Goal: Task Accomplishment & Management: Manage account settings

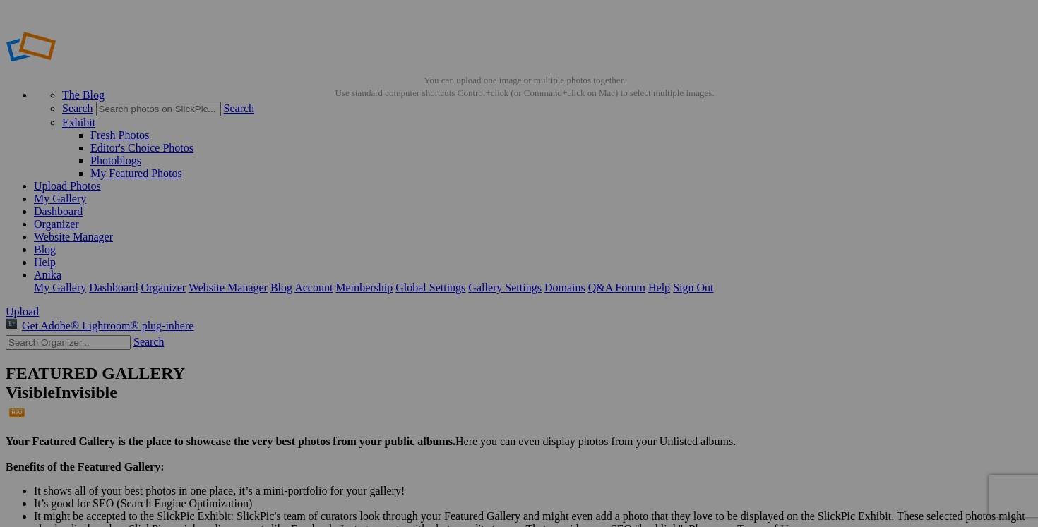
click at [83, 205] on link "Dashboard" at bounding box center [58, 211] width 49 height 12
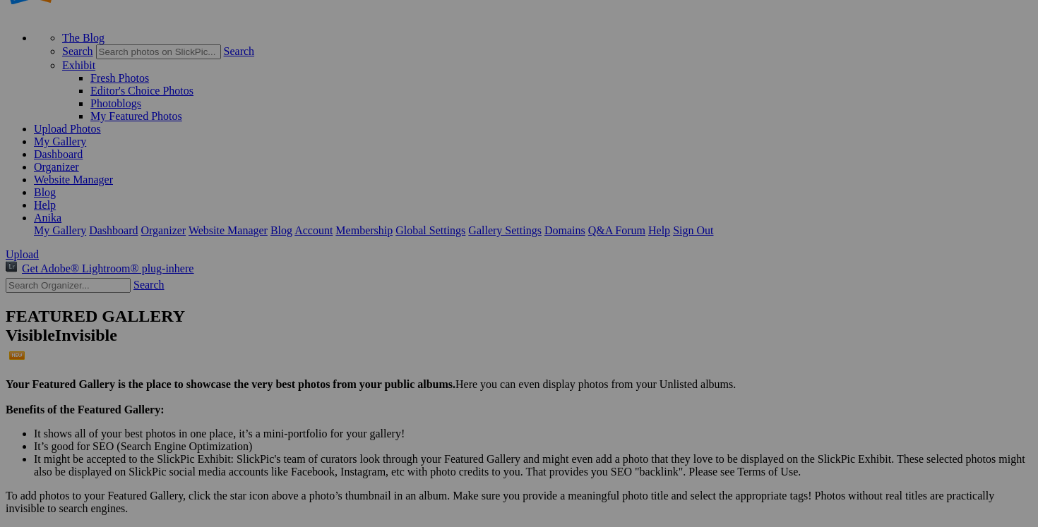
scroll to position [68, 0]
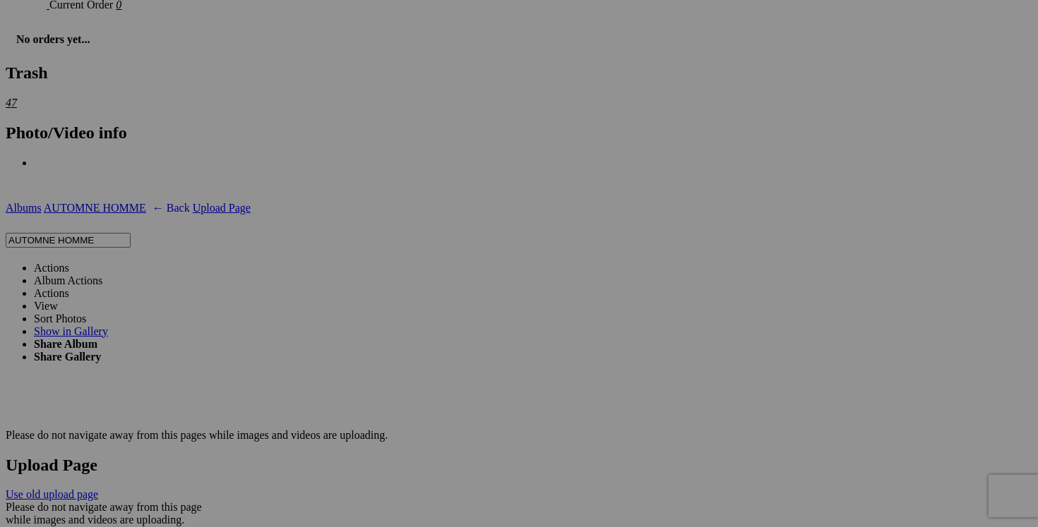
scroll to position [2397, 0]
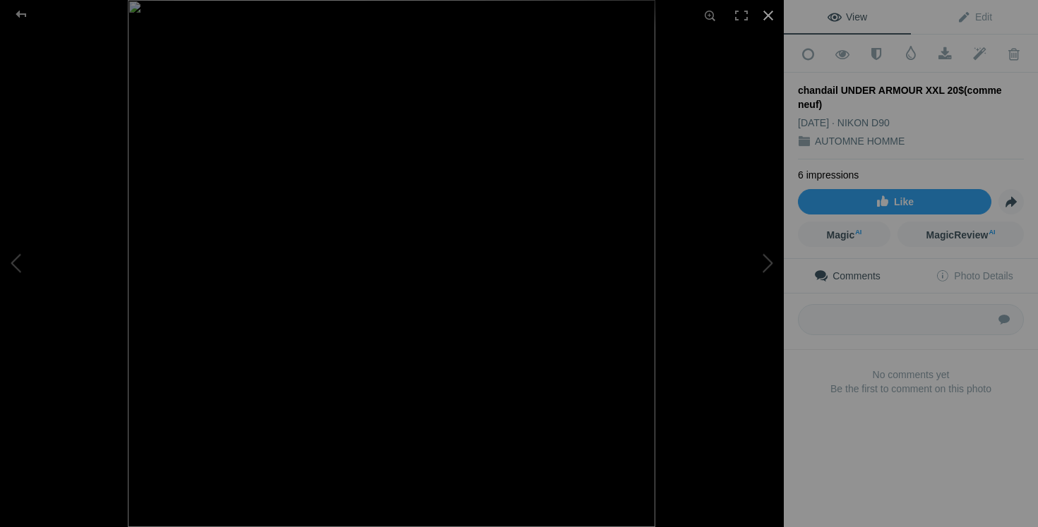
click at [773, 18] on div at bounding box center [768, 15] width 31 height 31
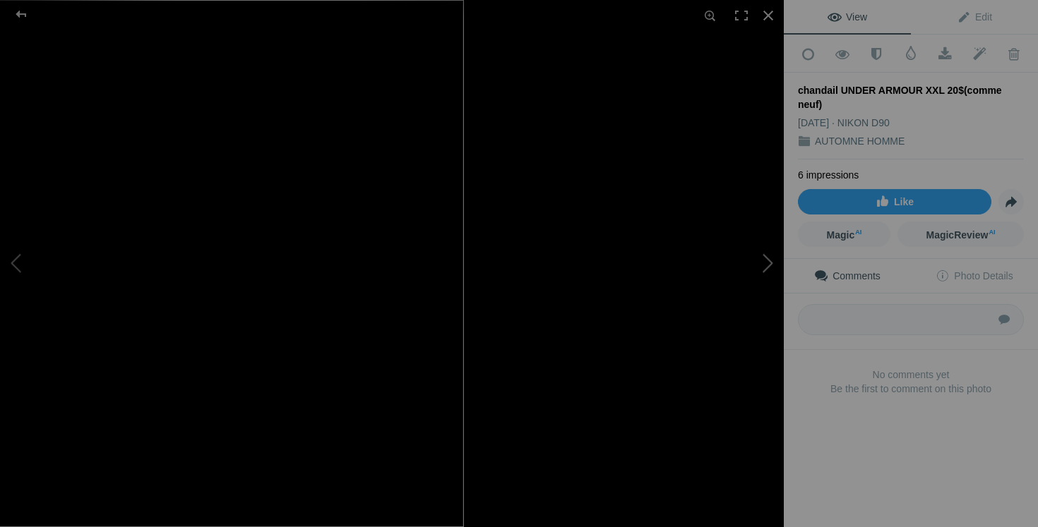
click at [738, 293] on button at bounding box center [731, 264] width 106 height 190
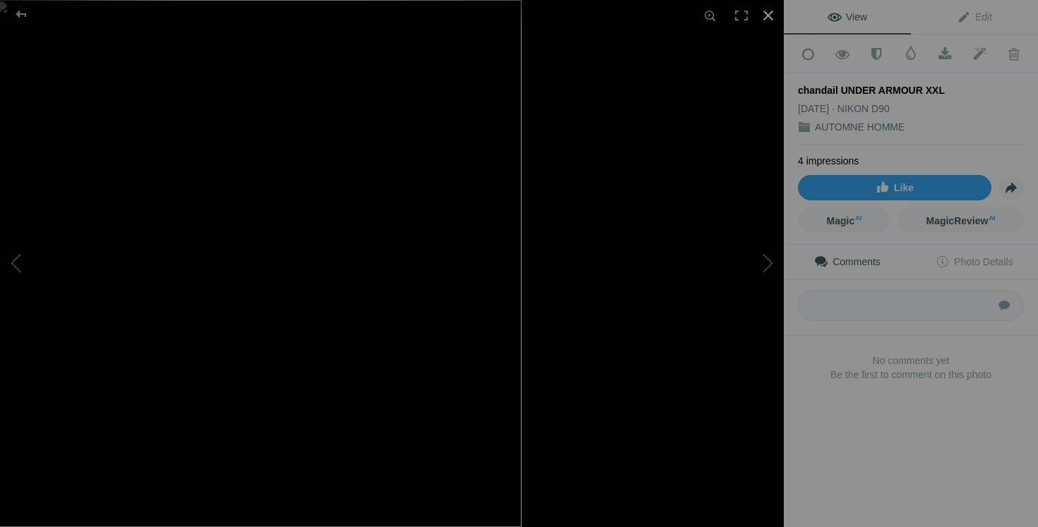
click at [770, 16] on div at bounding box center [768, 15] width 31 height 31
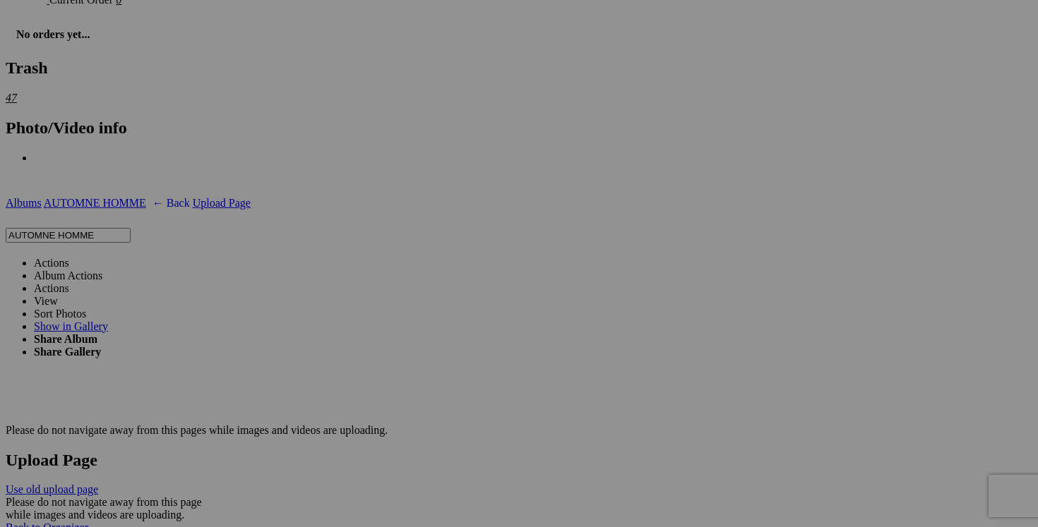
scroll to position [2405, 0]
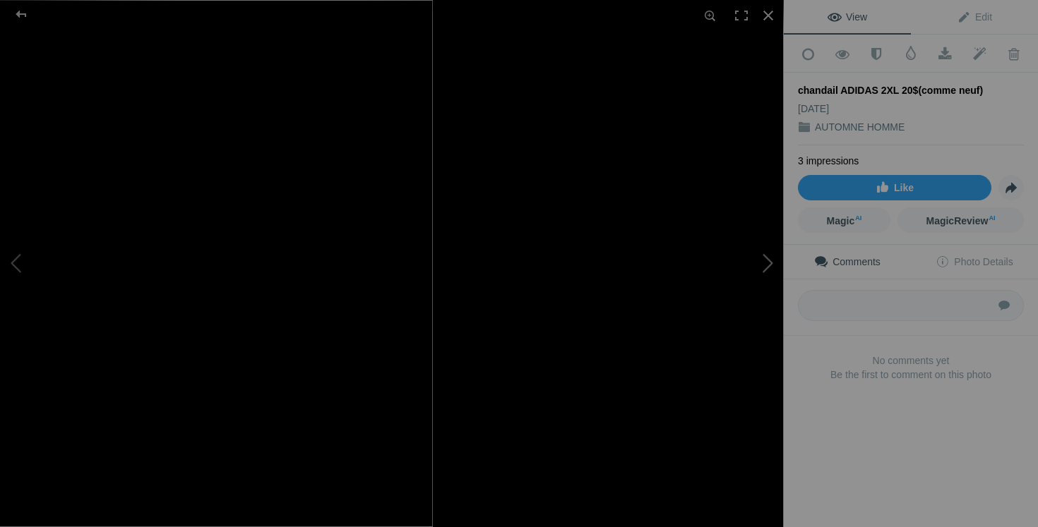
click at [702, 299] on button at bounding box center [731, 264] width 106 height 190
click at [772, 11] on div at bounding box center [768, 15] width 31 height 31
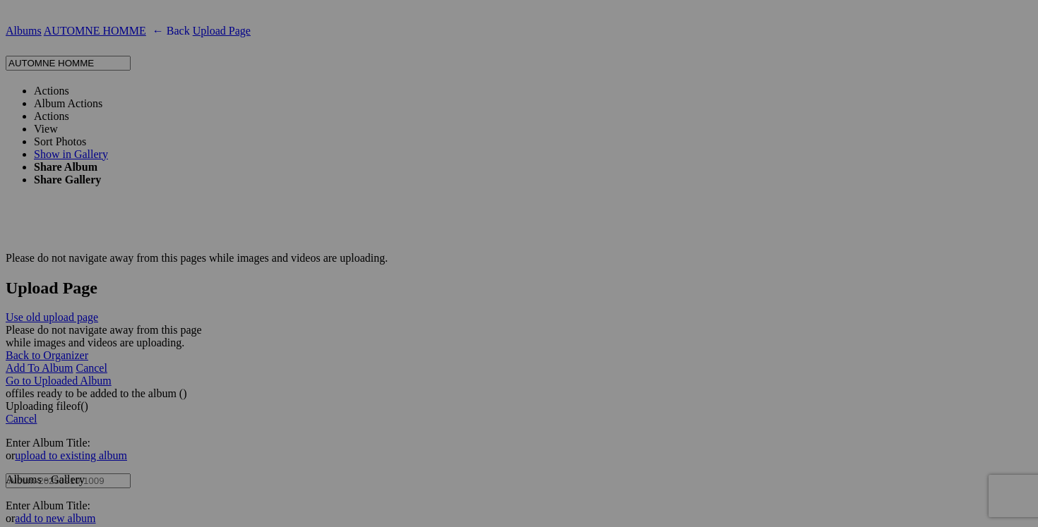
scroll to position [2605, 0]
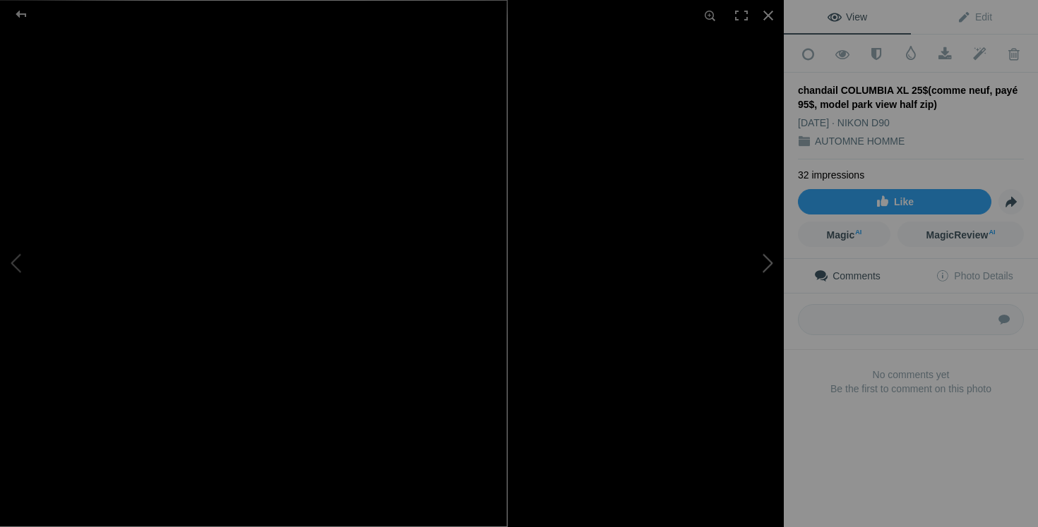
click at [769, 265] on button at bounding box center [731, 264] width 106 height 190
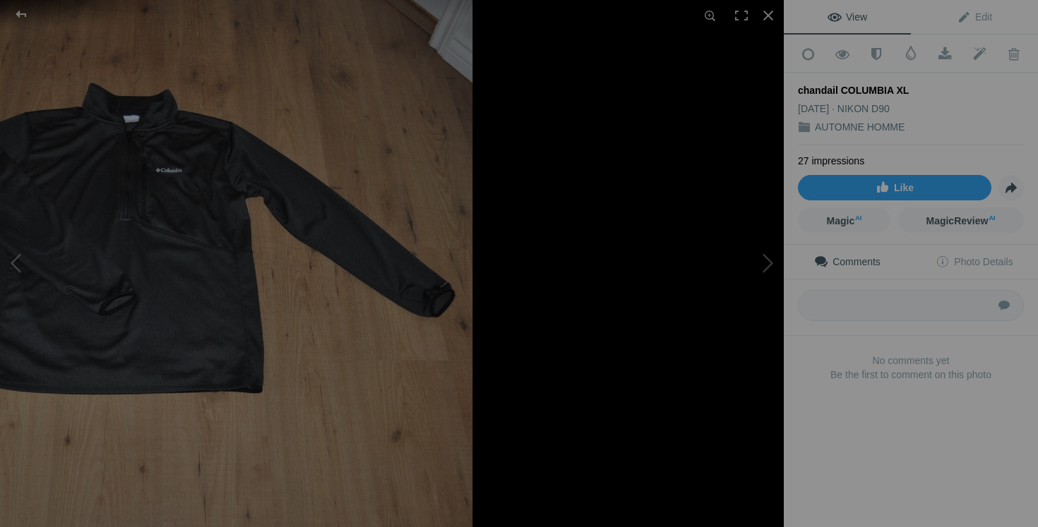
click at [763, 13] on div at bounding box center [768, 15] width 31 height 31
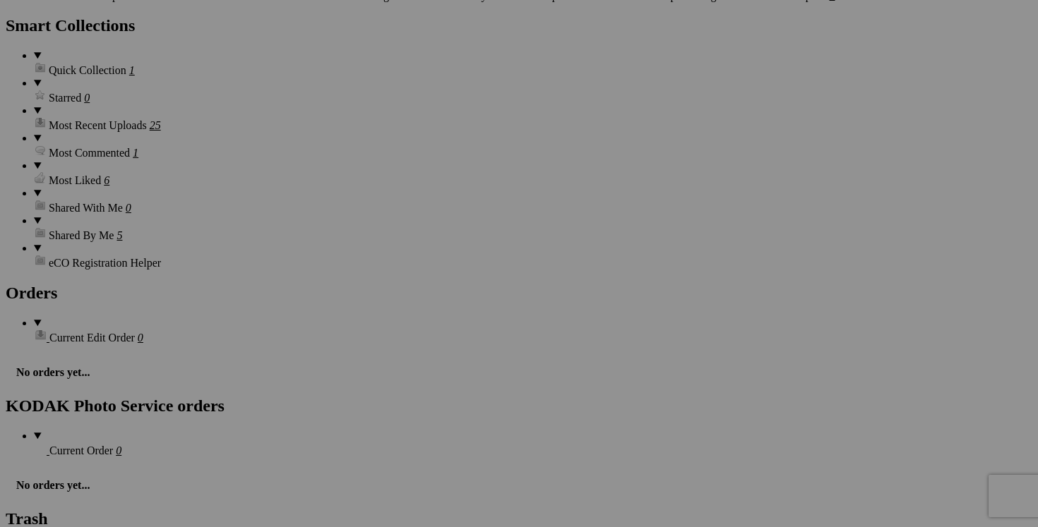
scroll to position [1943, 0]
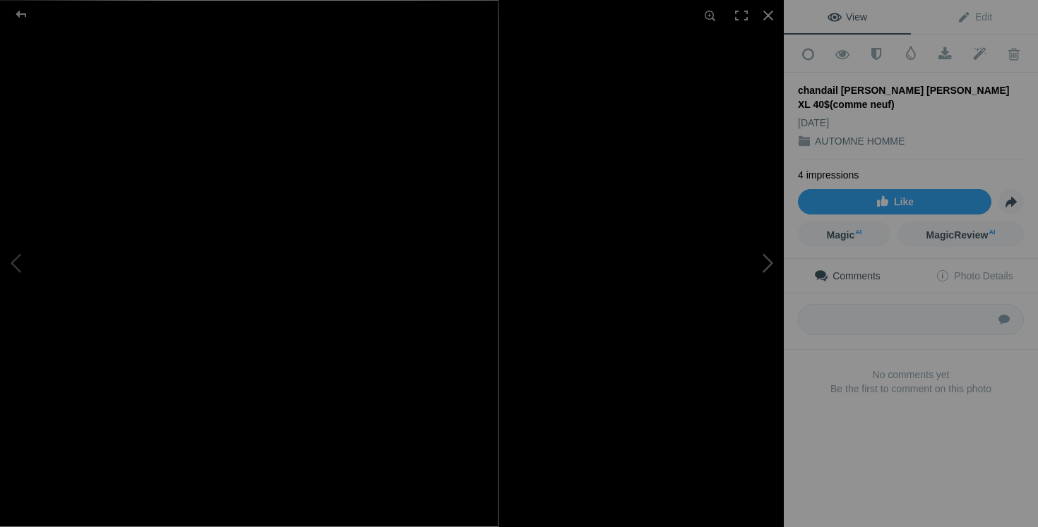
click at [751, 278] on button at bounding box center [731, 264] width 106 height 190
click at [732, 294] on button at bounding box center [731, 264] width 106 height 190
click at [763, 273] on button at bounding box center [731, 264] width 106 height 190
click at [770, 13] on div at bounding box center [768, 15] width 31 height 31
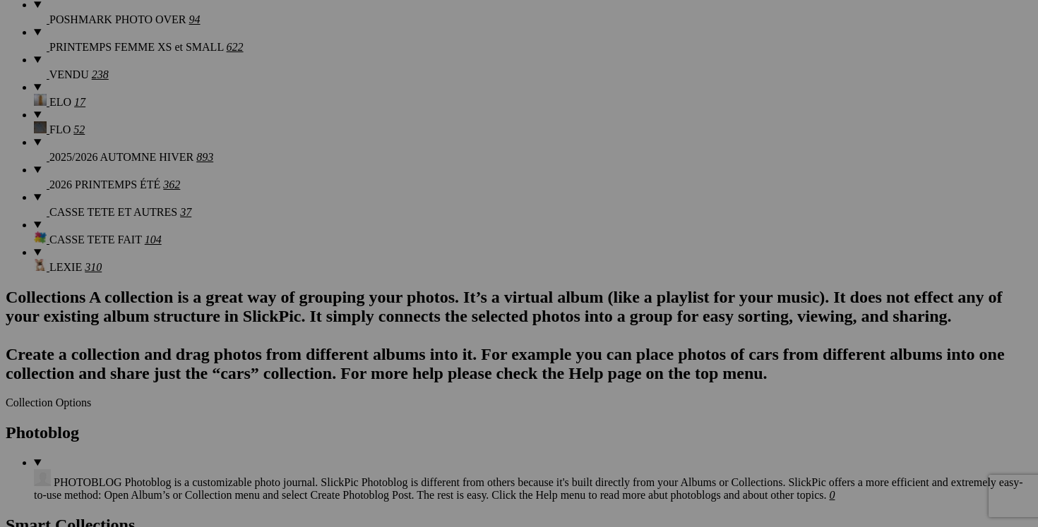
scroll to position [1434, 0]
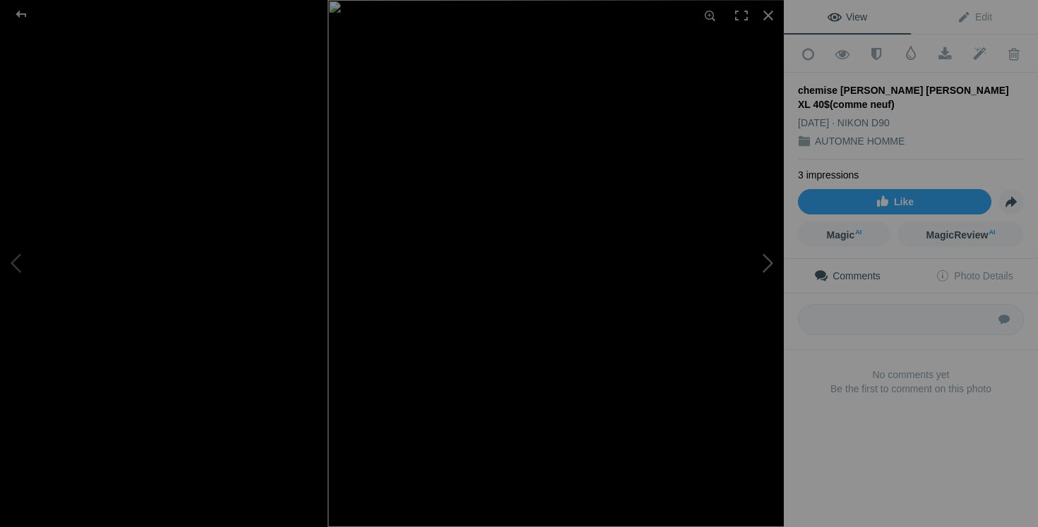
click at [747, 282] on button at bounding box center [731, 264] width 106 height 190
click at [765, 20] on div at bounding box center [768, 15] width 31 height 31
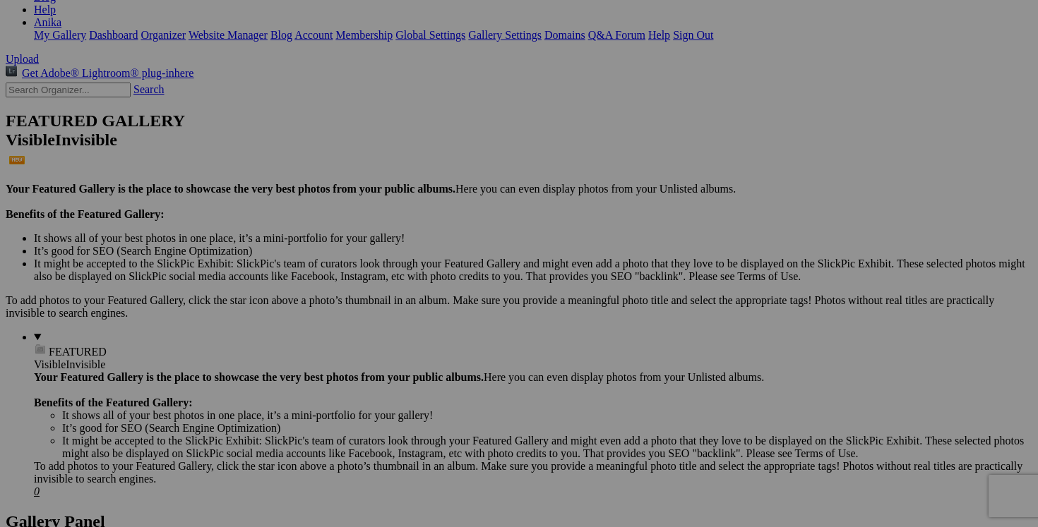
scroll to position [283, 0]
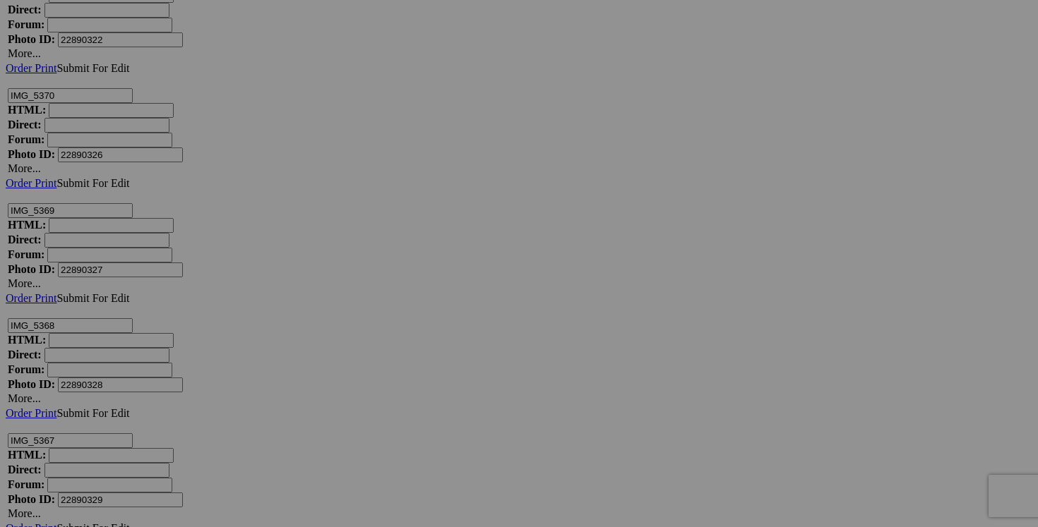
scroll to position [19281, 0]
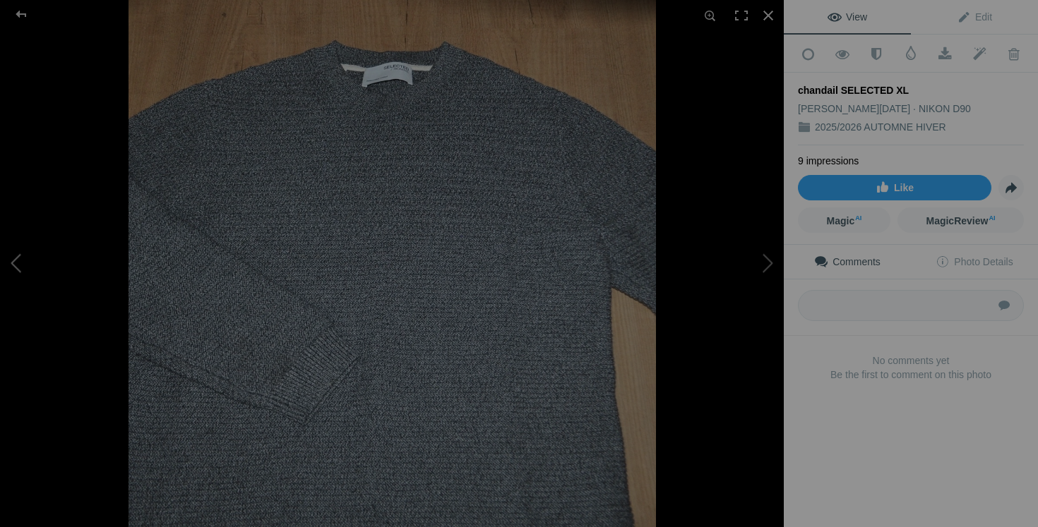
click at [36, 265] on button at bounding box center [53, 264] width 106 height 190
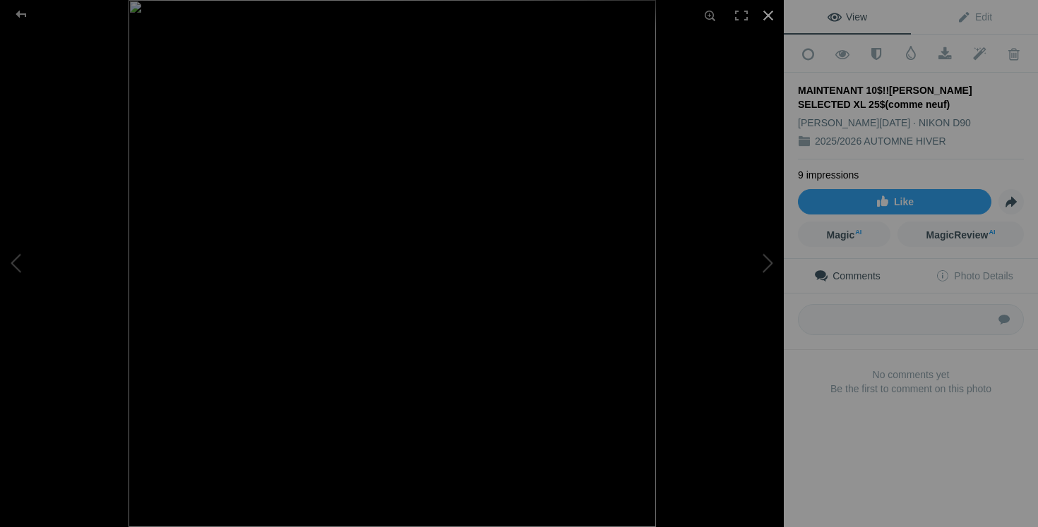
click at [772, 14] on div at bounding box center [768, 15] width 31 height 31
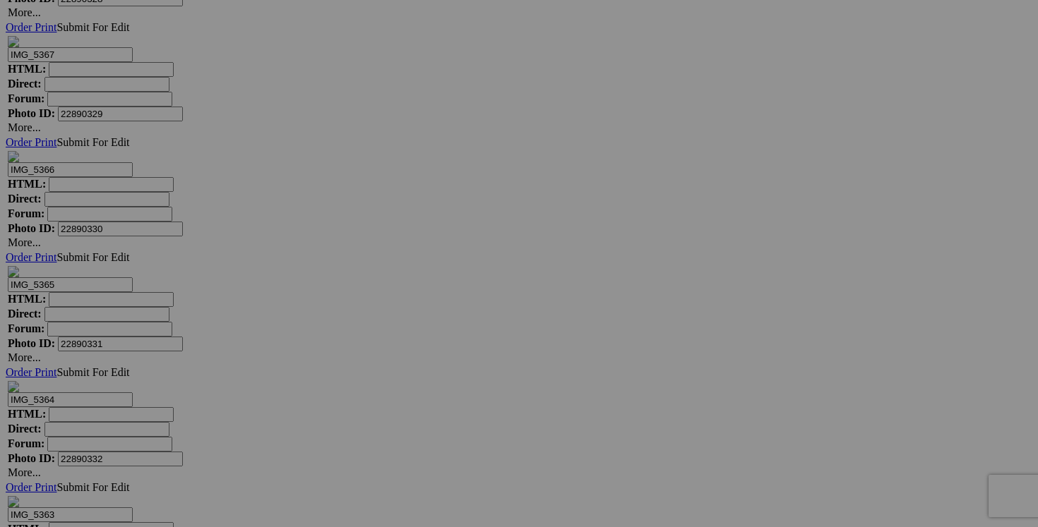
scroll to position [19554, 0]
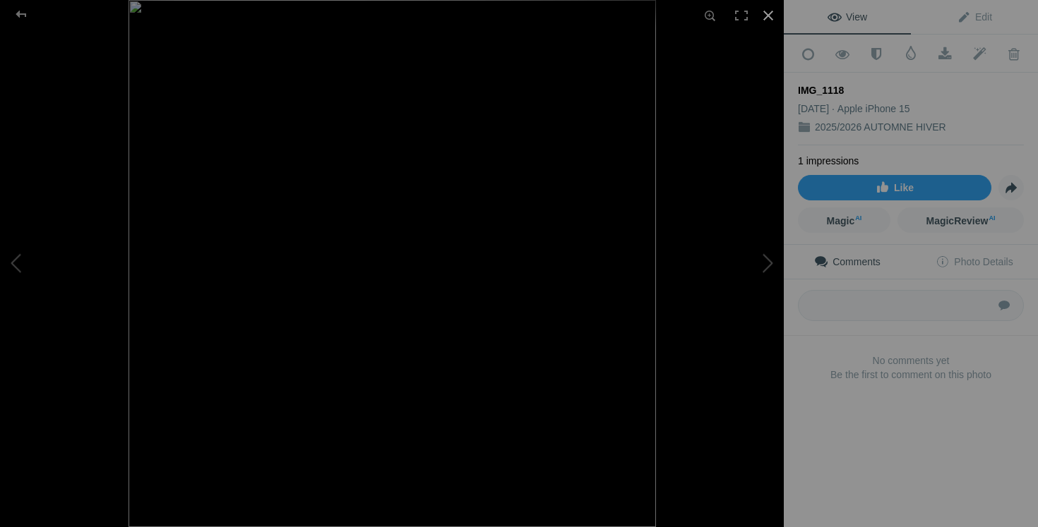
click at [772, 15] on div at bounding box center [768, 15] width 31 height 31
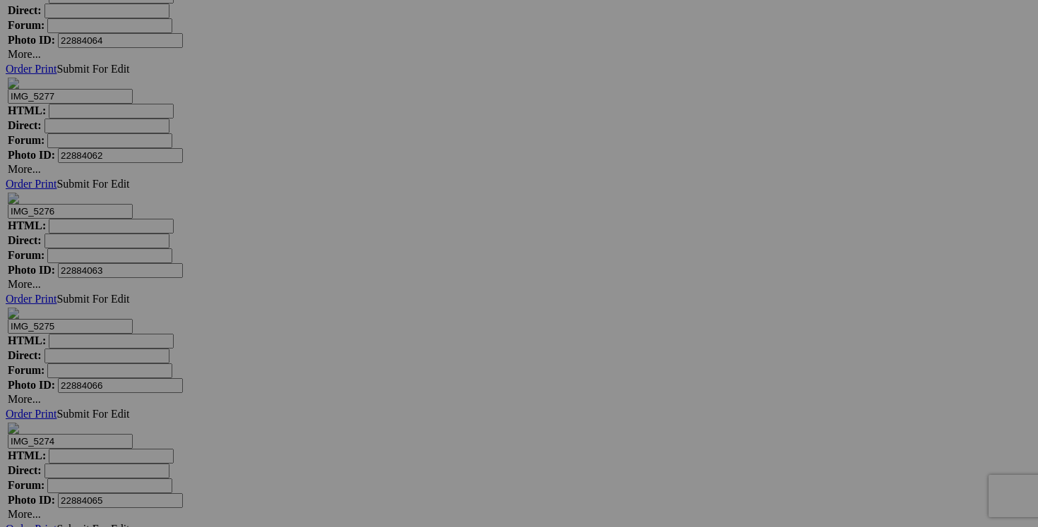
scroll to position [26408, 0]
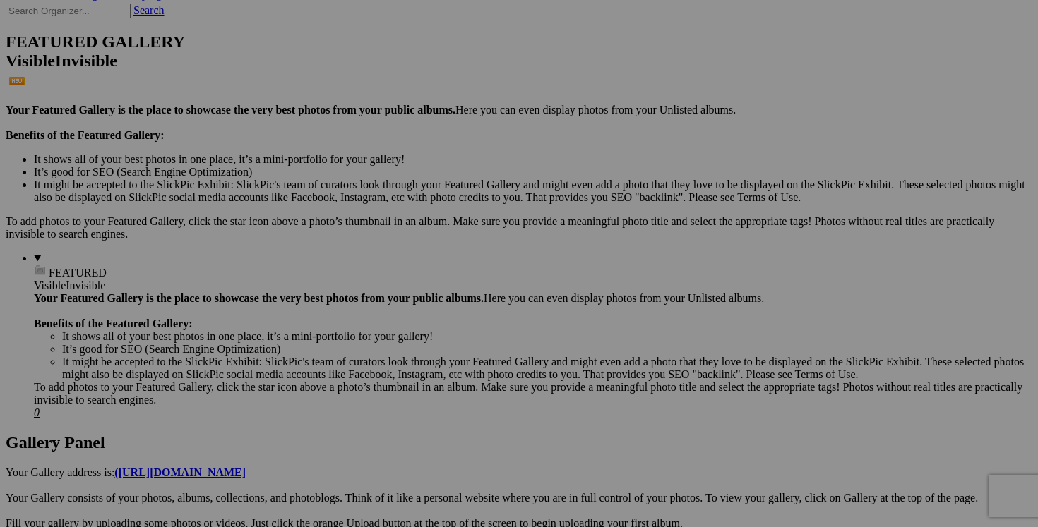
scroll to position [248, 0]
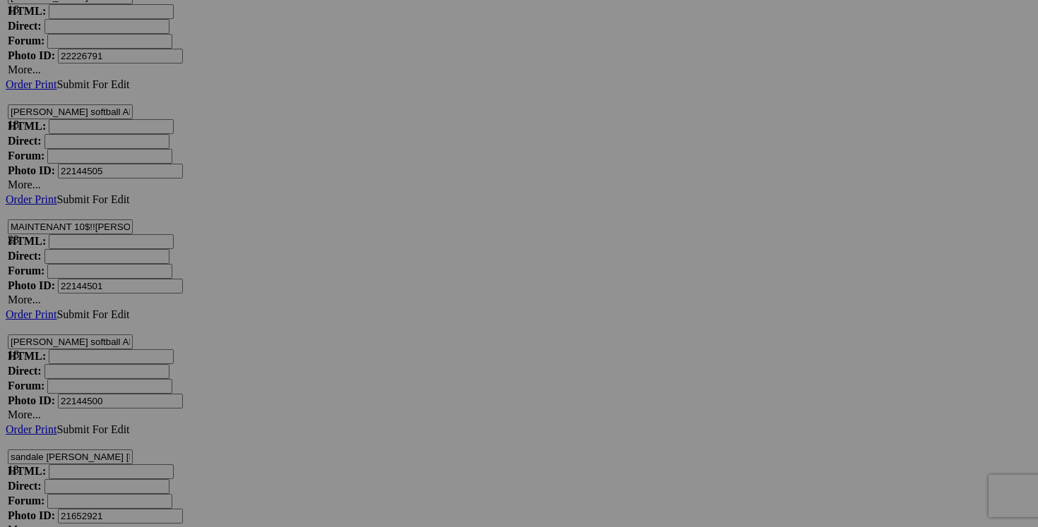
scroll to position [10402, 0]
click at [907, 232] on div "View Edit Comments Photo Details" at bounding box center [911, 263] width 254 height 527
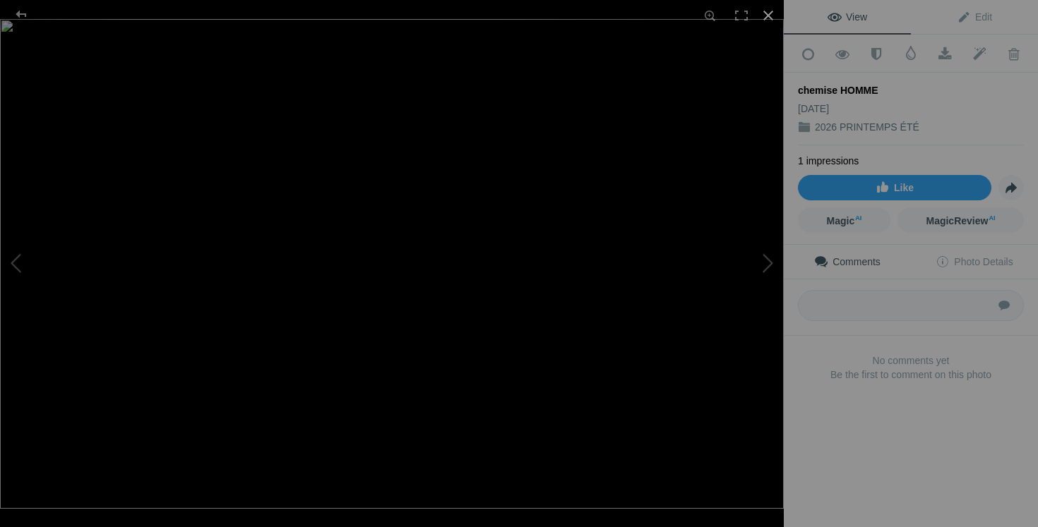
click at [774, 18] on div at bounding box center [768, 15] width 31 height 31
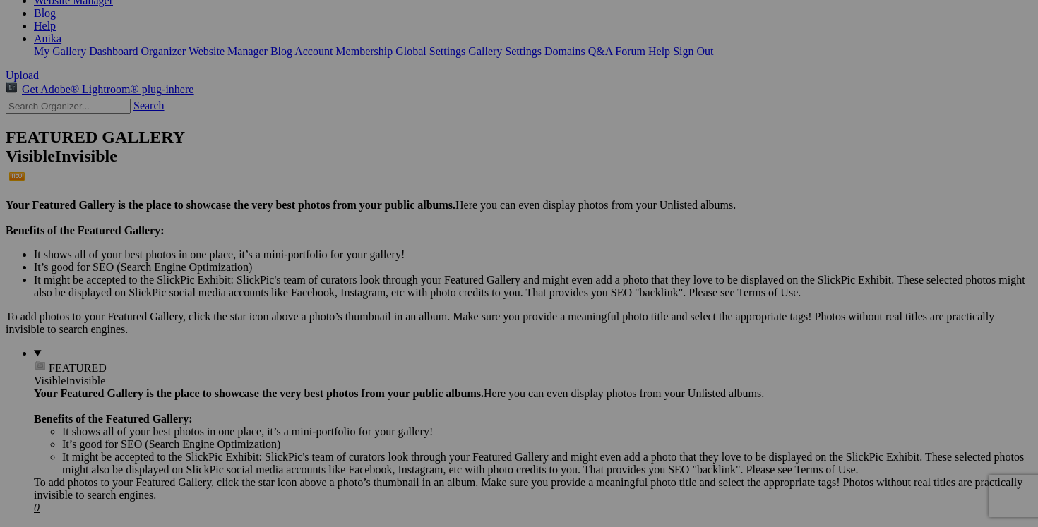
scroll to position [232, 0]
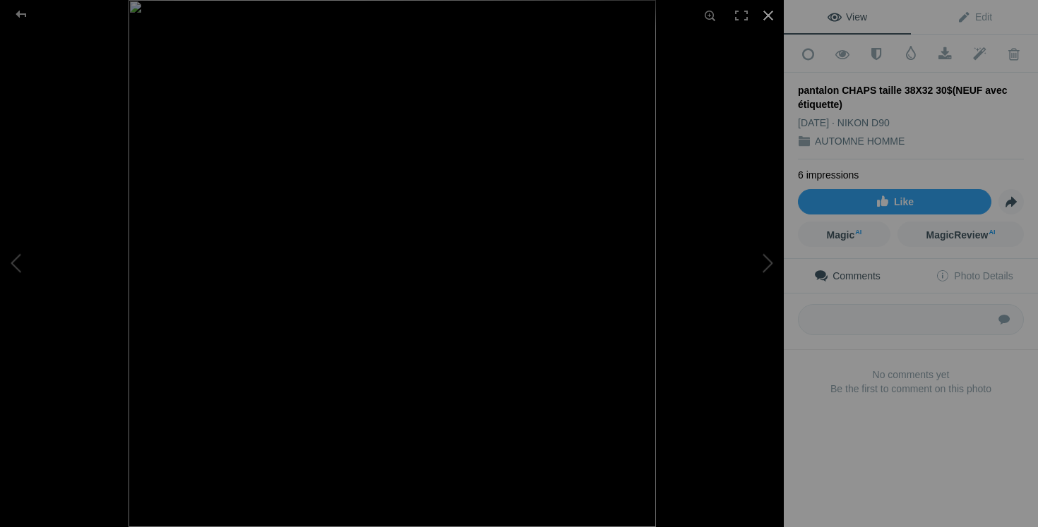
scroll to position [1445, 0]
click at [771, 13] on div at bounding box center [768, 15] width 31 height 31
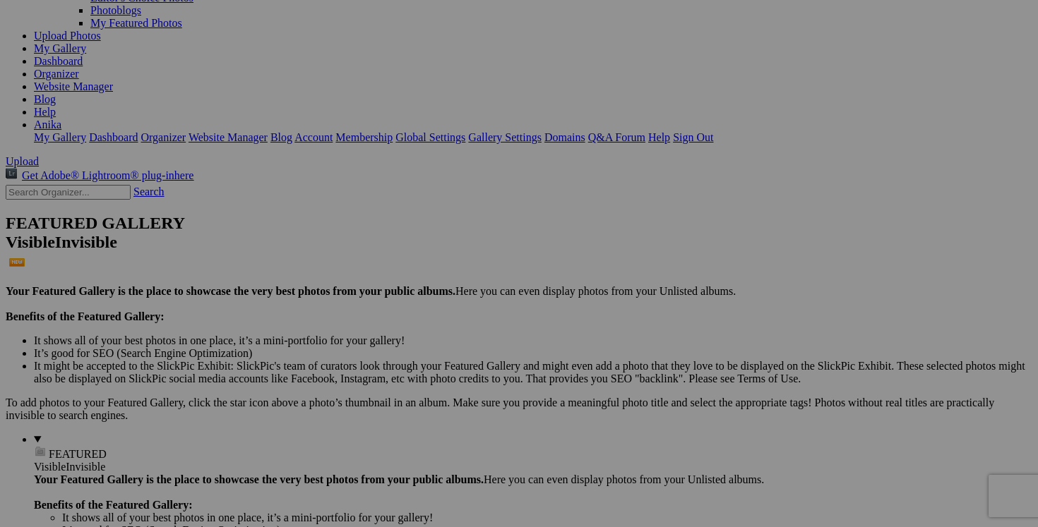
scroll to position [162, 0]
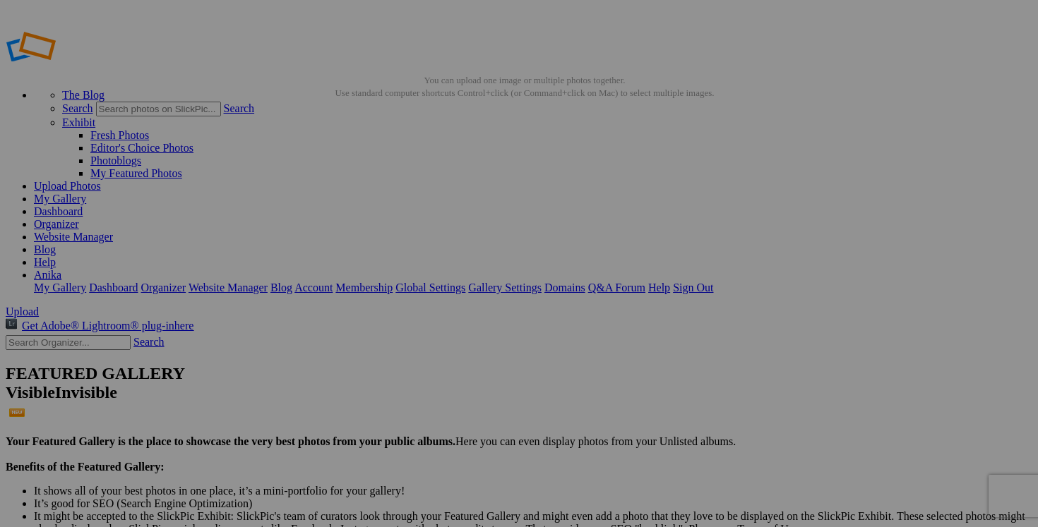
drag, startPoint x: 479, startPoint y: 273, endPoint x: 493, endPoint y: 271, distance: 13.5
drag, startPoint x: 507, startPoint y: 277, endPoint x: 460, endPoint y: 275, distance: 47.4
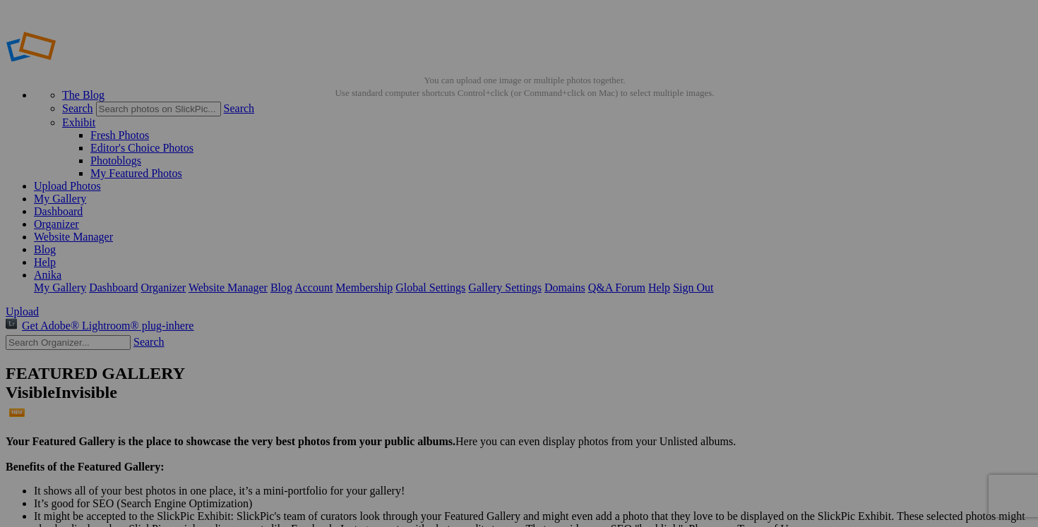
type input "chandail UNDER ARMOUR XL 20$(comme neuf)"
drag, startPoint x: 429, startPoint y: 277, endPoint x: 347, endPoint y: 277, distance: 81.2
paste input "chandail UNDER ARMOUR XL"
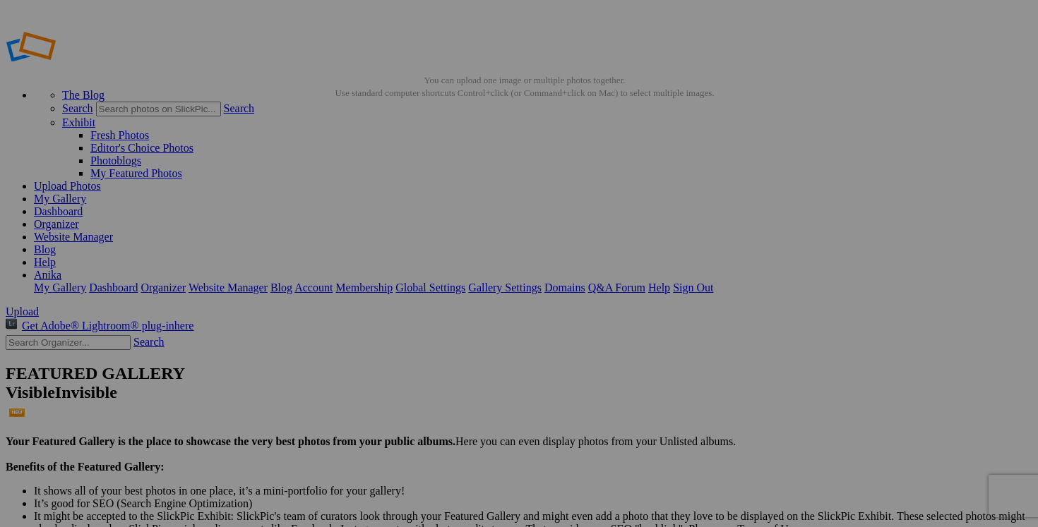
type input "chandail UNDER ARMOUR XL"
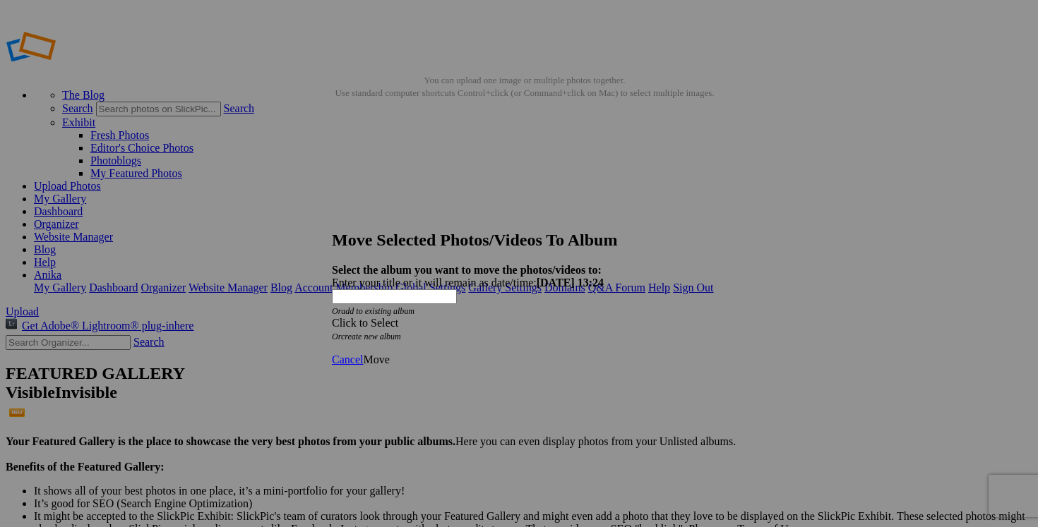
click at [332, 317] on span at bounding box center [332, 323] width 0 height 12
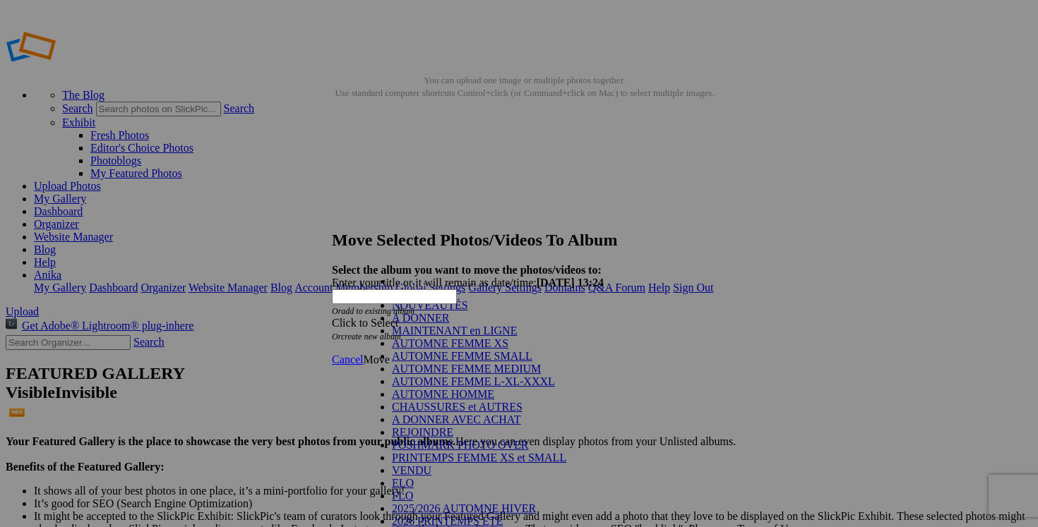
click at [468, 310] on link "NOUVEAUTÉS" at bounding box center [430, 305] width 76 height 12
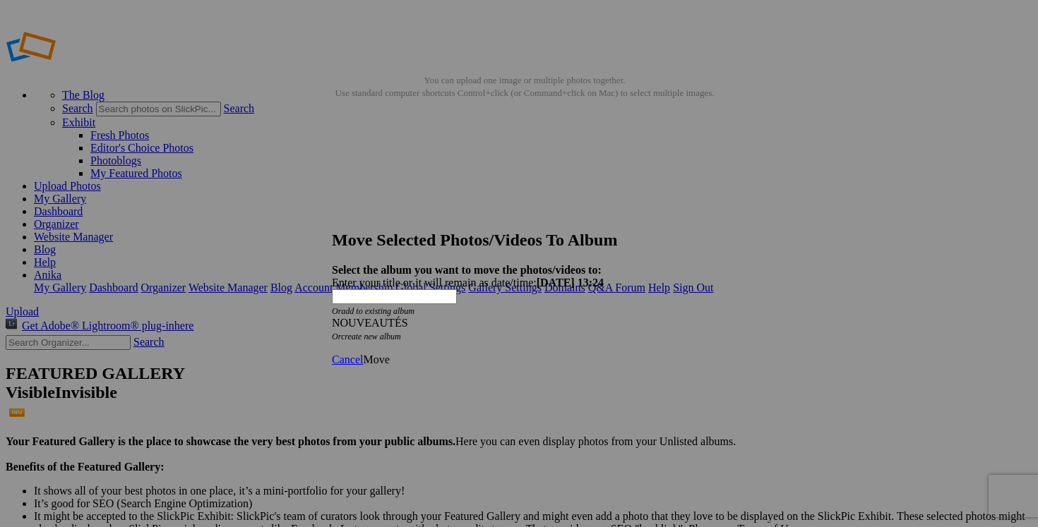
click at [389, 354] on span "Move" at bounding box center [376, 360] width 26 height 12
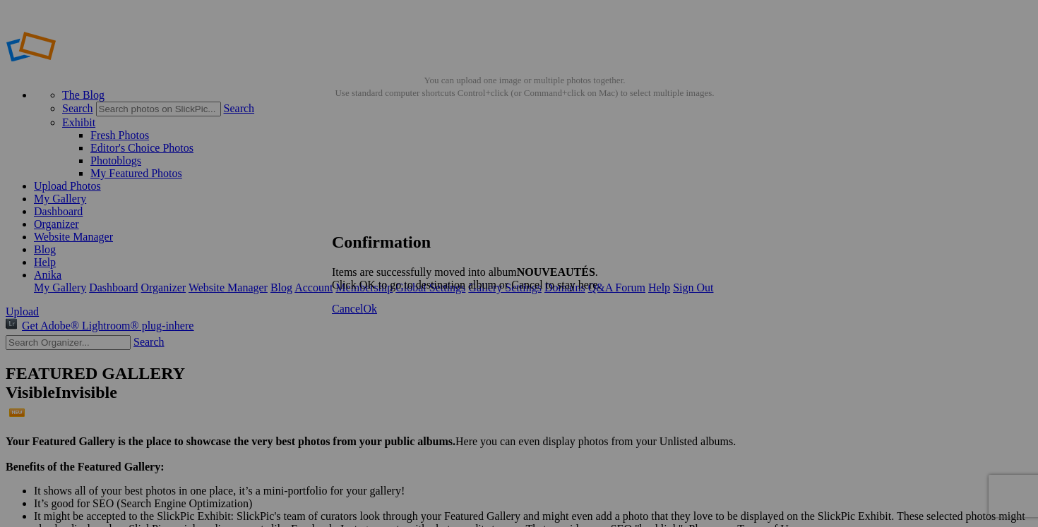
click at [363, 315] on span "Cancel" at bounding box center [347, 309] width 31 height 12
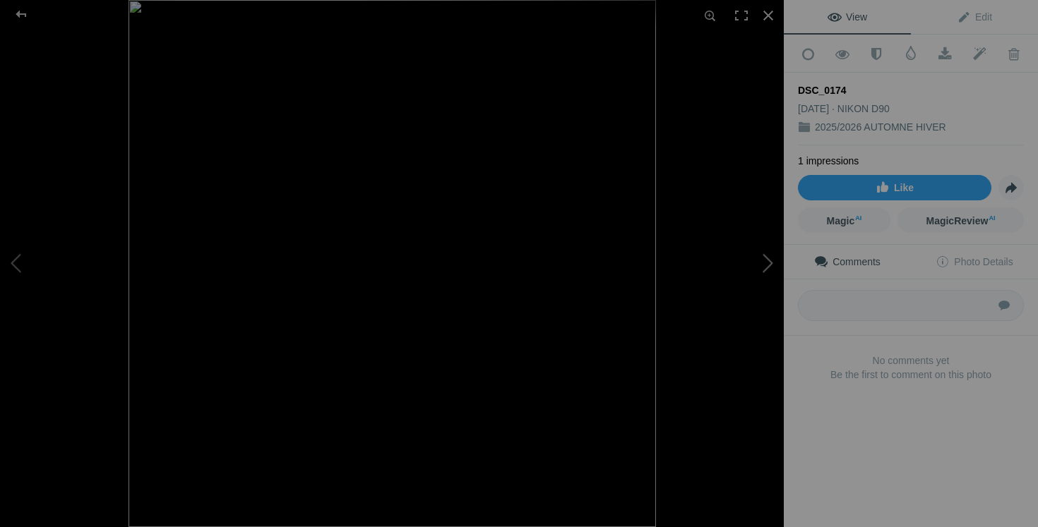
click at [770, 258] on button at bounding box center [731, 264] width 106 height 190
click at [772, 16] on div at bounding box center [768, 15] width 31 height 31
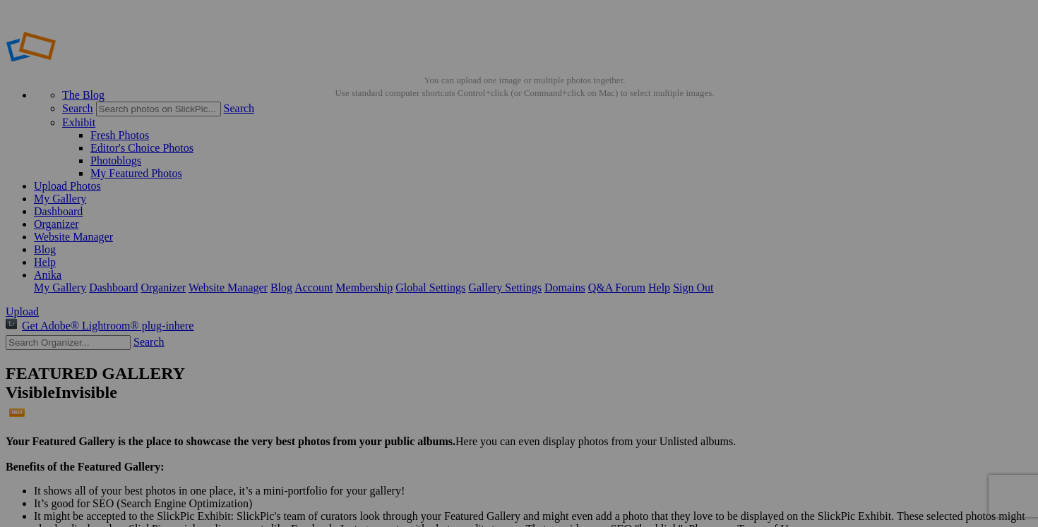
click at [425, 353] on span "Yes" at bounding box center [417, 356] width 16 height 12
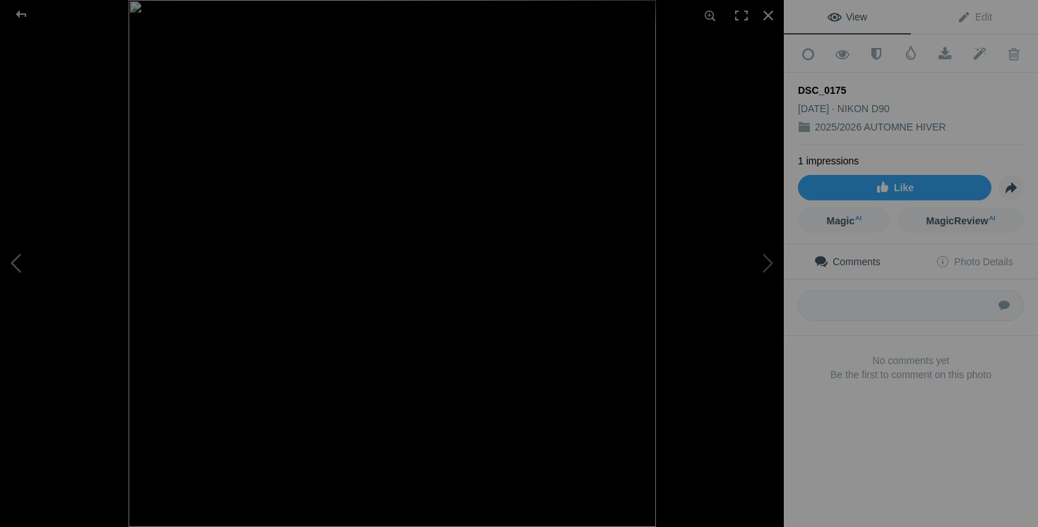
click at [37, 260] on button at bounding box center [53, 264] width 106 height 190
click at [50, 260] on button at bounding box center [53, 264] width 106 height 190
click at [770, 14] on div at bounding box center [768, 15] width 31 height 31
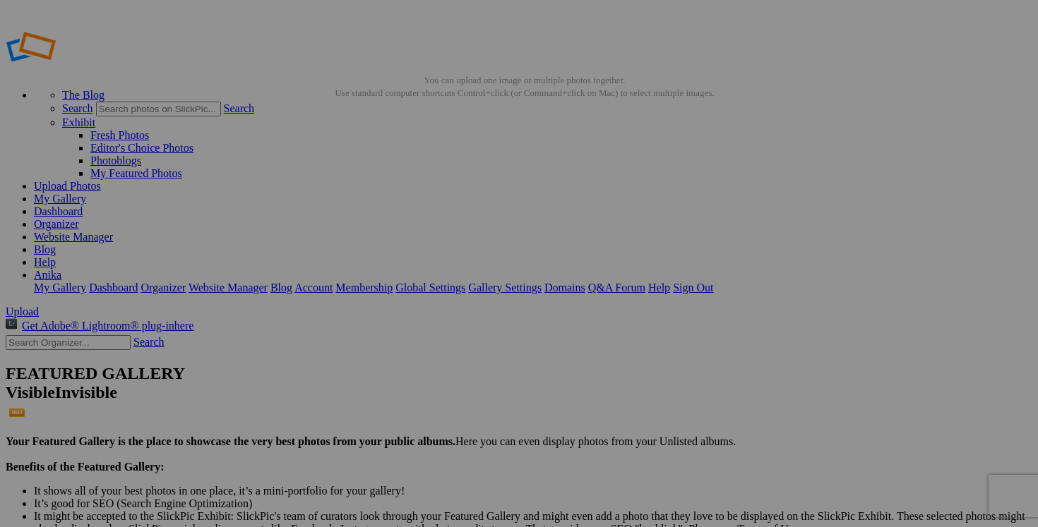
click at [425, 363] on span "Yes" at bounding box center [417, 369] width 16 height 12
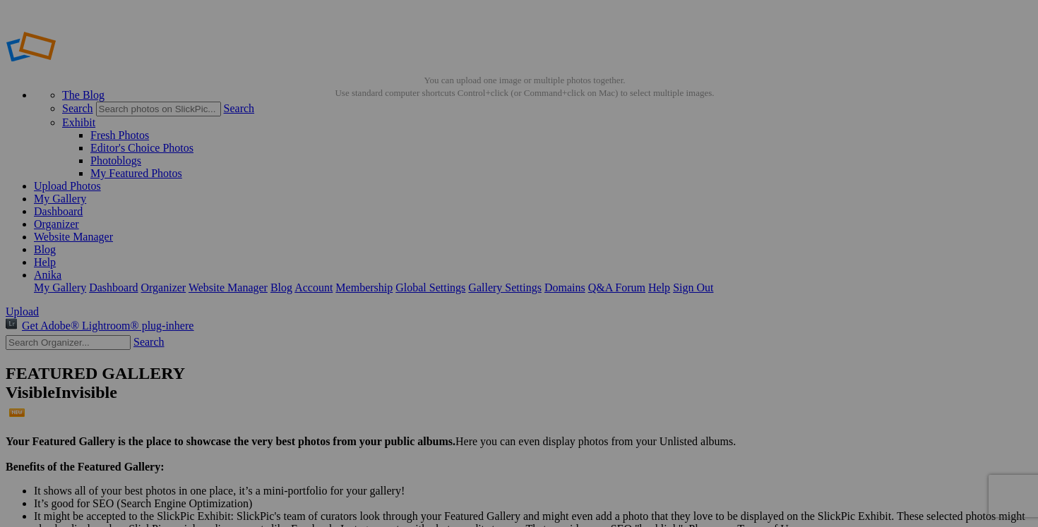
drag, startPoint x: 544, startPoint y: 276, endPoint x: 456, endPoint y: 275, distance: 88.3
type input "chandail PATAGONIA"
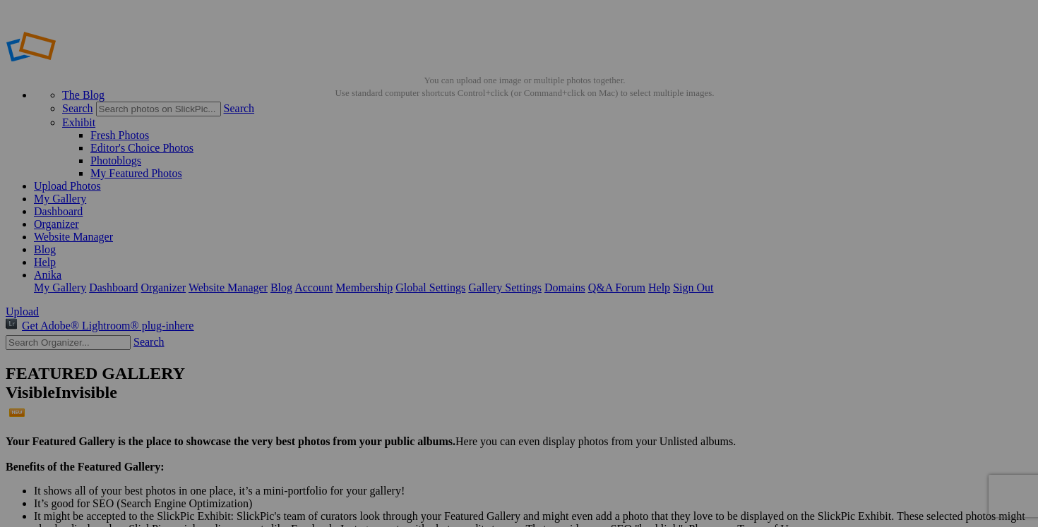
drag, startPoint x: 553, startPoint y: 274, endPoint x: 595, endPoint y: 274, distance: 42.4
drag, startPoint x: 472, startPoint y: 273, endPoint x: 458, endPoint y: 273, distance: 14.1
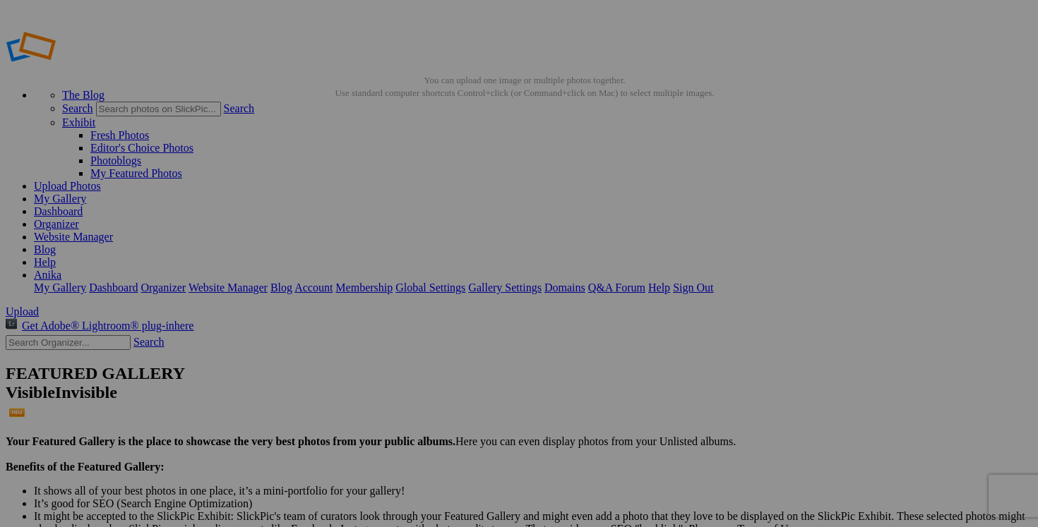
type input "chandail PATAGONIA XL 125$(comme neuf, synchilla)"
drag, startPoint x: 440, startPoint y: 273, endPoint x: 307, endPoint y: 273, distance: 132.7
paste input "chandail PATAGONIA XL"
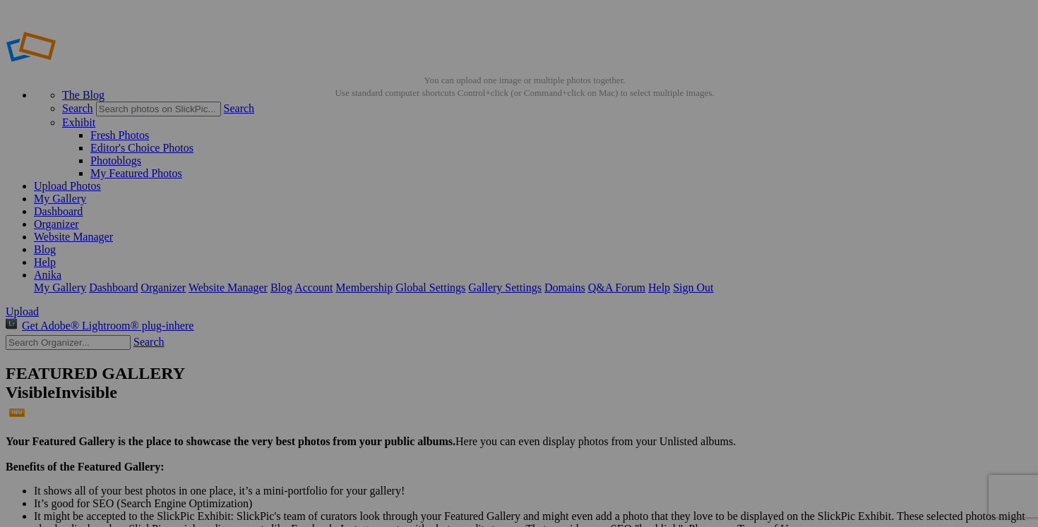
type input "chandail PATAGONIA XL"
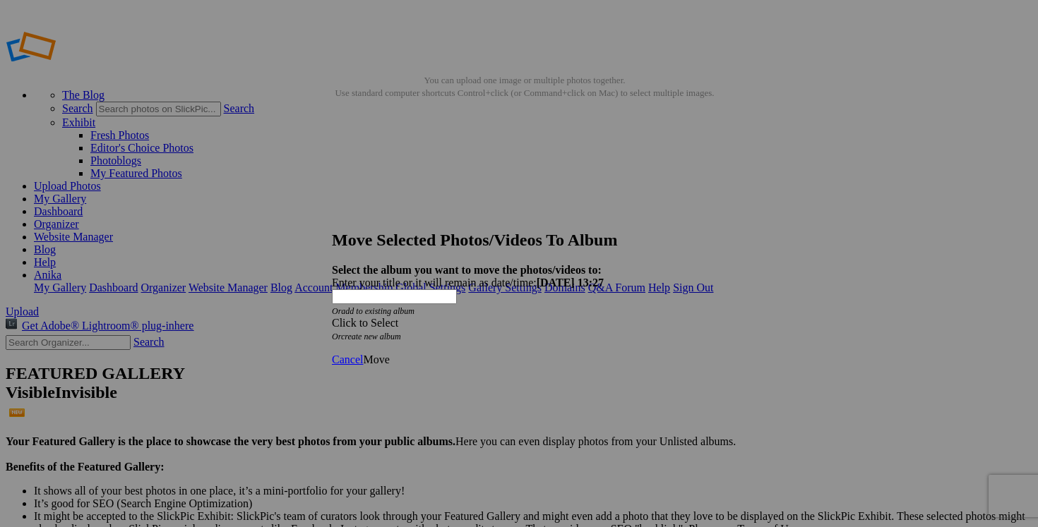
click at [593, 317] on div "Click to Select" at bounding box center [519, 323] width 374 height 13
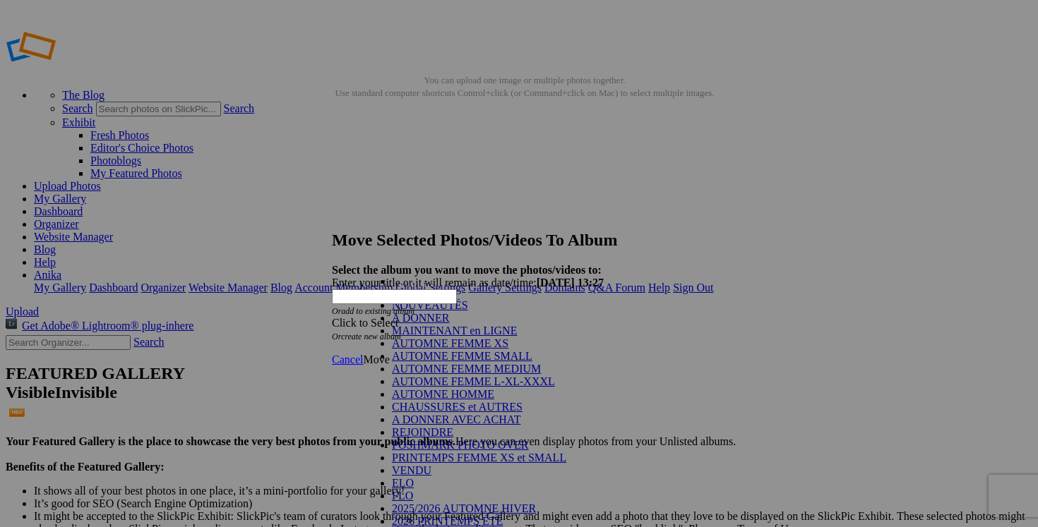
click at [468, 311] on link "NOUVEAUTÉS" at bounding box center [430, 305] width 76 height 12
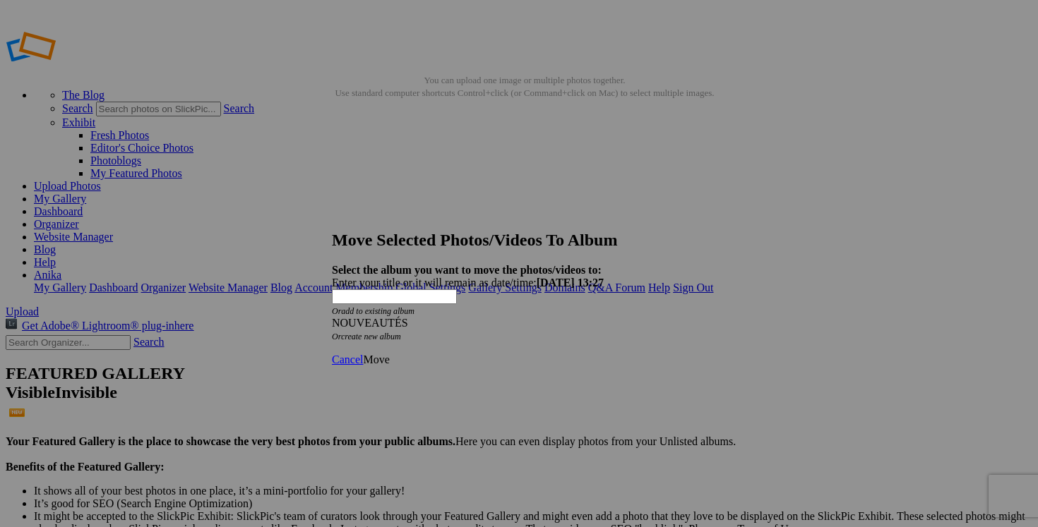
click at [389, 354] on span "Move" at bounding box center [376, 360] width 26 height 12
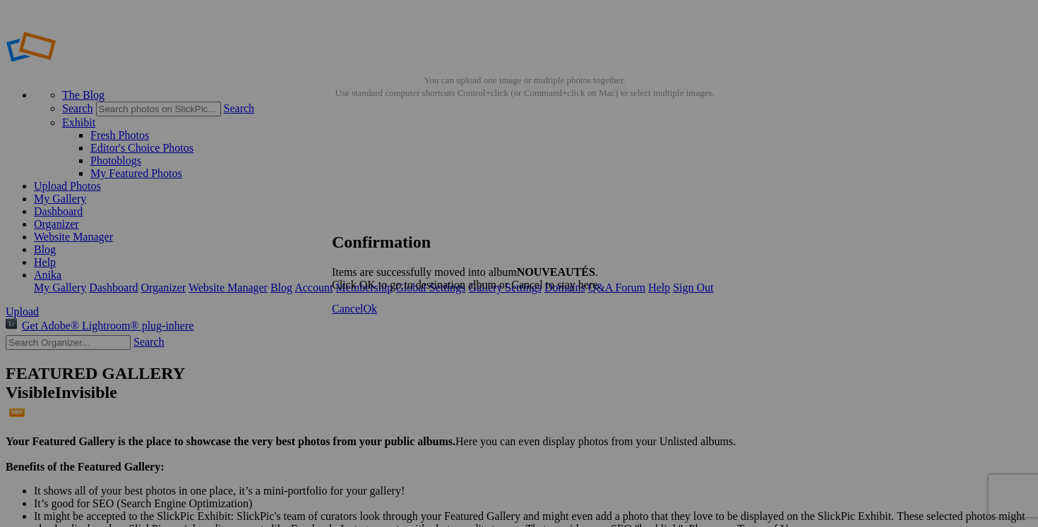
click at [363, 315] on span "Cancel" at bounding box center [347, 309] width 31 height 12
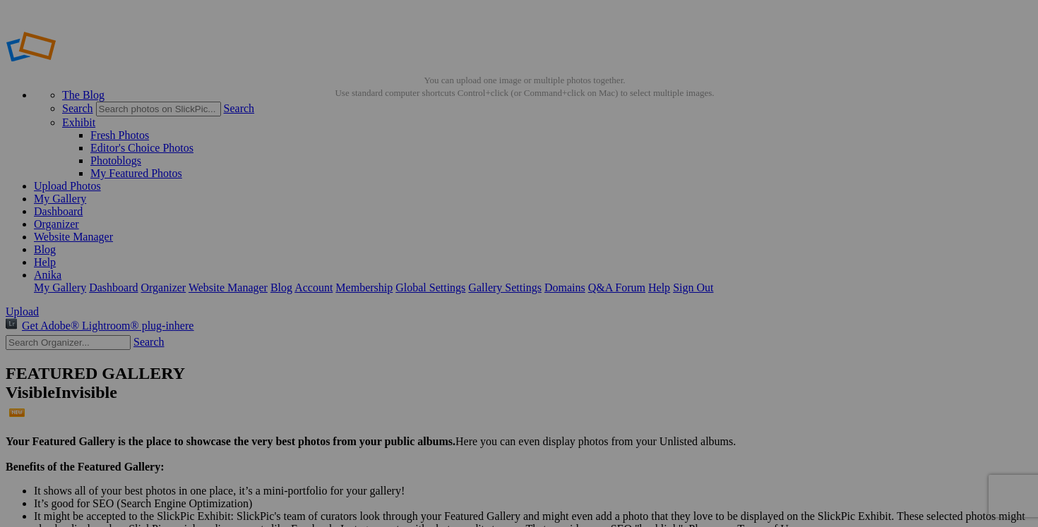
drag, startPoint x: 558, startPoint y: 276, endPoint x: 455, endPoint y: 275, distance: 102.4
drag, startPoint x: 506, startPoint y: 276, endPoint x: 453, endPoint y: 276, distance: 52.2
type input "chemise [PERSON_NAME] XL 40$(comme neuf)"
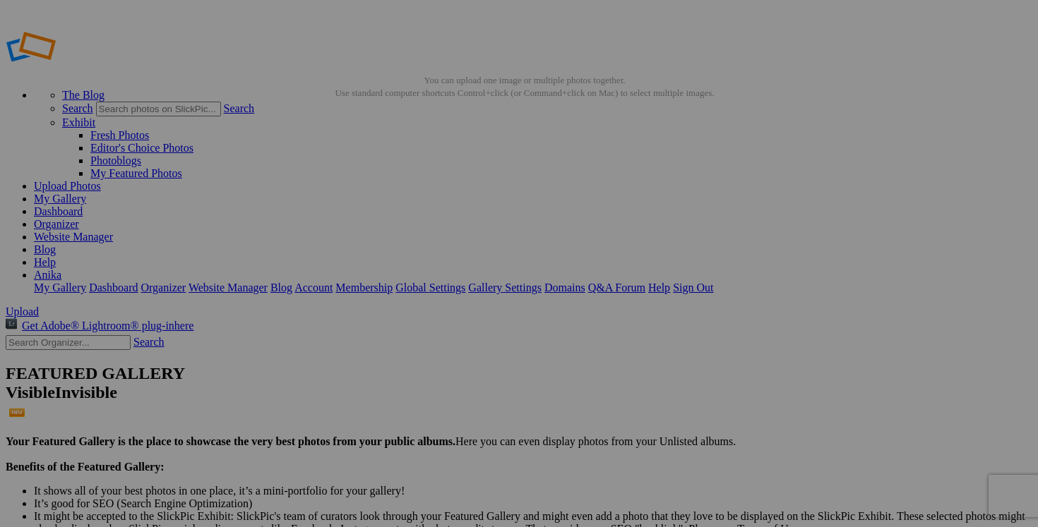
drag, startPoint x: 429, startPoint y: 276, endPoint x: 321, endPoint y: 276, distance: 108.7
paste input "chemise [PERSON_NAME] XL"
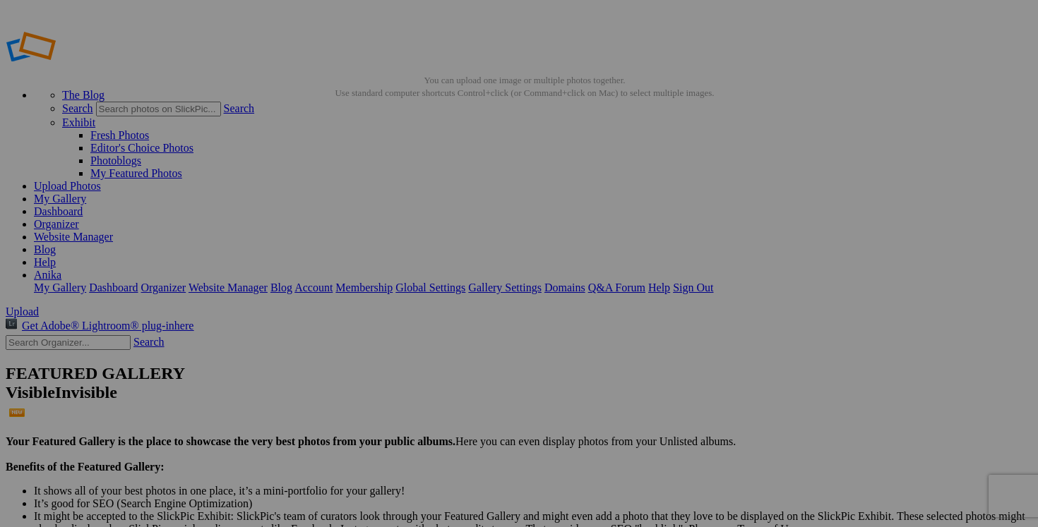
type input "chemise [PERSON_NAME] XL"
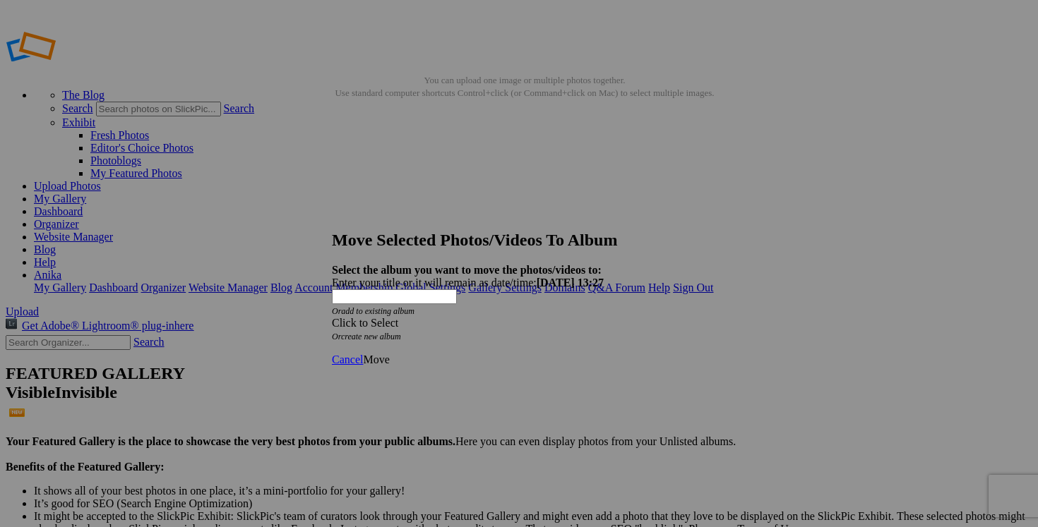
click at [611, 317] on div "Click to Select" at bounding box center [519, 323] width 374 height 13
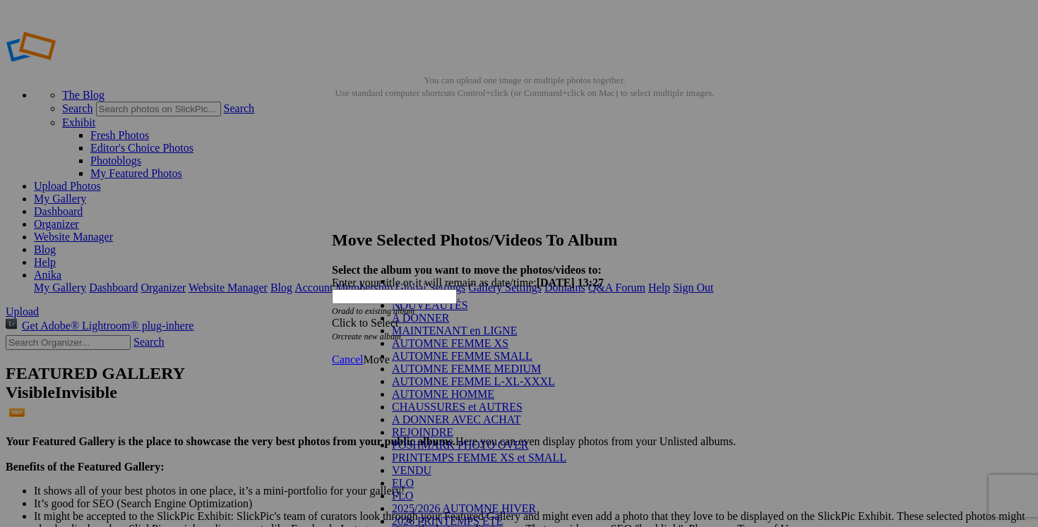
click at [446, 311] on link "NOUVEAUTÉS" at bounding box center [430, 305] width 76 height 12
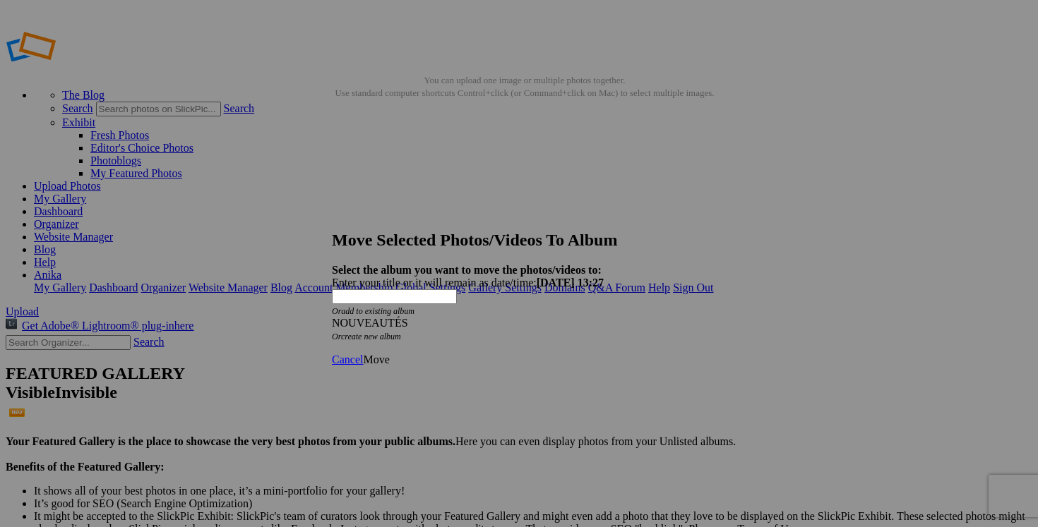
click at [389, 354] on span "Move" at bounding box center [376, 360] width 26 height 12
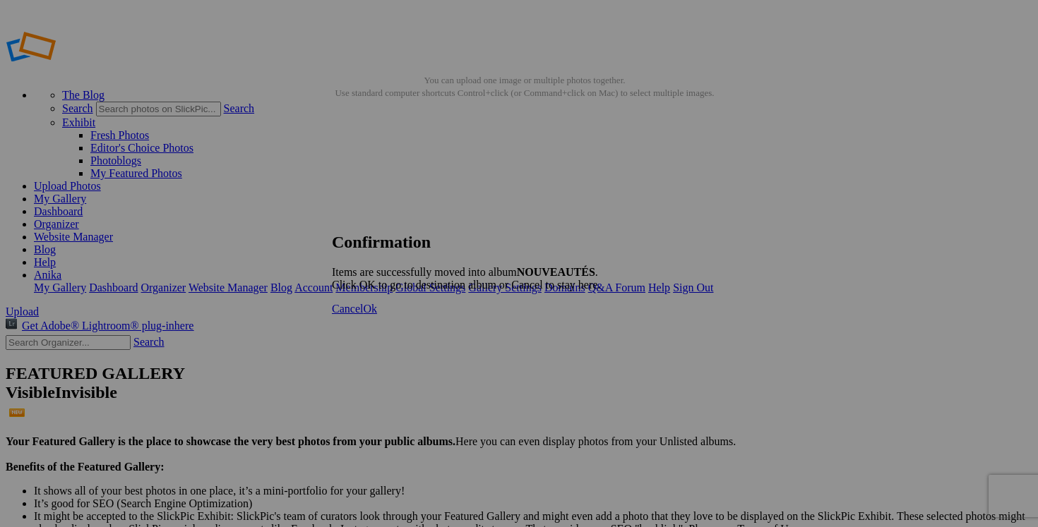
click at [363, 315] on span "Cancel" at bounding box center [347, 309] width 31 height 12
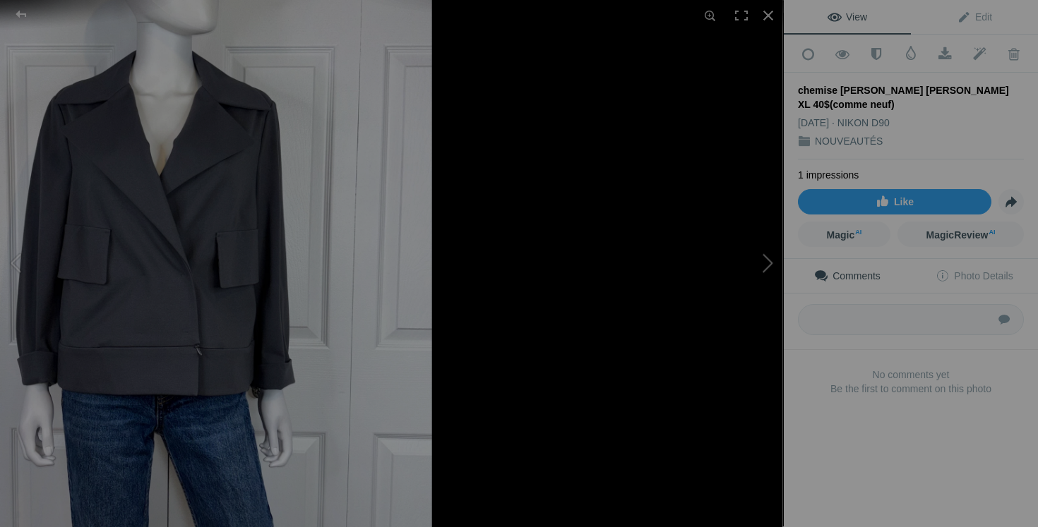
click at [731, 290] on button at bounding box center [731, 264] width 106 height 190
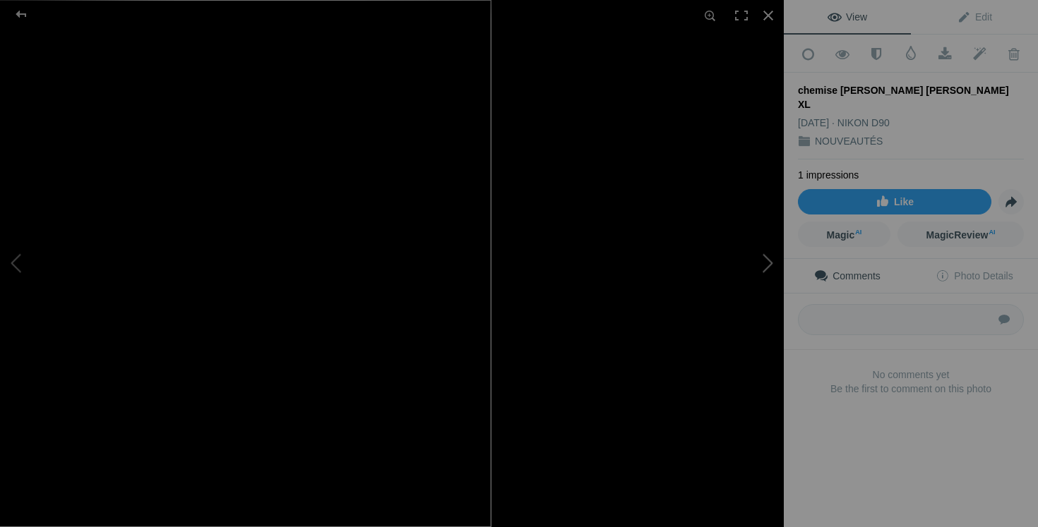
click at [750, 270] on button at bounding box center [731, 264] width 106 height 190
click at [766, 264] on button at bounding box center [731, 264] width 106 height 190
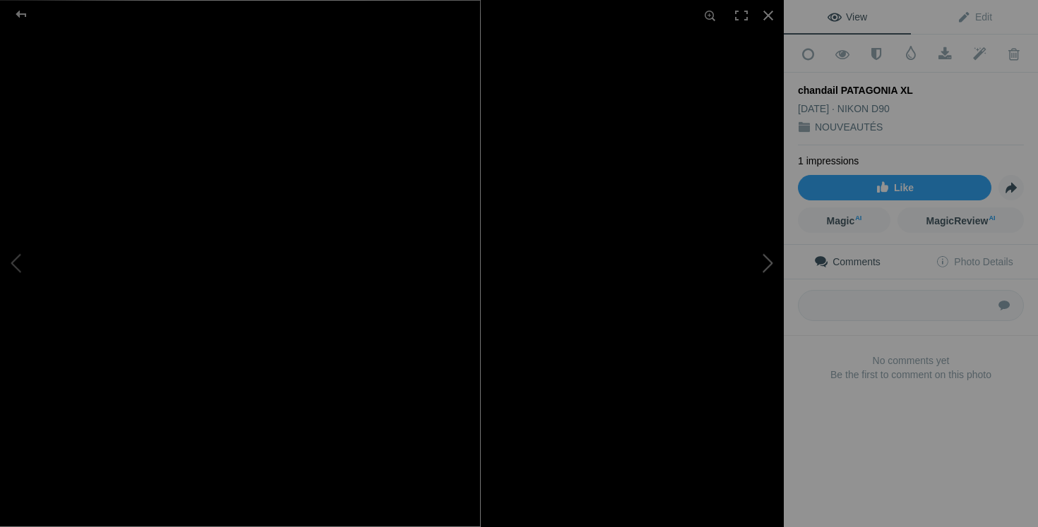
click at [755, 244] on button at bounding box center [731, 264] width 106 height 190
click at [727, 292] on button at bounding box center [731, 264] width 106 height 190
click at [773, 13] on div at bounding box center [768, 15] width 31 height 31
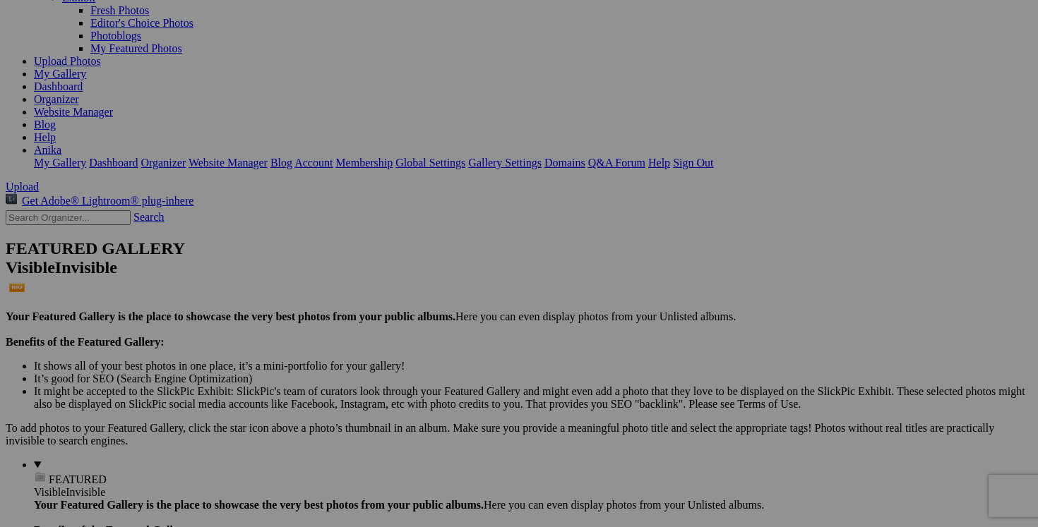
scroll to position [128, 0]
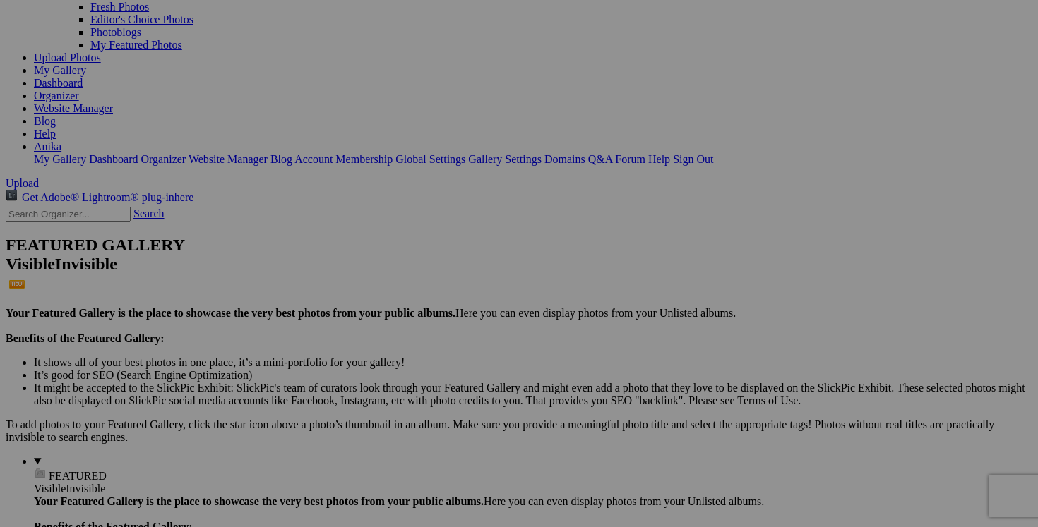
drag, startPoint x: 426, startPoint y: 344, endPoint x: 292, endPoint y: 342, distance: 134.2
drag, startPoint x: 379, startPoint y: 347, endPoint x: 311, endPoint y: 344, distance: 67.9
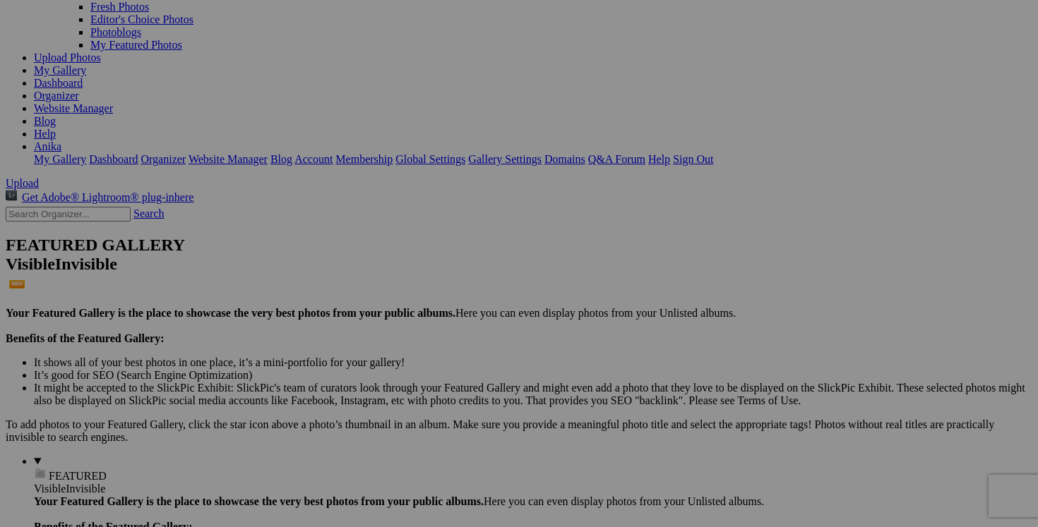
type input "robe CONTEMPORAINE SIMONS large 25$(comme neuf)"
drag, startPoint x: 554, startPoint y: 348, endPoint x: 479, endPoint y: 348, distance: 75.5
paste input "robe CONTEMPORAINE SIMONS large"
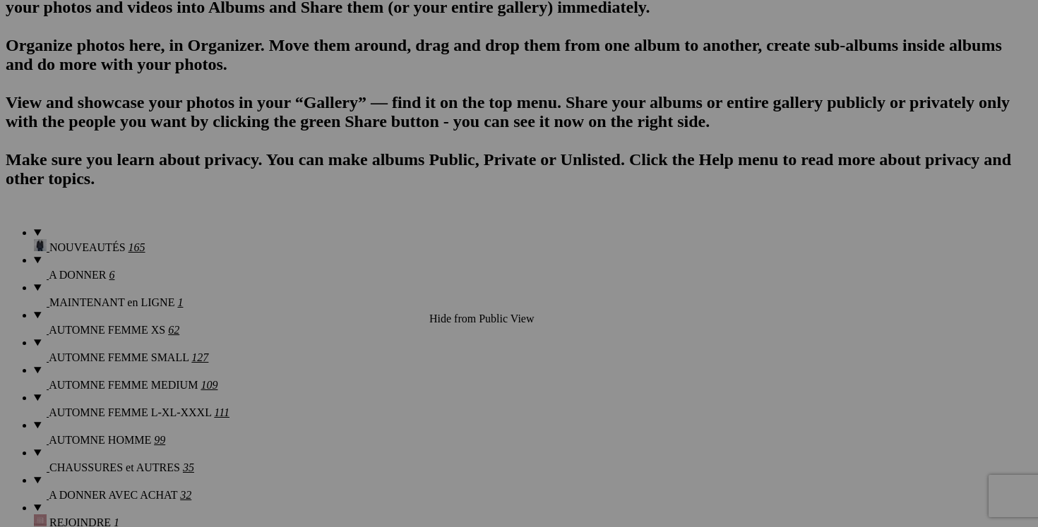
scroll to position [924, 0]
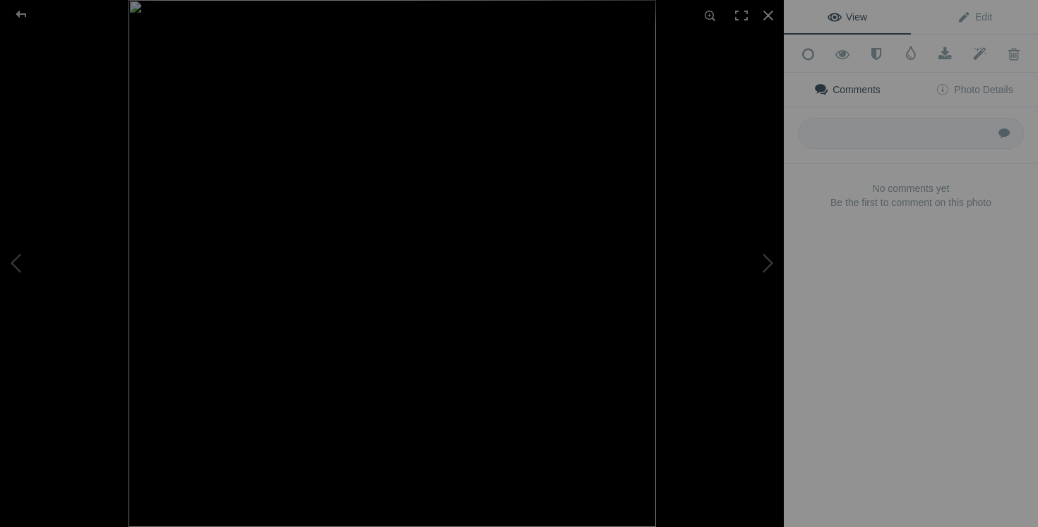
type input "robe CONTEMPORAINE SIMONS large"
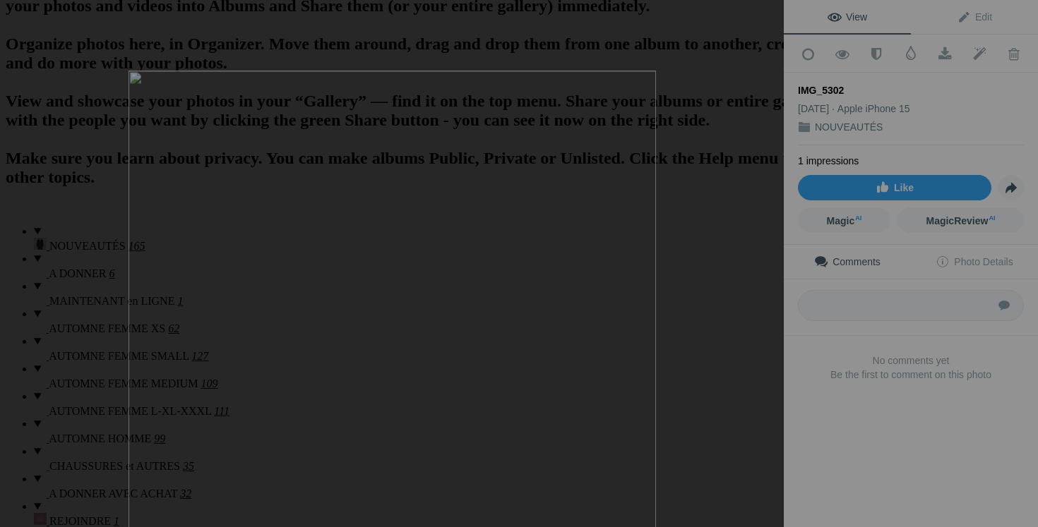
click at [19, 256] on button at bounding box center [53, 264] width 106 height 190
click at [772, 12] on div at bounding box center [768, 15] width 31 height 31
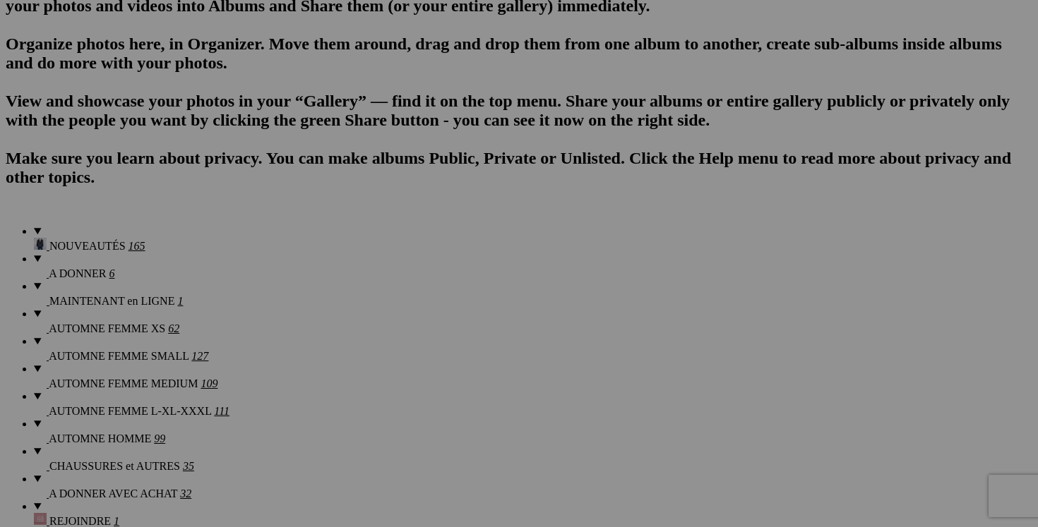
drag, startPoint x: 419, startPoint y: 446, endPoint x: 317, endPoint y: 446, distance: 102.4
drag, startPoint x: 441, startPoint y: 450, endPoint x: 453, endPoint y: 450, distance: 11.3
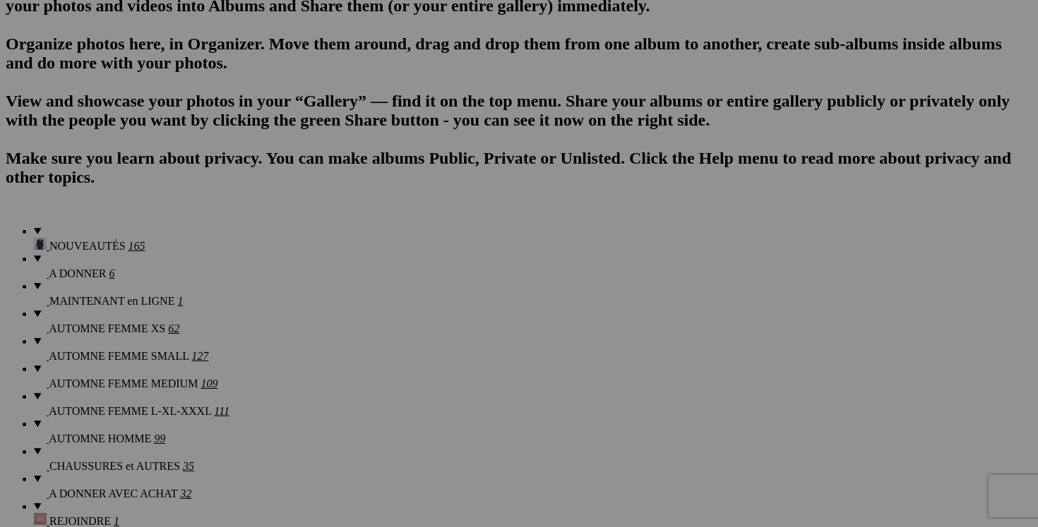
drag, startPoint x: 364, startPoint y: 450, endPoint x: 327, endPoint y: 450, distance: 37.4
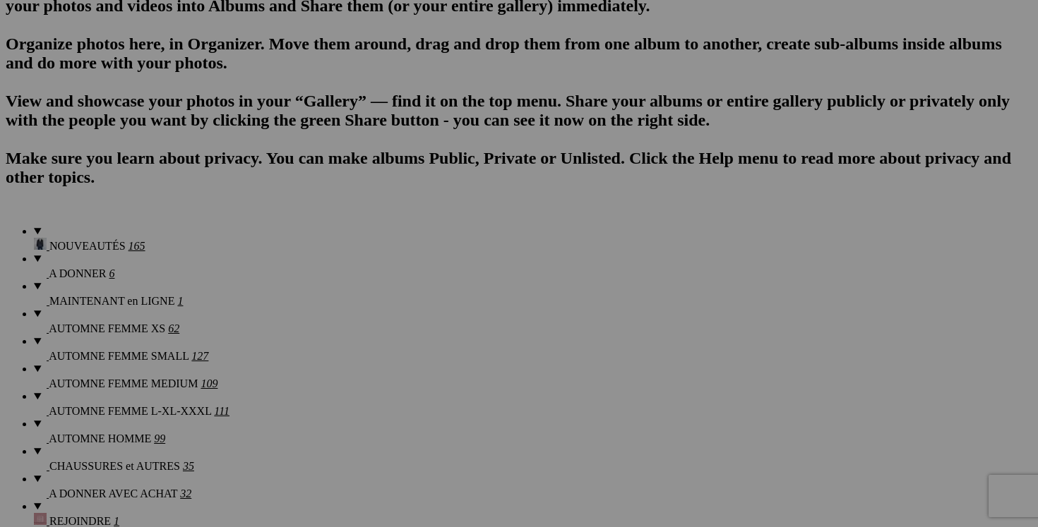
drag, startPoint x: 412, startPoint y: 448, endPoint x: 336, endPoint y: 447, distance: 75.5
type input "chandail FRËTT XXL 20$(comme neuf , fait au quebec)"
drag, startPoint x: 291, startPoint y: 448, endPoint x: 205, endPoint y: 446, distance: 86.1
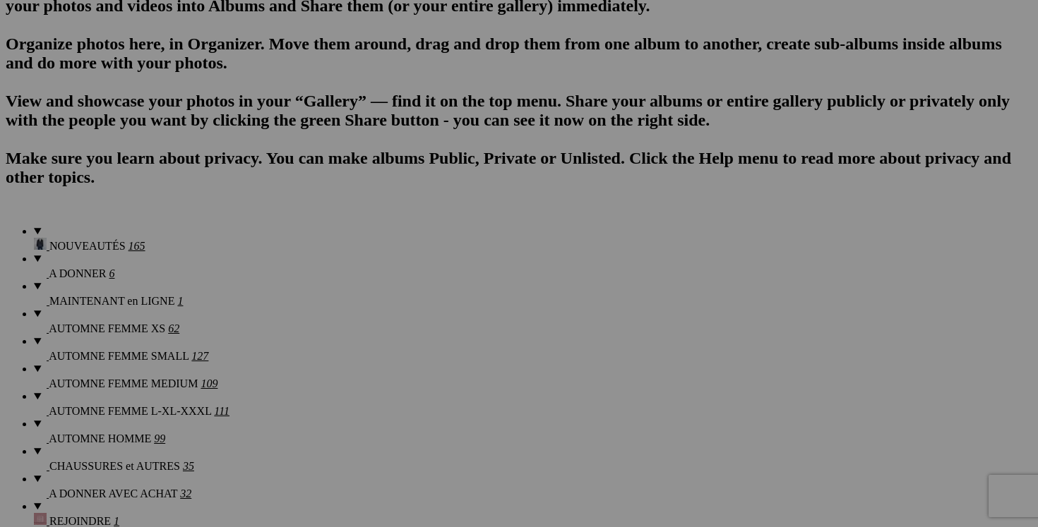
paste input "chandail FRËTT XXL"
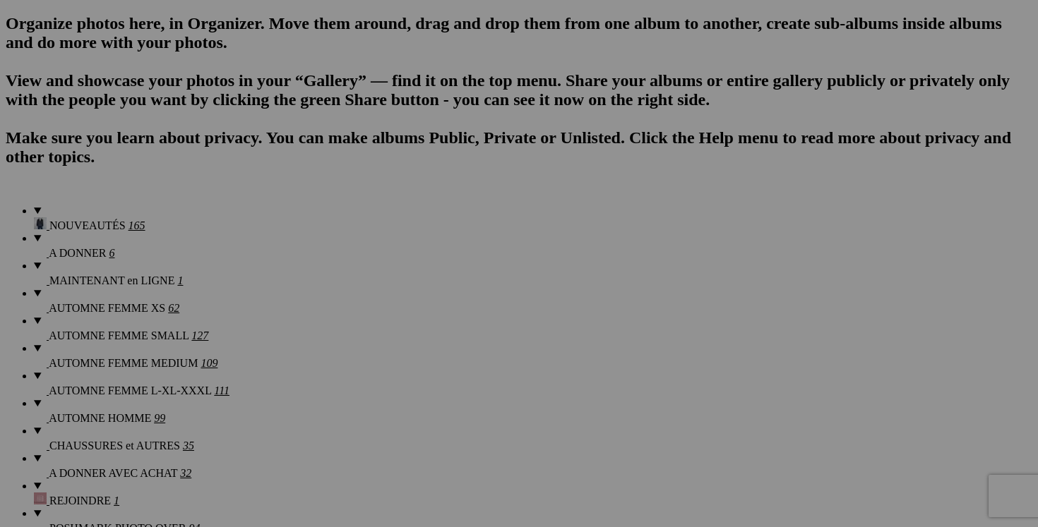
scroll to position [895, 0]
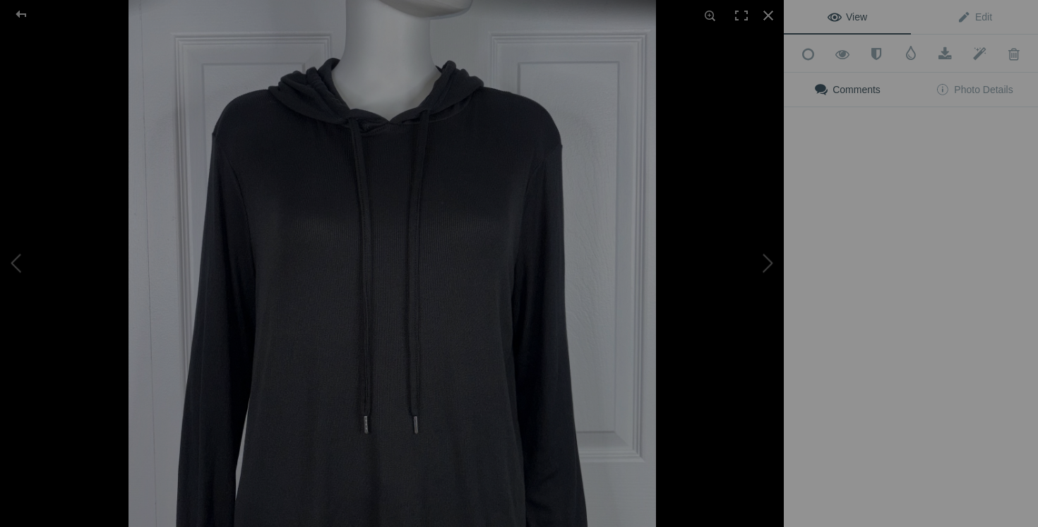
type input "chandail FRËTT XXL"
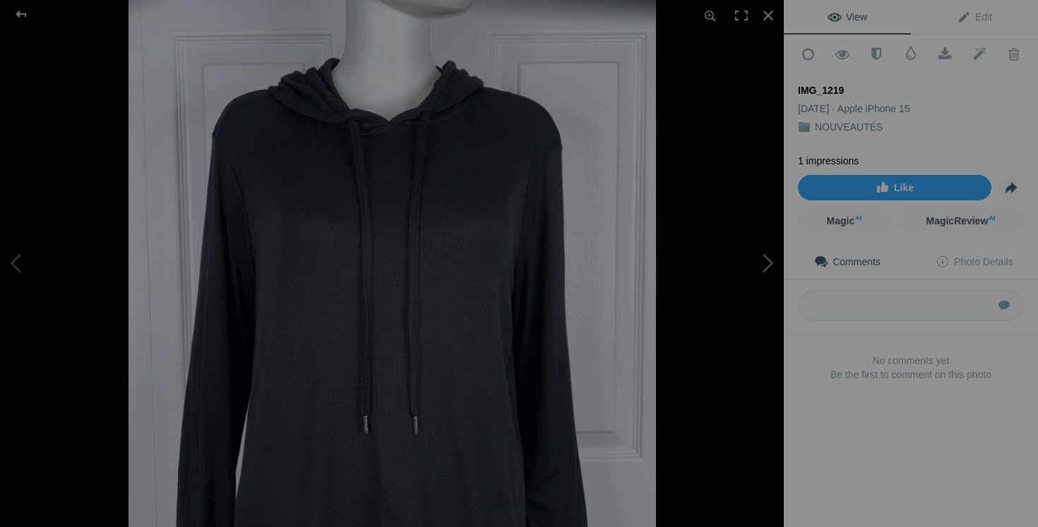
click at [758, 260] on button at bounding box center [731, 264] width 106 height 190
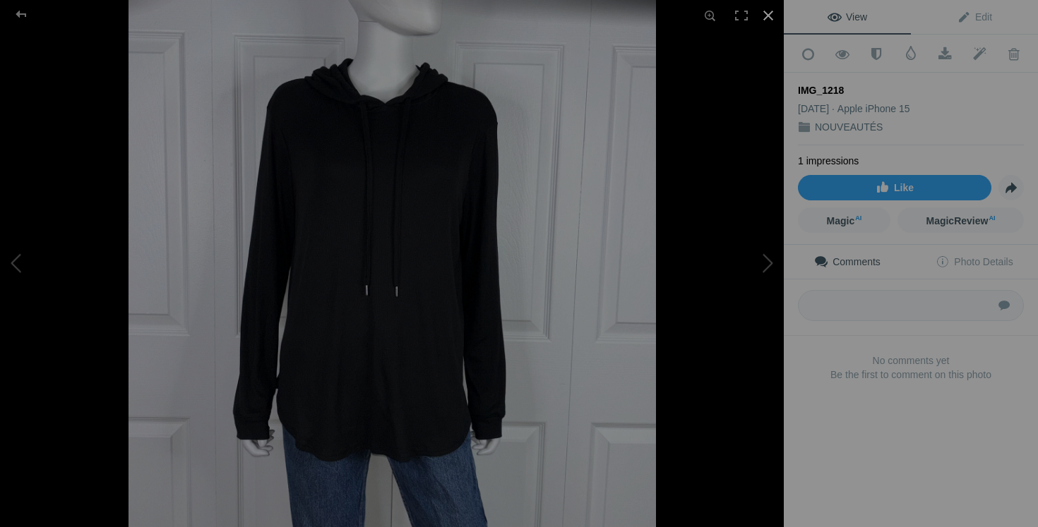
click at [767, 16] on div at bounding box center [768, 15] width 31 height 31
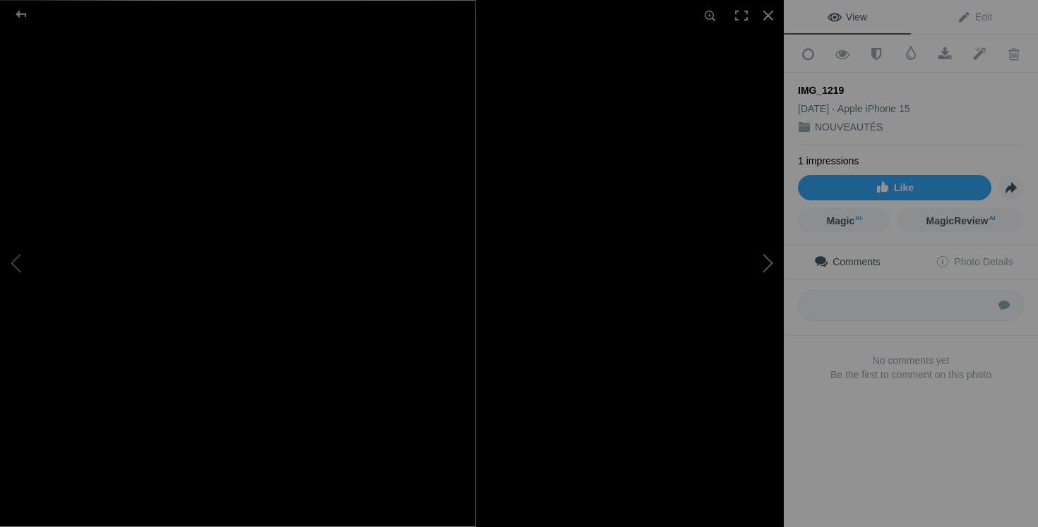
click at [741, 299] on button at bounding box center [731, 264] width 106 height 190
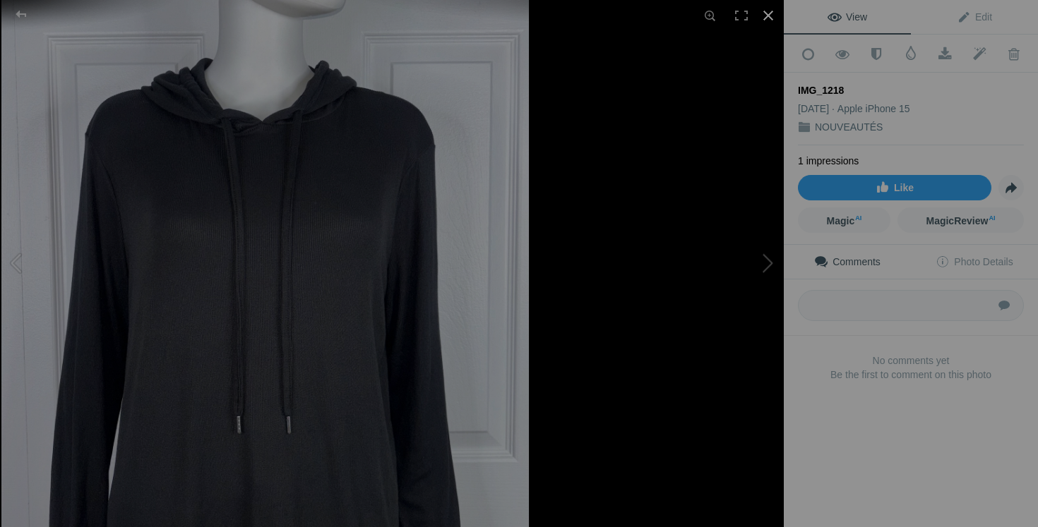
click at [768, 11] on div at bounding box center [768, 15] width 31 height 31
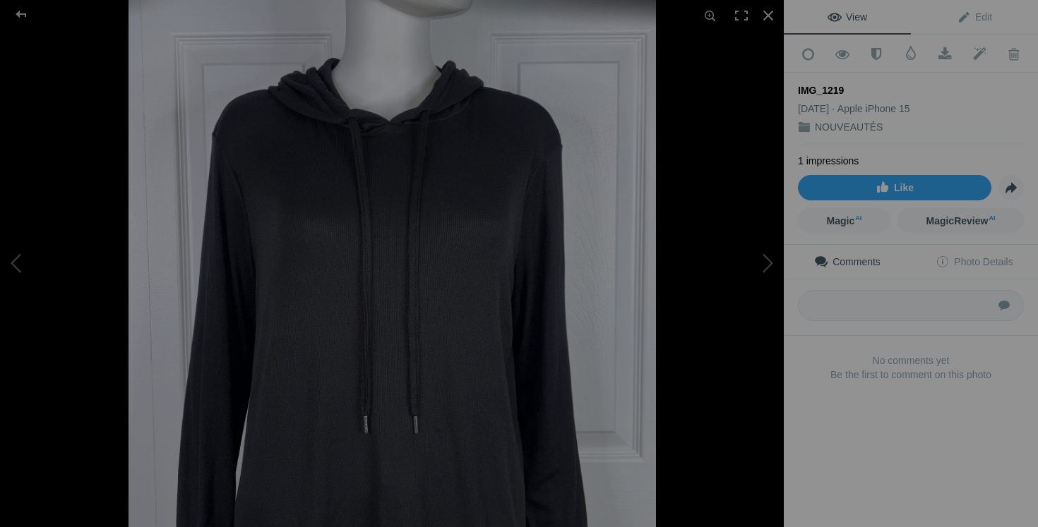
click at [415, 197] on img at bounding box center [391, 263] width 527 height 527
click at [767, 12] on div at bounding box center [768, 15] width 31 height 31
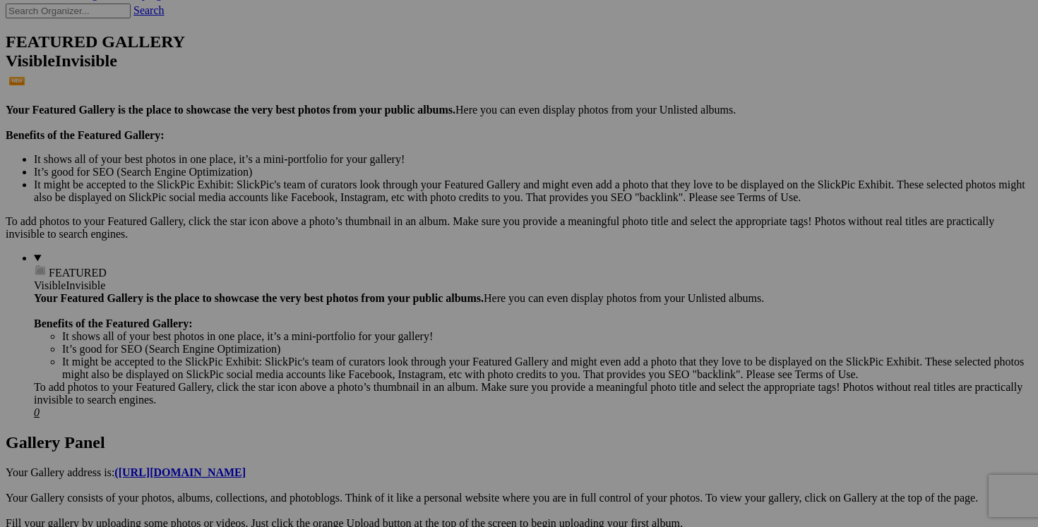
scroll to position [0, 0]
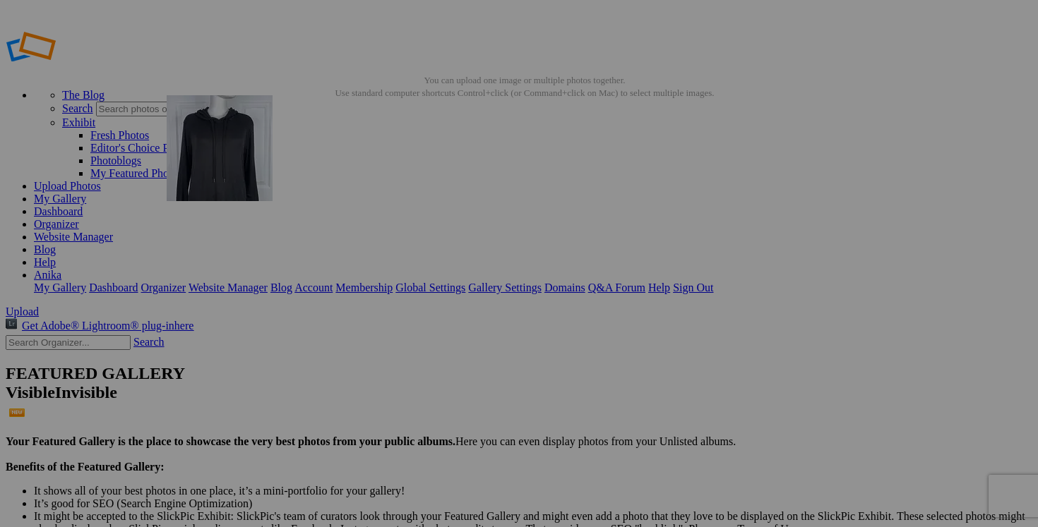
drag, startPoint x: 519, startPoint y: 396, endPoint x: 365, endPoint y: 181, distance: 264.7
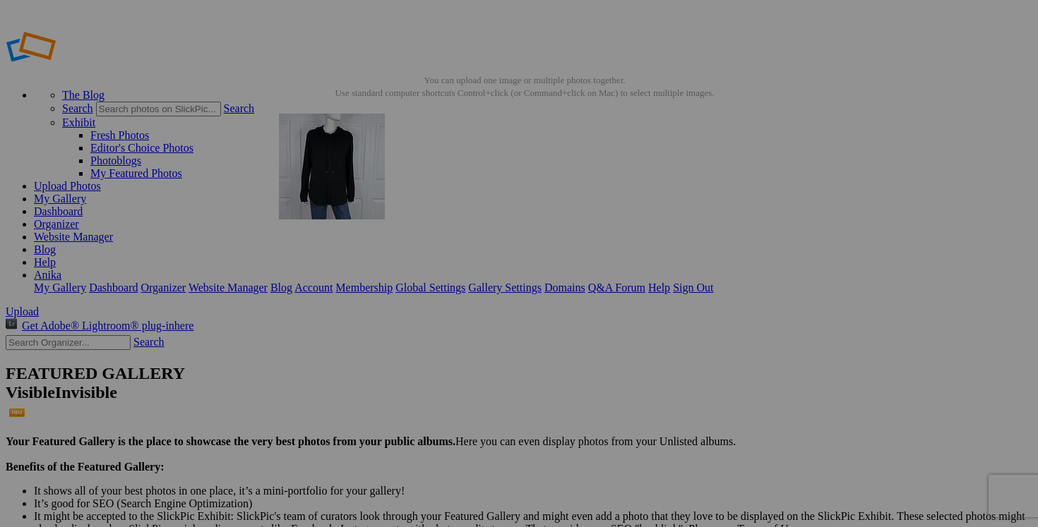
drag, startPoint x: 637, startPoint y: 472, endPoint x: 463, endPoint y: 211, distance: 313.7
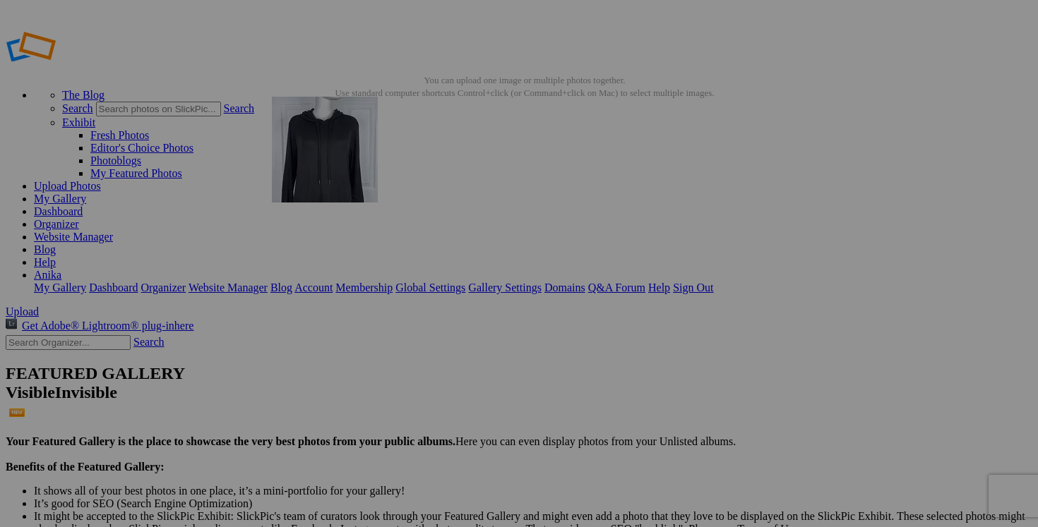
drag, startPoint x: 653, startPoint y: 192, endPoint x: 472, endPoint y: 184, distance: 181.6
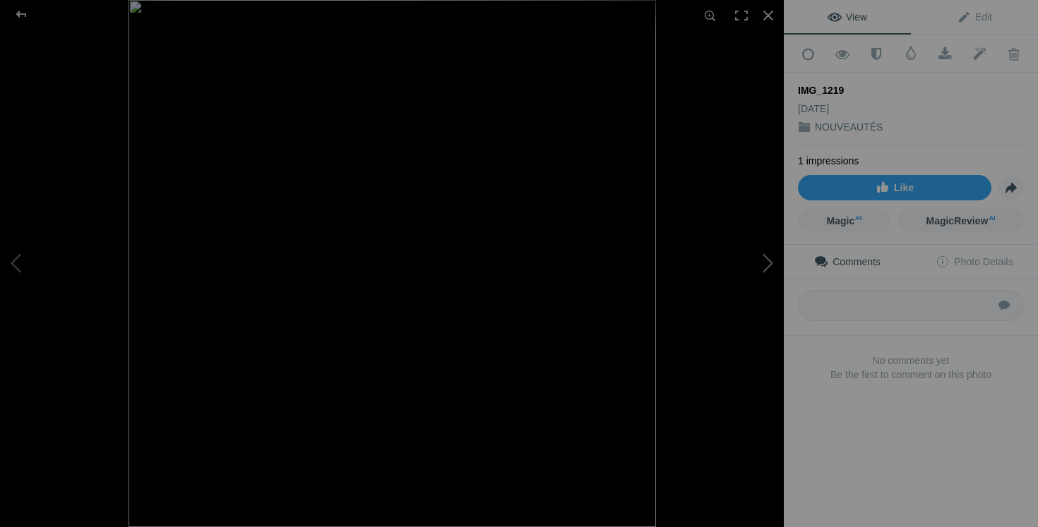
click at [765, 265] on button at bounding box center [731, 264] width 106 height 190
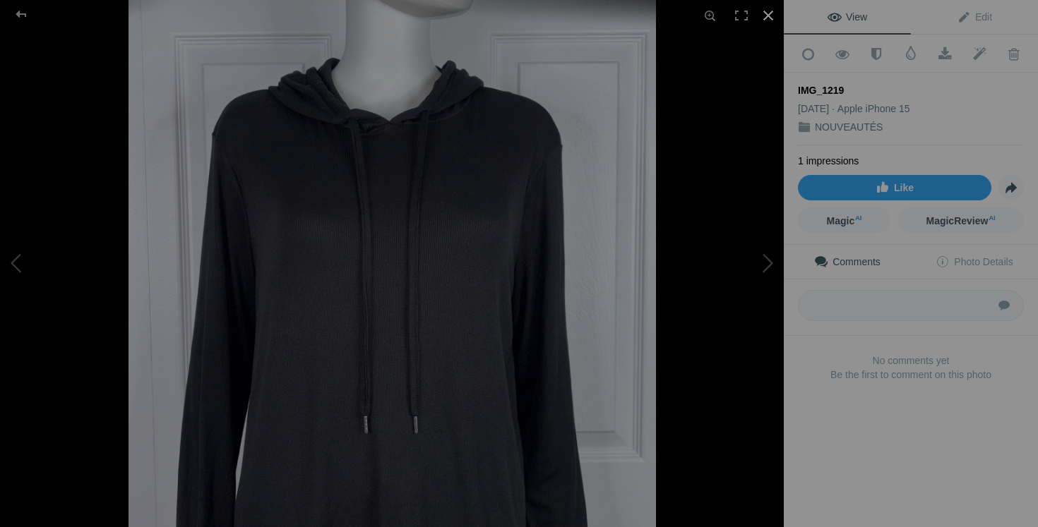
click at [766, 18] on div at bounding box center [768, 15] width 31 height 31
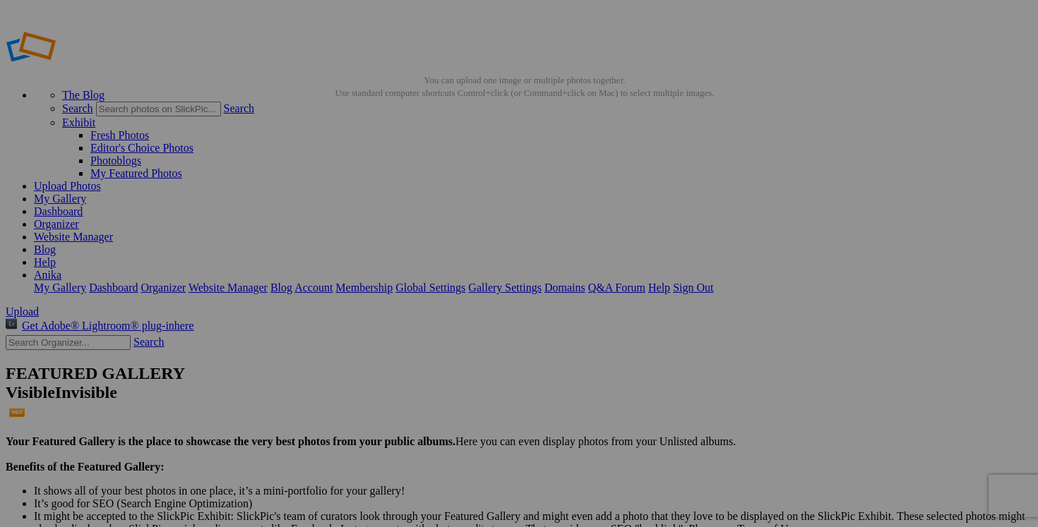
click at [425, 354] on link "Yes" at bounding box center [417, 356] width 16 height 12
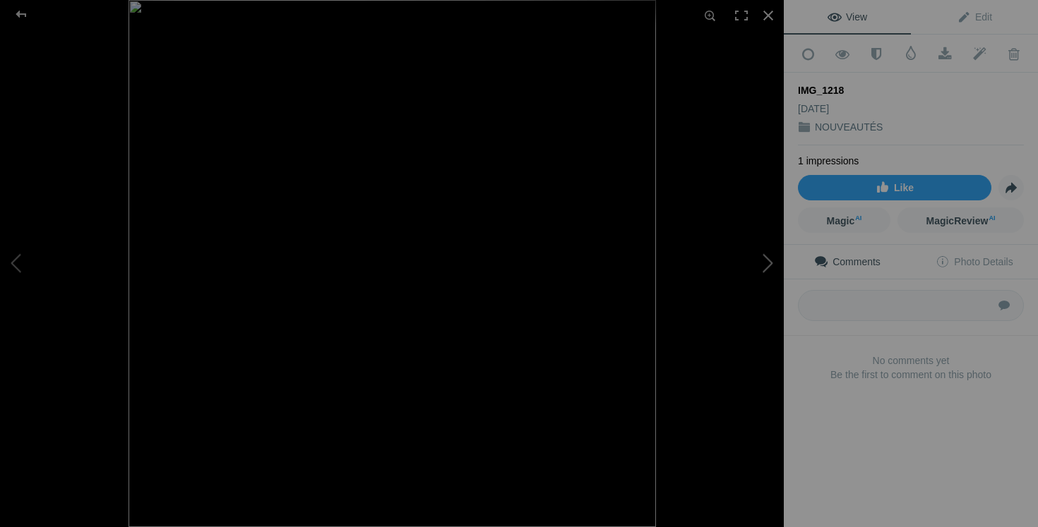
click at [755, 266] on button at bounding box center [731, 264] width 106 height 190
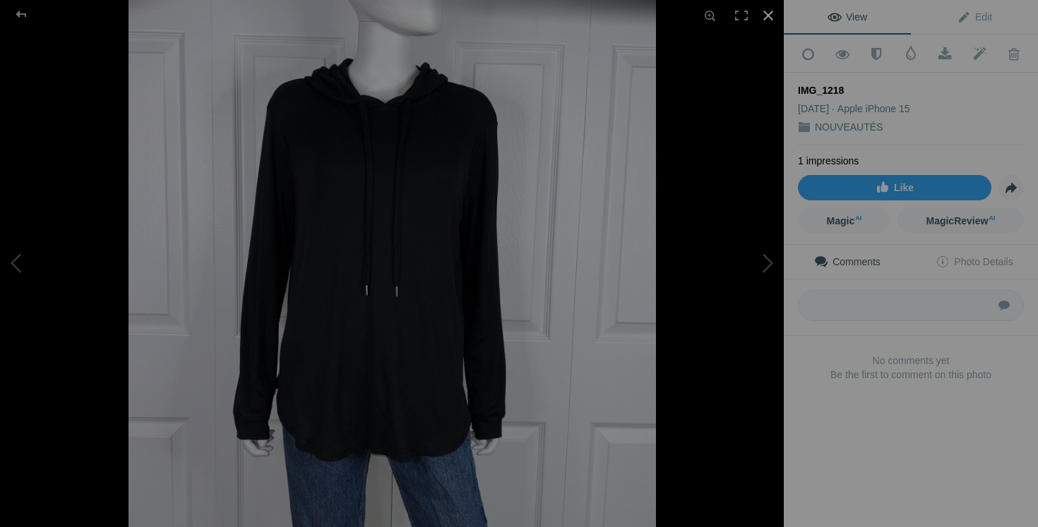
click at [767, 18] on div at bounding box center [768, 15] width 31 height 31
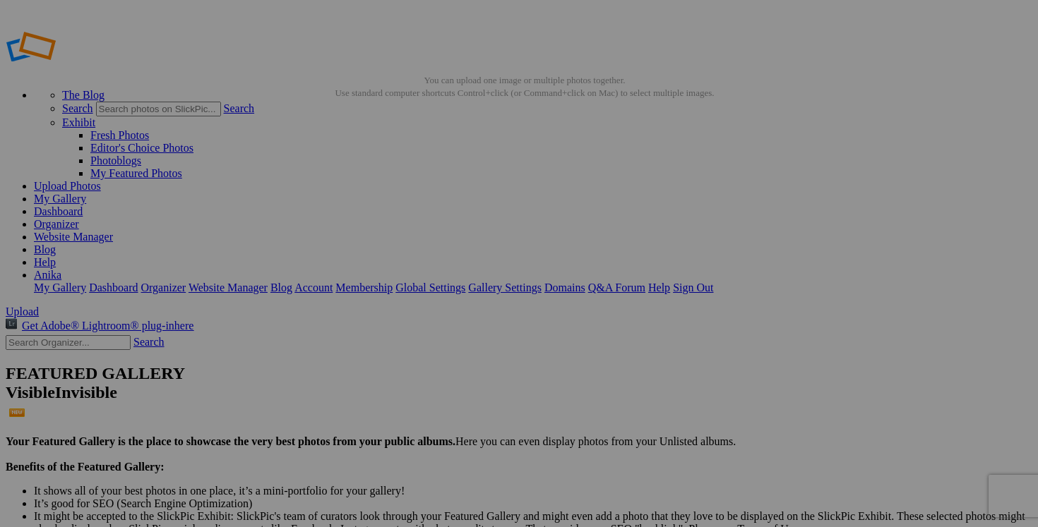
click at [425, 357] on span "Yes" at bounding box center [417, 356] width 16 height 12
drag, startPoint x: 544, startPoint y: 277, endPoint x: 469, endPoint y: 275, distance: 74.9
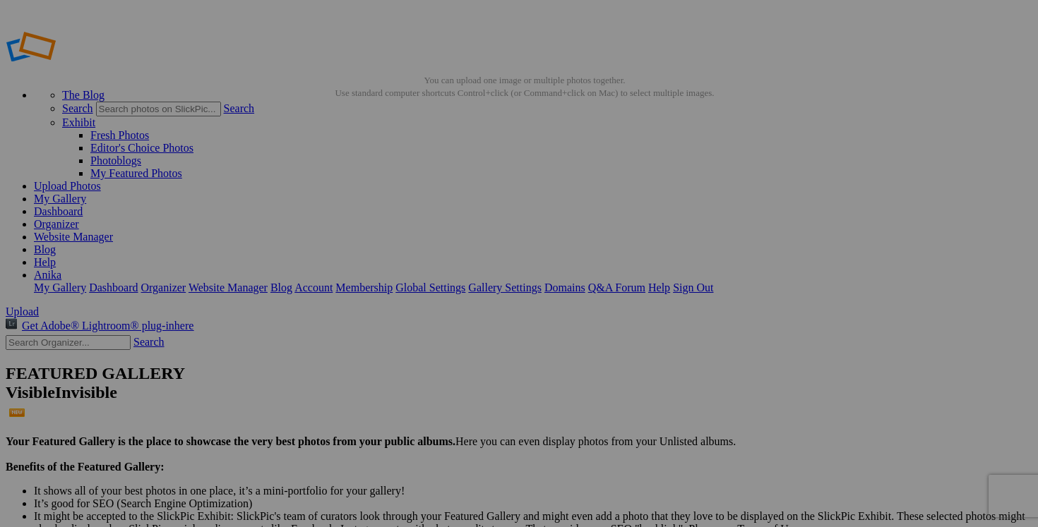
drag, startPoint x: 508, startPoint y: 275, endPoint x: 447, endPoint y: 273, distance: 61.5
type input "chandail STUDIO large 15$(comme neuf"
drag, startPoint x: 414, startPoint y: 276, endPoint x: 333, endPoint y: 275, distance: 81.2
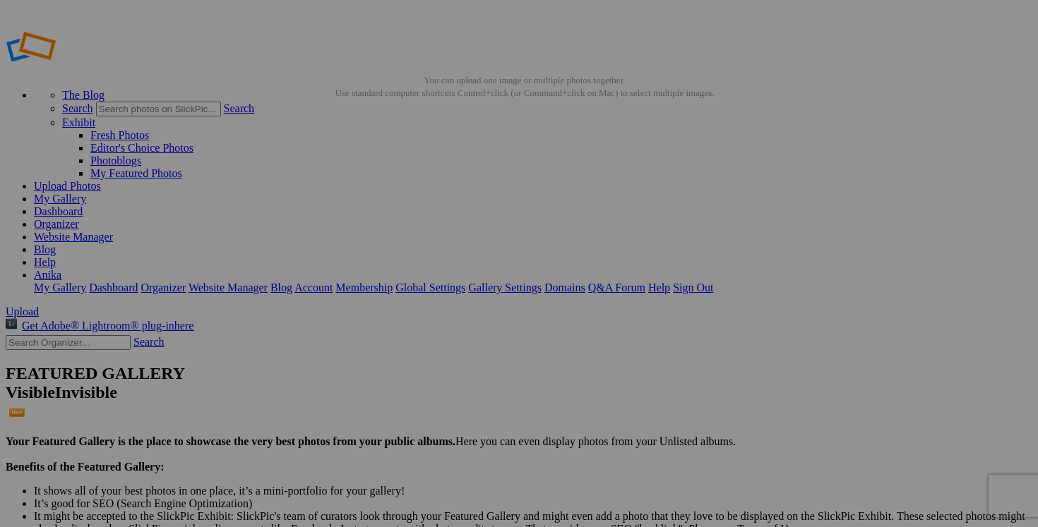
paste input "chandail STUDIO large"
type input "chandail STUDIO large"
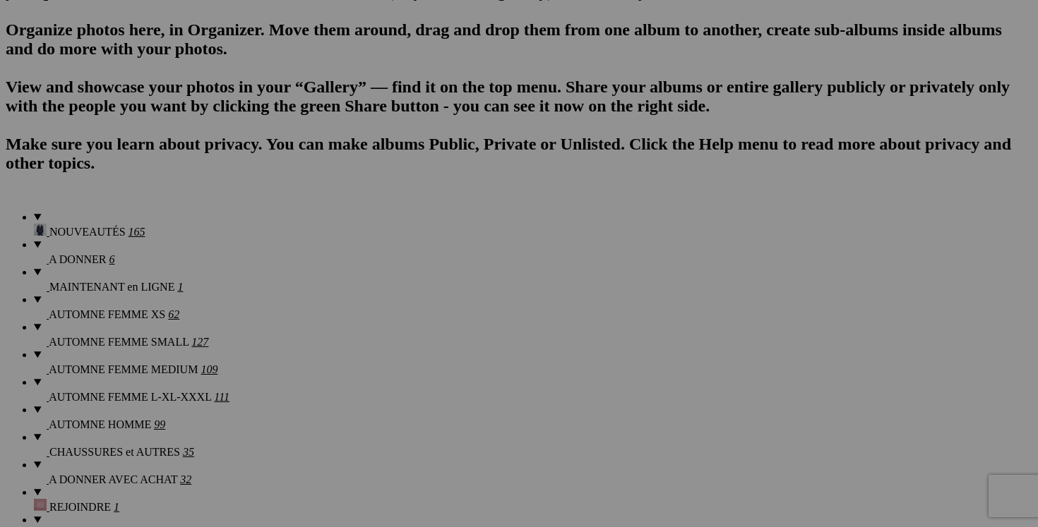
scroll to position [948, 0]
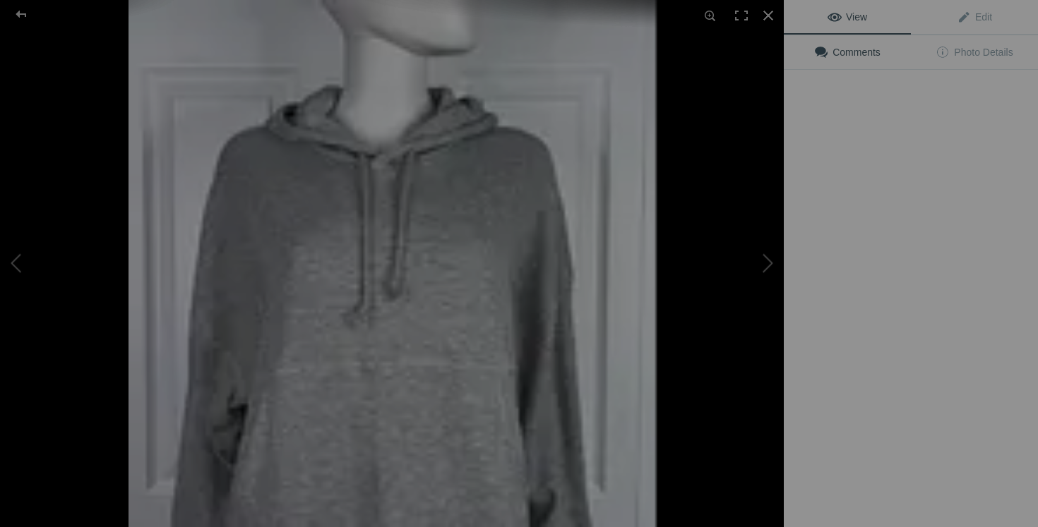
scroll to position [1217, 0]
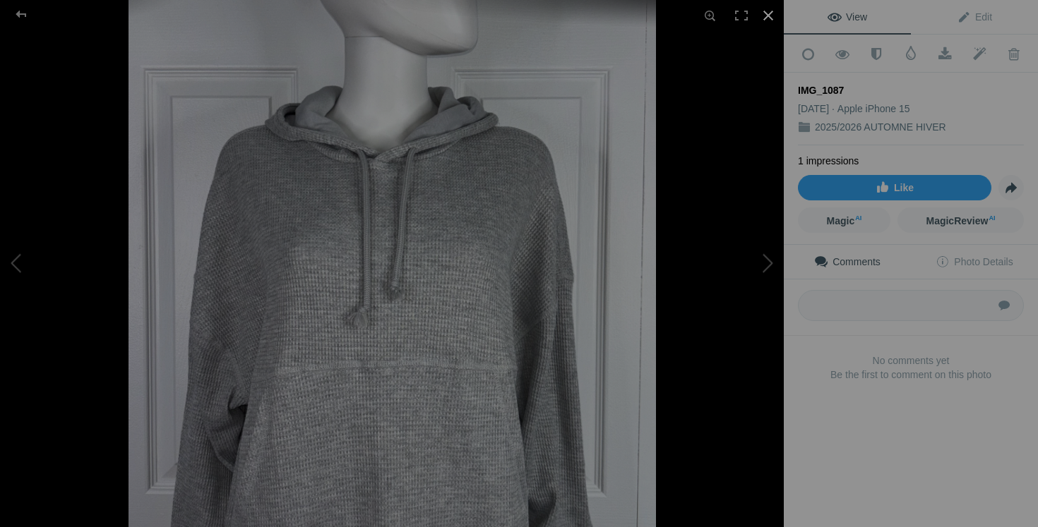
click at [768, 12] on div at bounding box center [768, 15] width 31 height 31
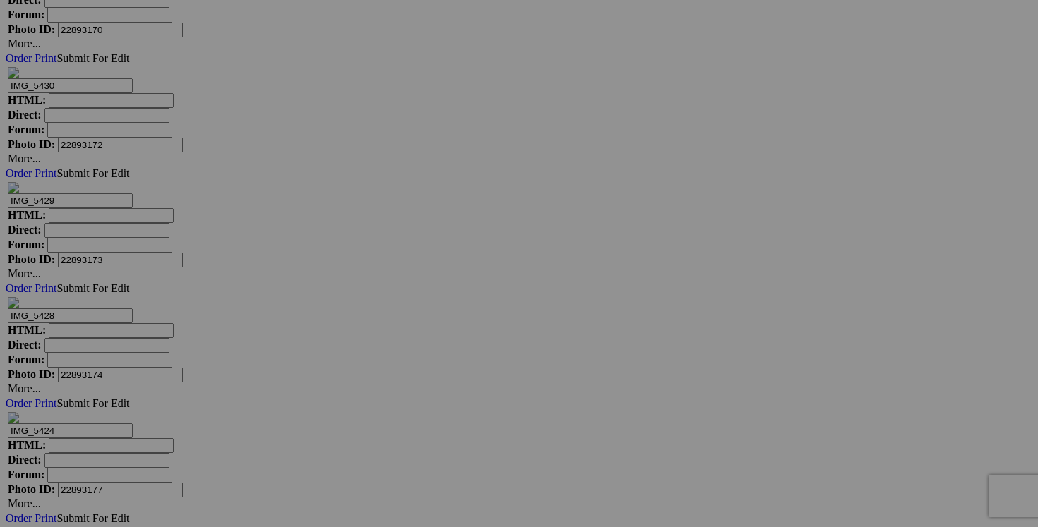
scroll to position [15420, 0]
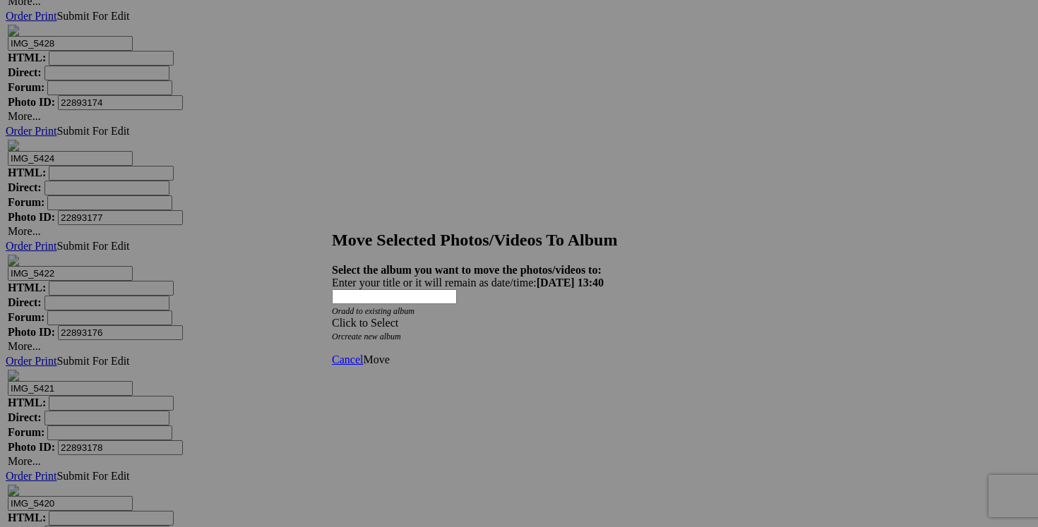
click at [332, 317] on span at bounding box center [332, 323] width 0 height 12
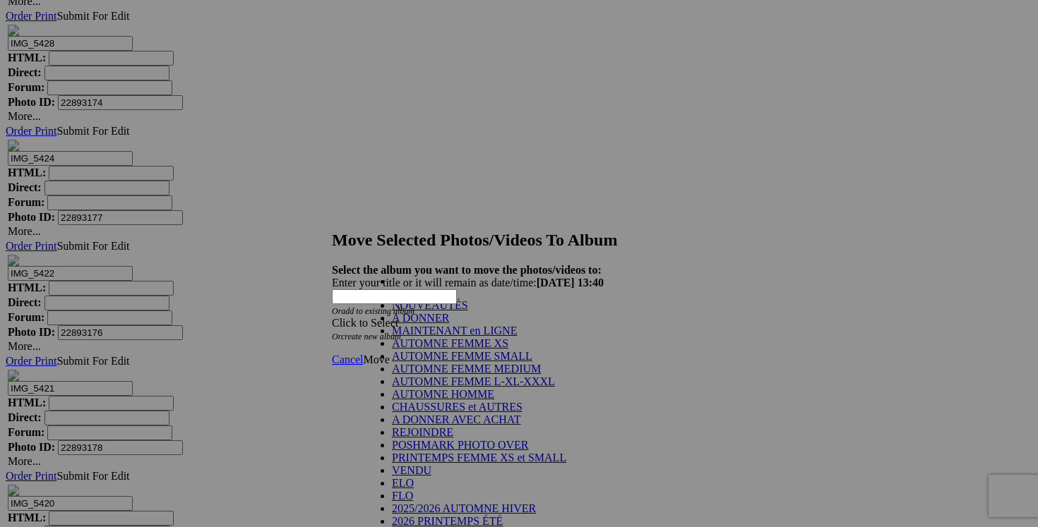
click at [468, 311] on link "NOUVEAUTÉS" at bounding box center [430, 305] width 76 height 12
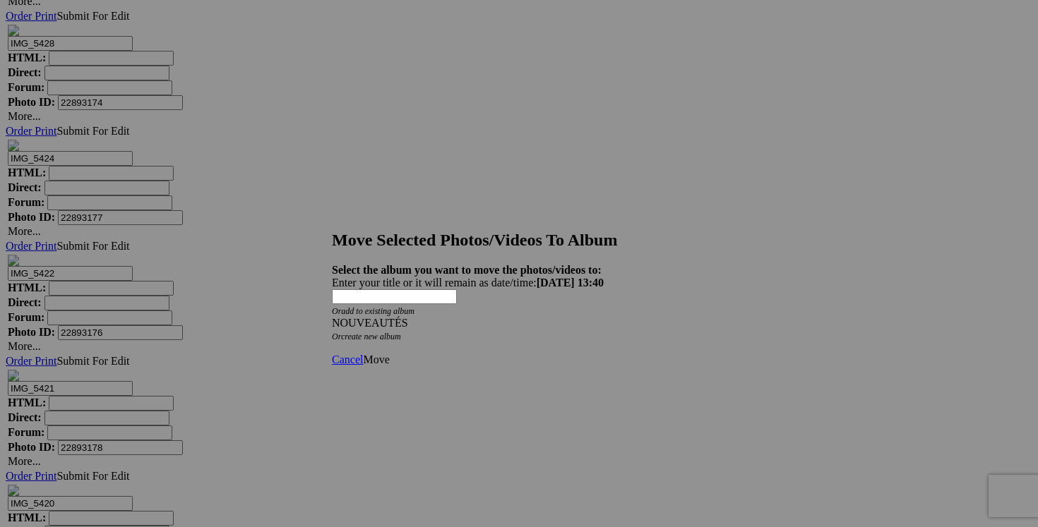
click at [389, 354] on span "Move" at bounding box center [376, 360] width 26 height 12
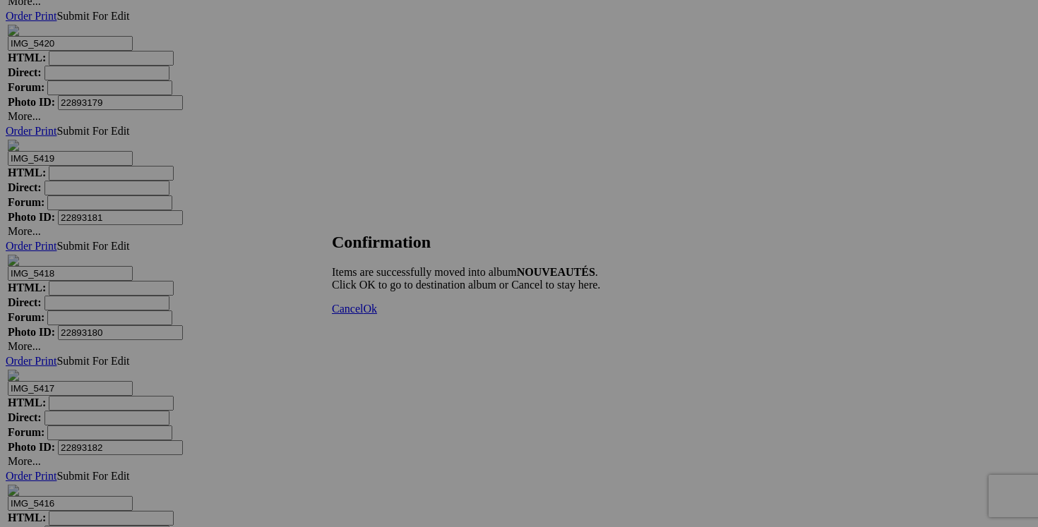
click at [363, 315] on span "Cancel" at bounding box center [347, 309] width 31 height 12
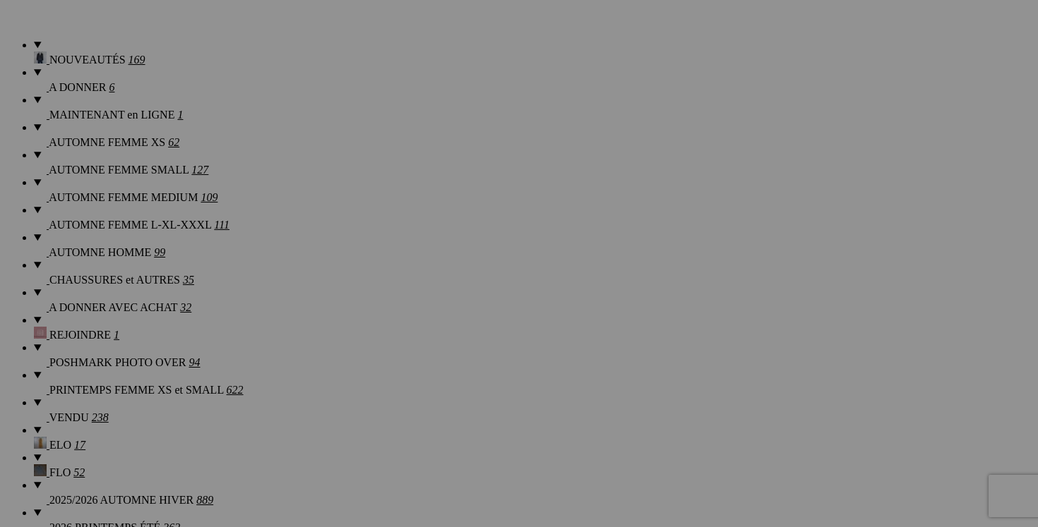
scroll to position [1166, 0]
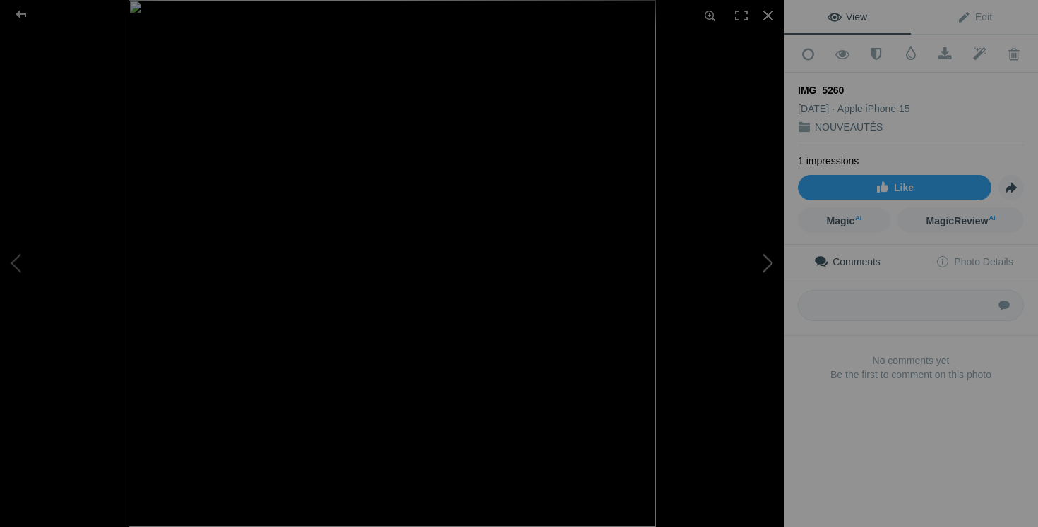
click at [772, 261] on button at bounding box center [731, 264] width 106 height 190
click at [772, 262] on button at bounding box center [731, 264] width 106 height 190
click at [767, 16] on div at bounding box center [768, 15] width 31 height 31
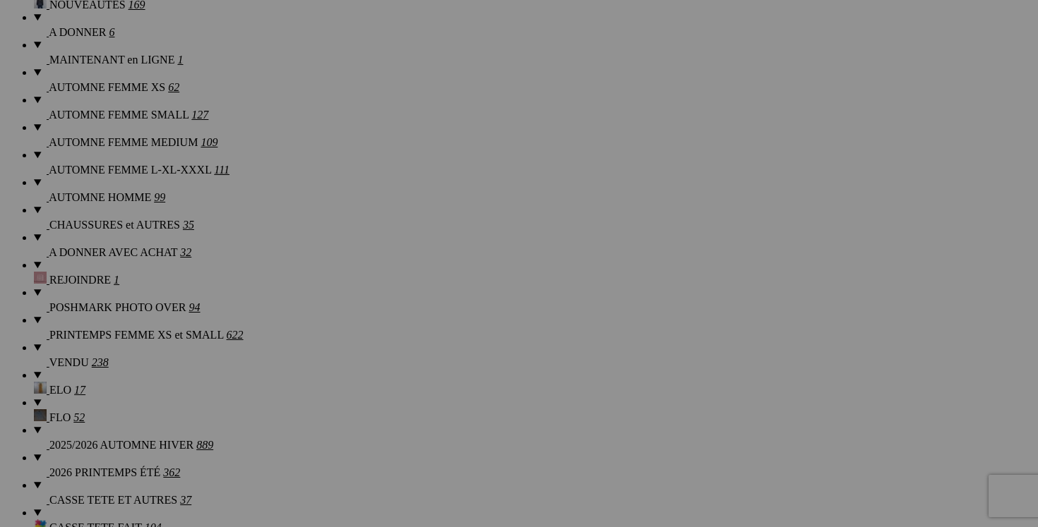
click at [425, 360] on link "Yes" at bounding box center [417, 356] width 16 height 12
drag, startPoint x: 675, startPoint y: 209, endPoint x: 444, endPoint y: 221, distance: 231.2
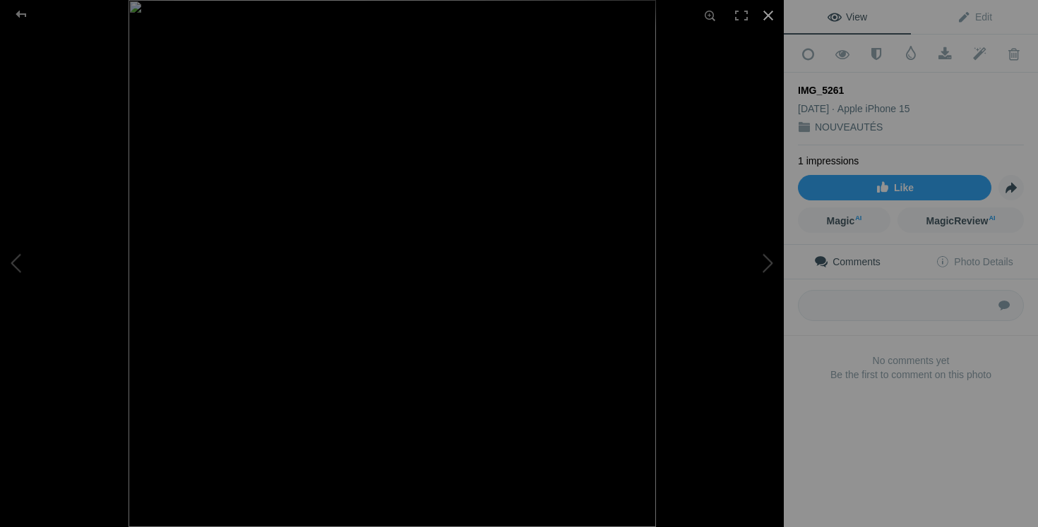
click at [765, 17] on div at bounding box center [768, 15] width 31 height 31
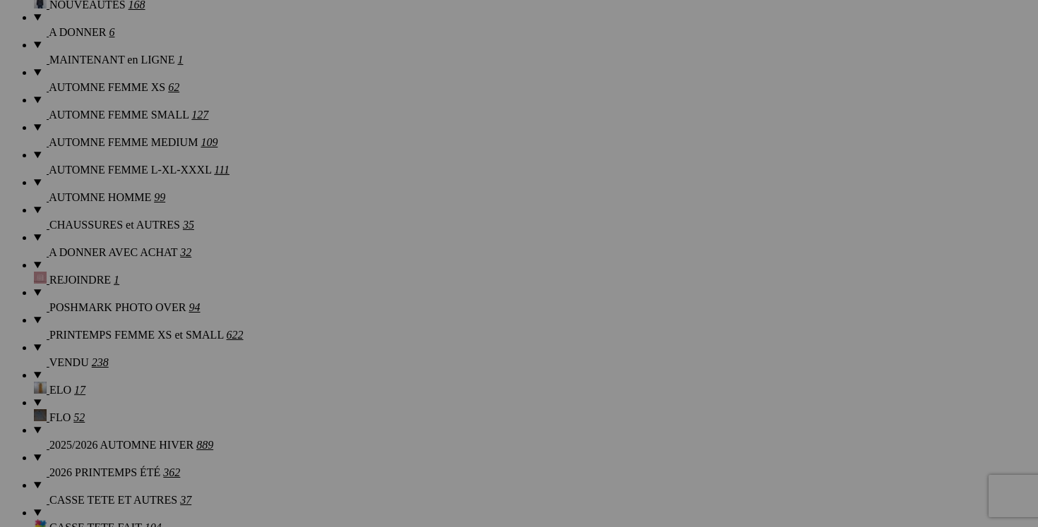
drag, startPoint x: 674, startPoint y: 205, endPoint x: 539, endPoint y: 204, distance: 135.6
drag, startPoint x: 618, startPoint y: 207, endPoint x: 556, endPoint y: 207, distance: 61.4
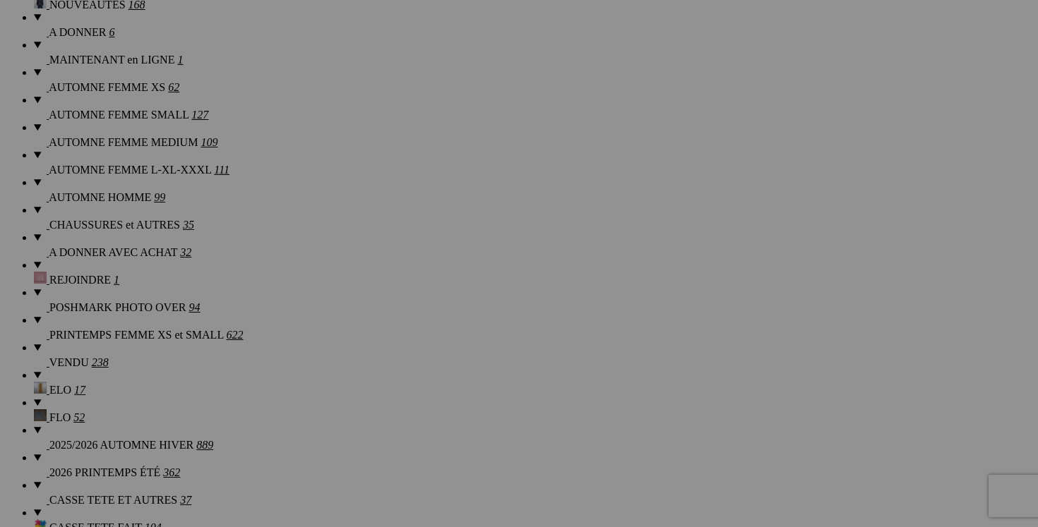
drag, startPoint x: 657, startPoint y: 207, endPoint x: 571, endPoint y: 208, distance: 85.4
type input "cardigan SIONI XL 35$(comme neuf, payé 20$, 25% laine)"
drag, startPoint x: 792, startPoint y: 206, endPoint x: 743, endPoint y: 206, distance: 49.4
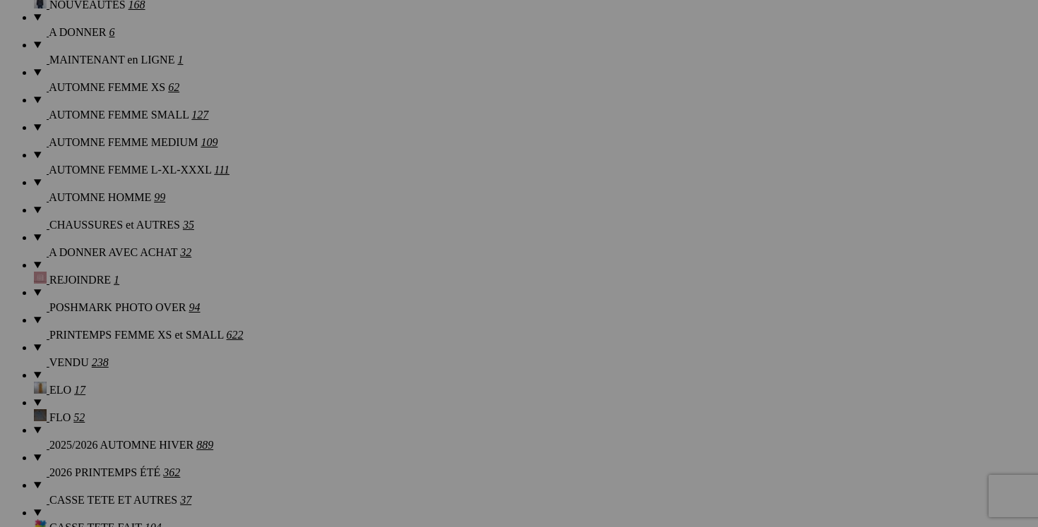
paste input "cardigan SIONI XL"
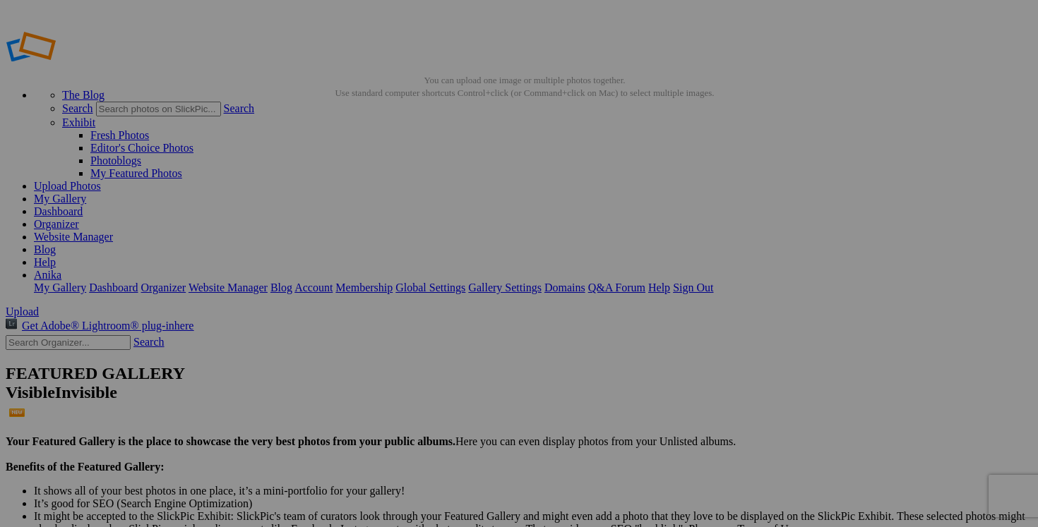
type input "cardigan SIONI XL"
drag, startPoint x: 544, startPoint y: 274, endPoint x: 435, endPoint y: 274, distance: 109.4
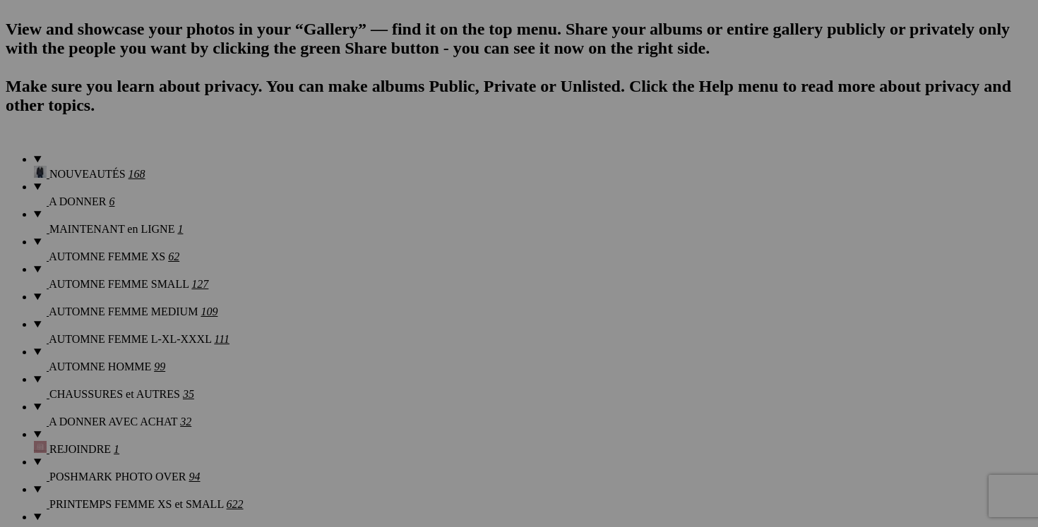
scroll to position [1103, 0]
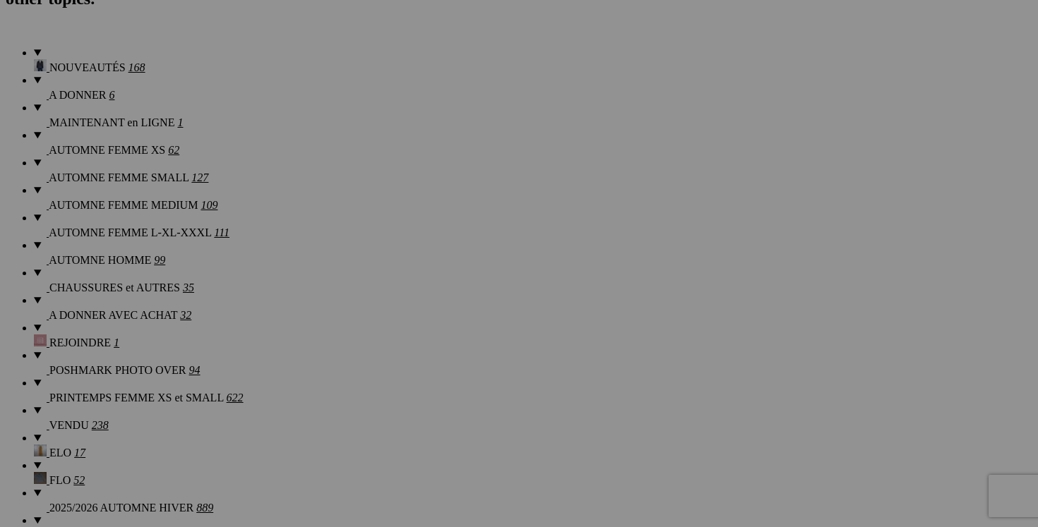
type input "veste SPANNER large 30$("
drag, startPoint x: 675, startPoint y: 268, endPoint x: 695, endPoint y: 268, distance: 20.5
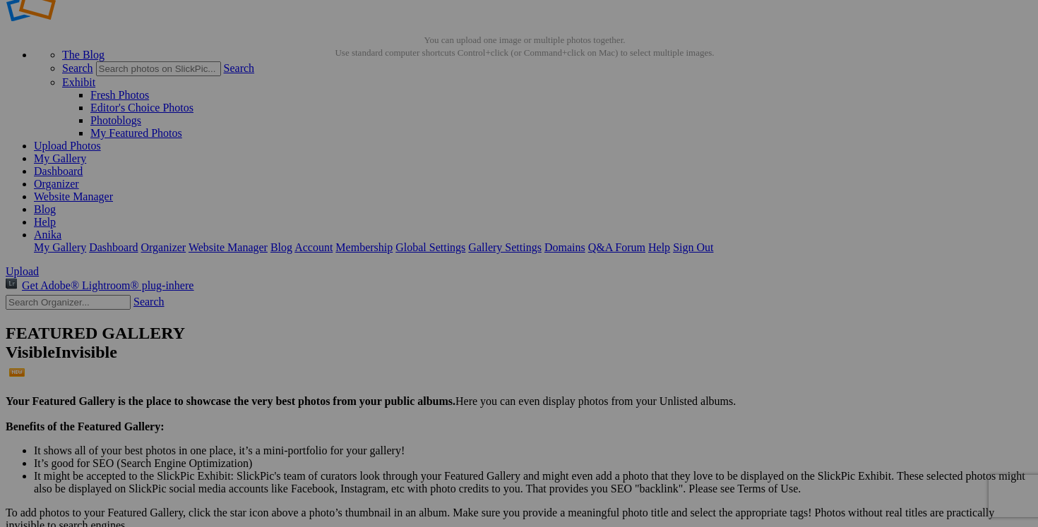
scroll to position [0, 0]
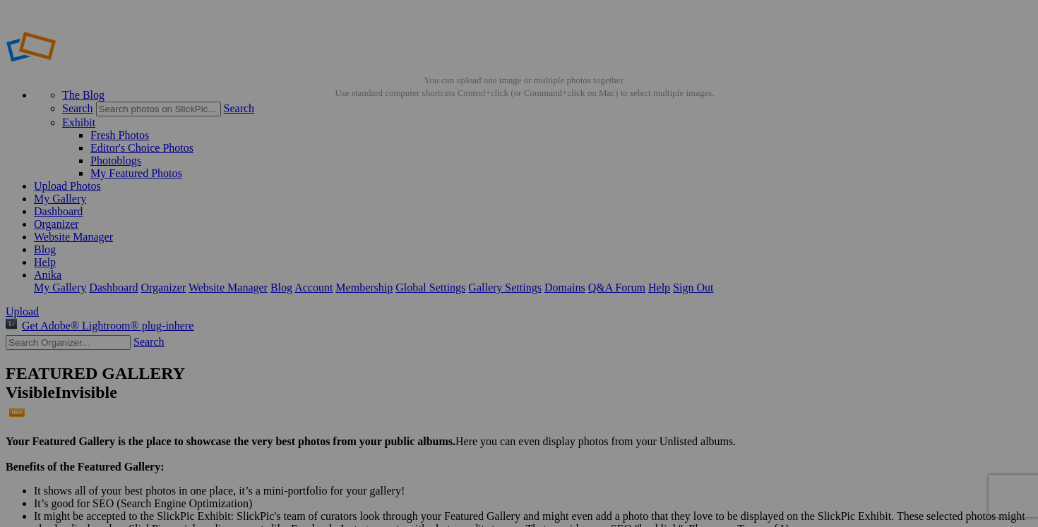
type input "cardigan SIONI XL 35$(comme neuf, payé 20$, 25% laine, tres doux)"
drag, startPoint x: 489, startPoint y: 273, endPoint x: 449, endPoint y: 272, distance: 40.3
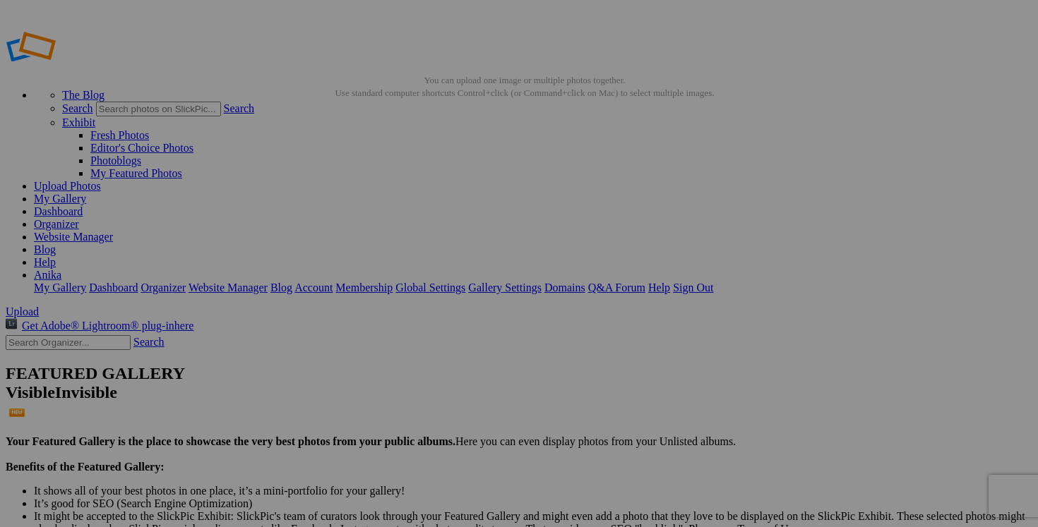
drag, startPoint x: 542, startPoint y: 275, endPoint x: 460, endPoint y: 273, distance: 81.2
type input "veste SPANNER large 30$(comme neuf, 10% angora, tres doux, payé 150$)"
drag, startPoint x: 429, startPoint y: 277, endPoint x: 335, endPoint y: 274, distance: 93.2
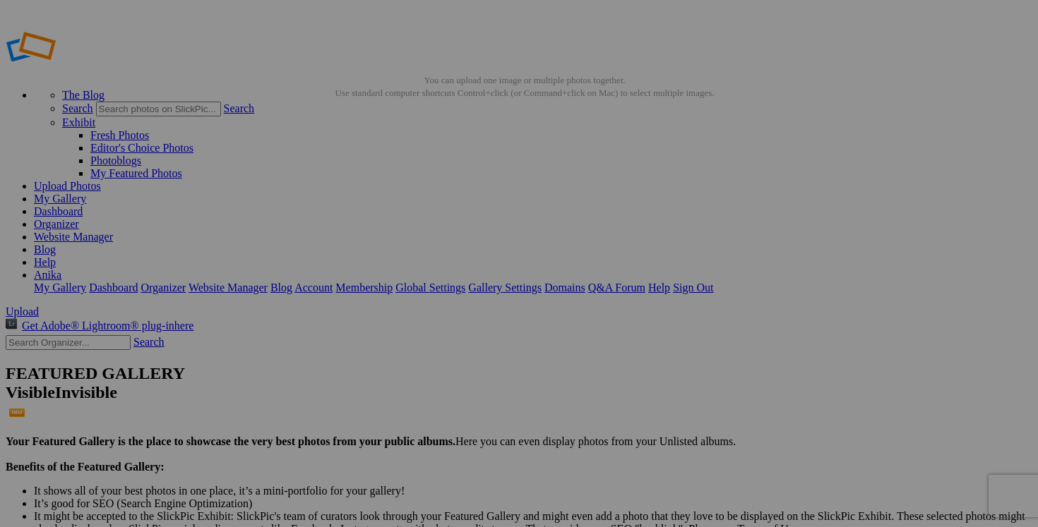
paste input "veste SPANNER large"
type input "veste SPANNER large"
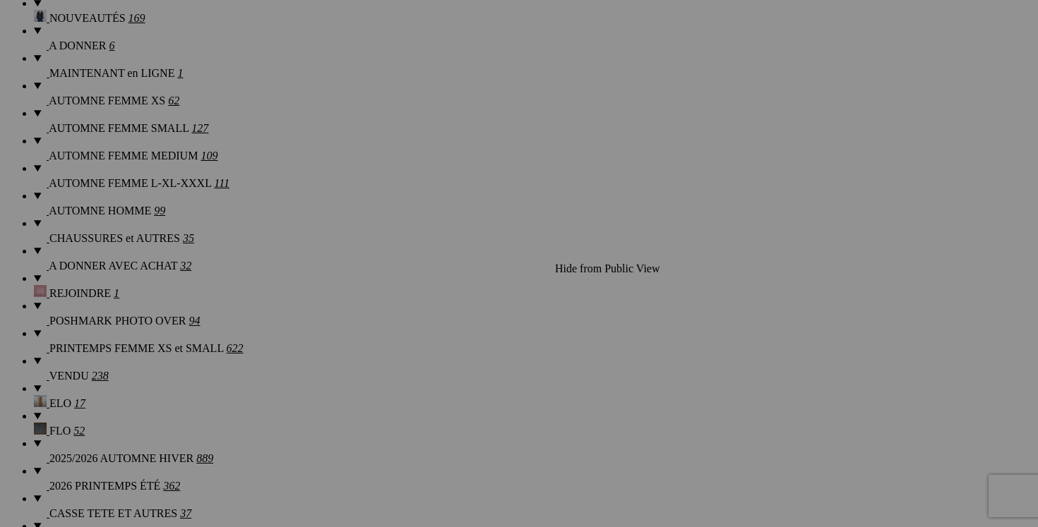
scroll to position [1164, 0]
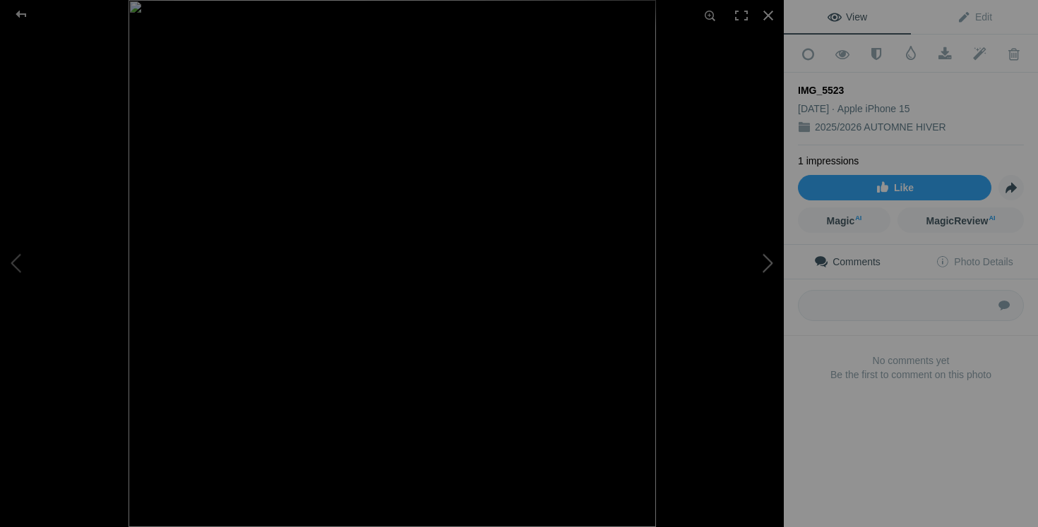
click at [769, 258] on button at bounding box center [731, 264] width 106 height 190
click at [767, 19] on div at bounding box center [768, 15] width 31 height 31
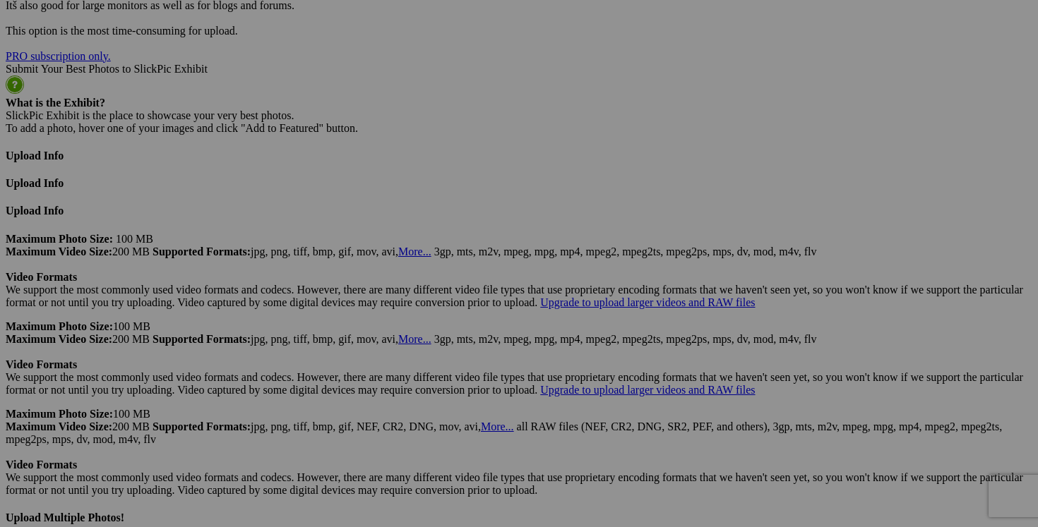
scroll to position [3606, 0]
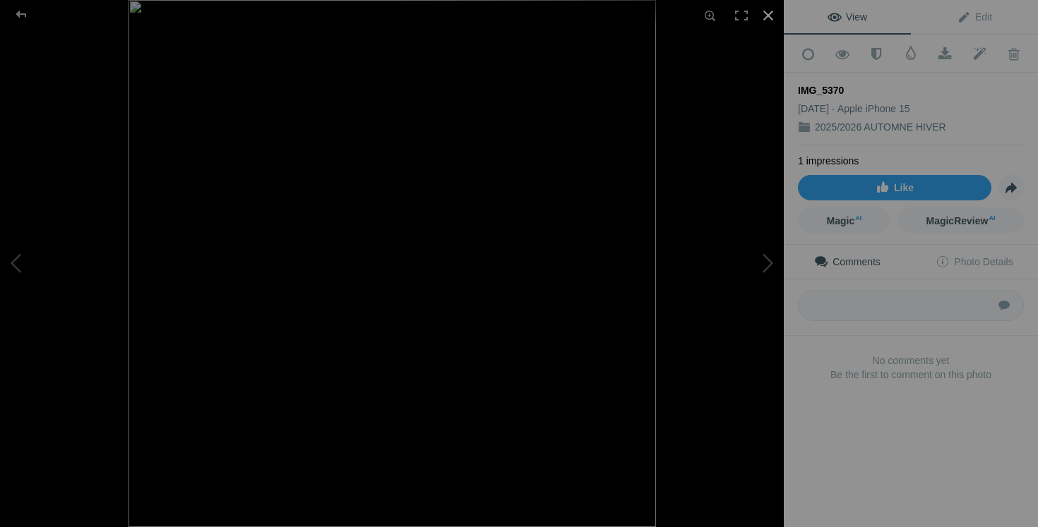
click at [766, 13] on div at bounding box center [768, 15] width 31 height 31
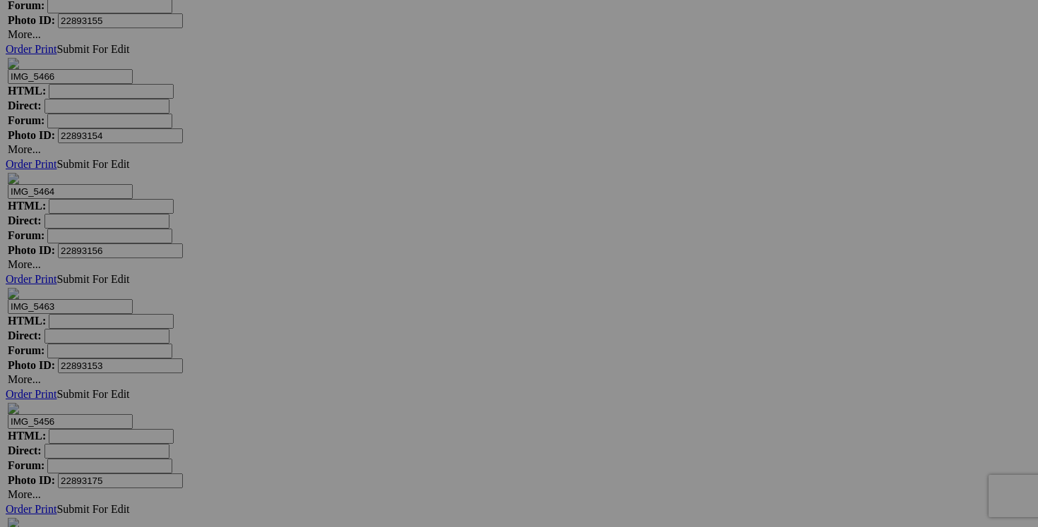
scroll to position [12518, 0]
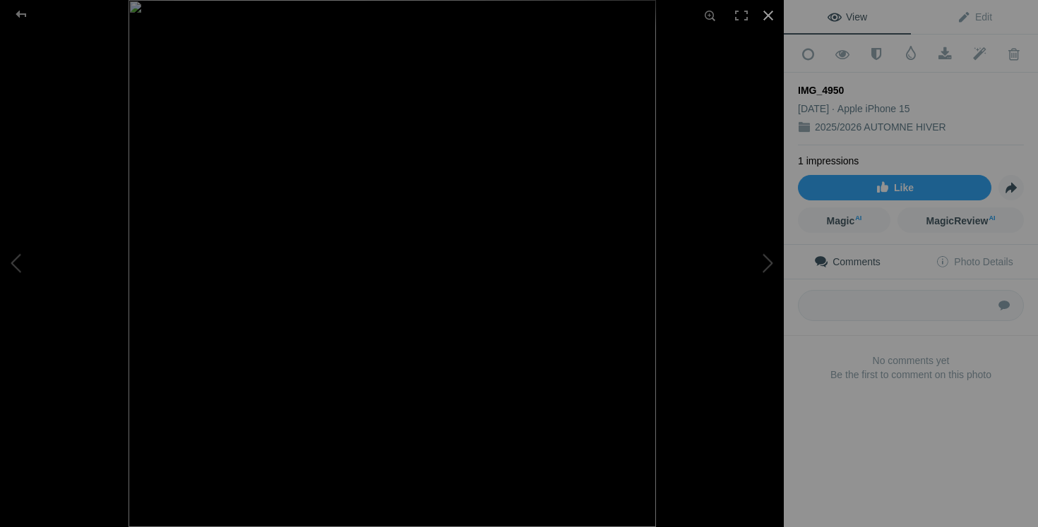
click at [770, 13] on div at bounding box center [768, 15] width 31 height 31
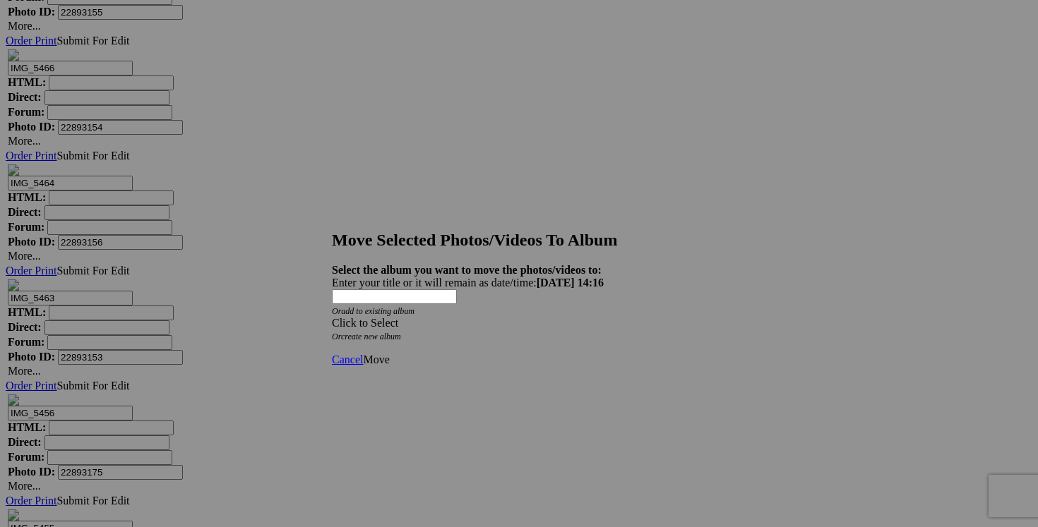
click at [332, 317] on span at bounding box center [332, 323] width 0 height 12
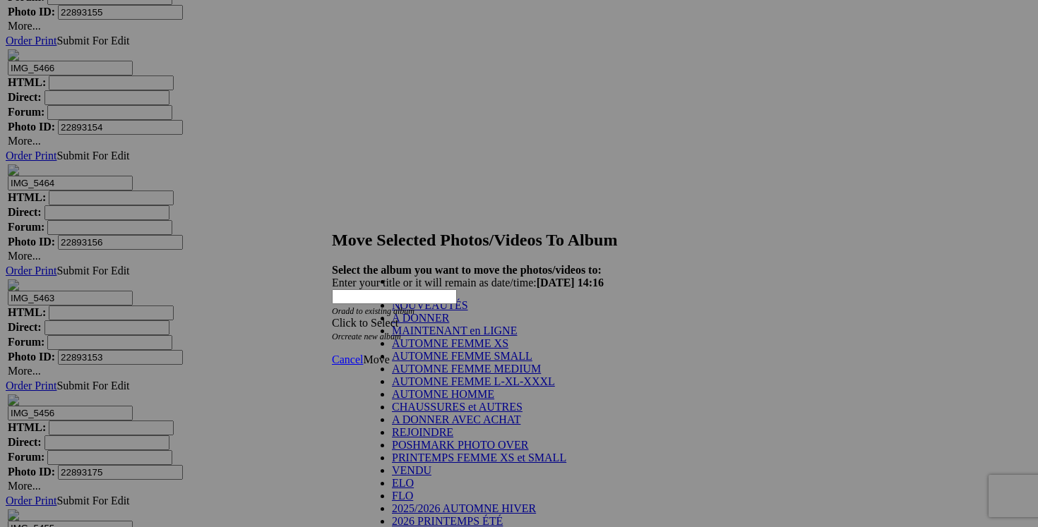
click at [468, 311] on link "NOUVEAUTÉS" at bounding box center [430, 305] width 76 height 12
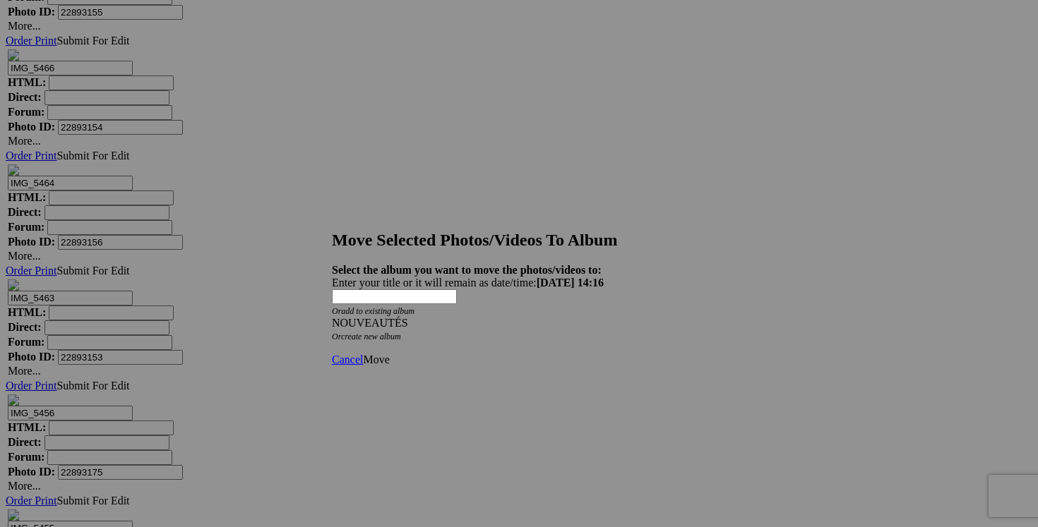
click at [389, 354] on span "Move" at bounding box center [376, 360] width 26 height 12
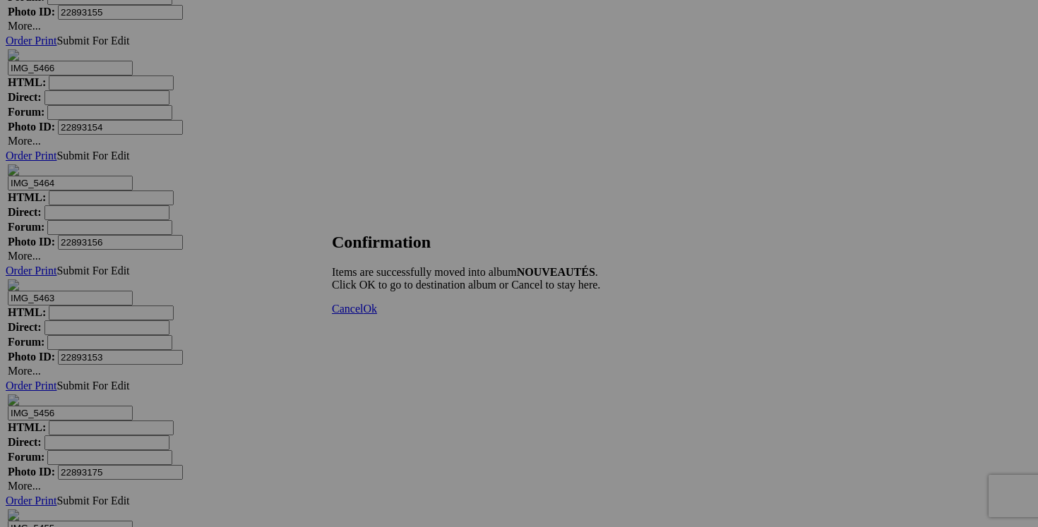
click at [363, 315] on link "Cancel" at bounding box center [347, 309] width 31 height 12
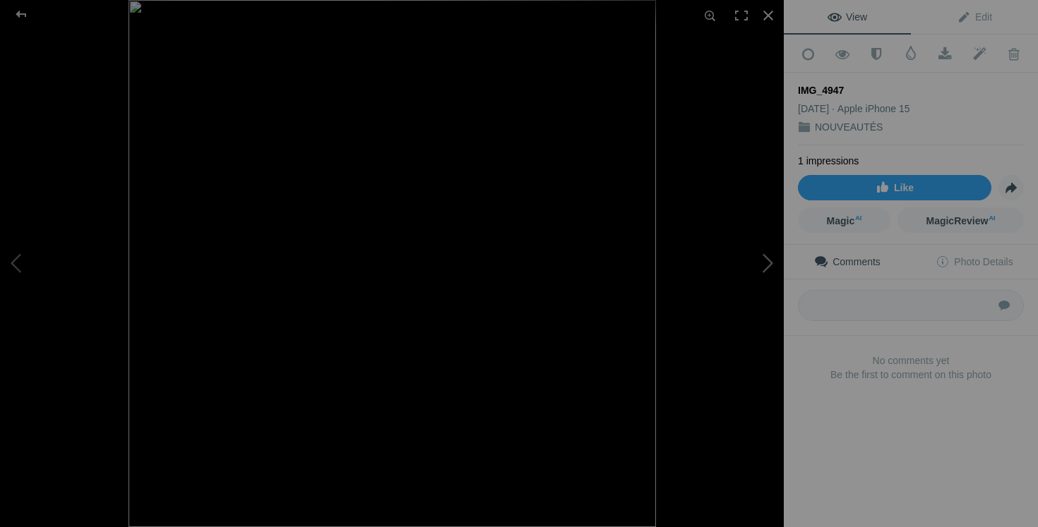
click at [762, 265] on button at bounding box center [731, 264] width 106 height 190
click at [771, 13] on div at bounding box center [768, 15] width 31 height 31
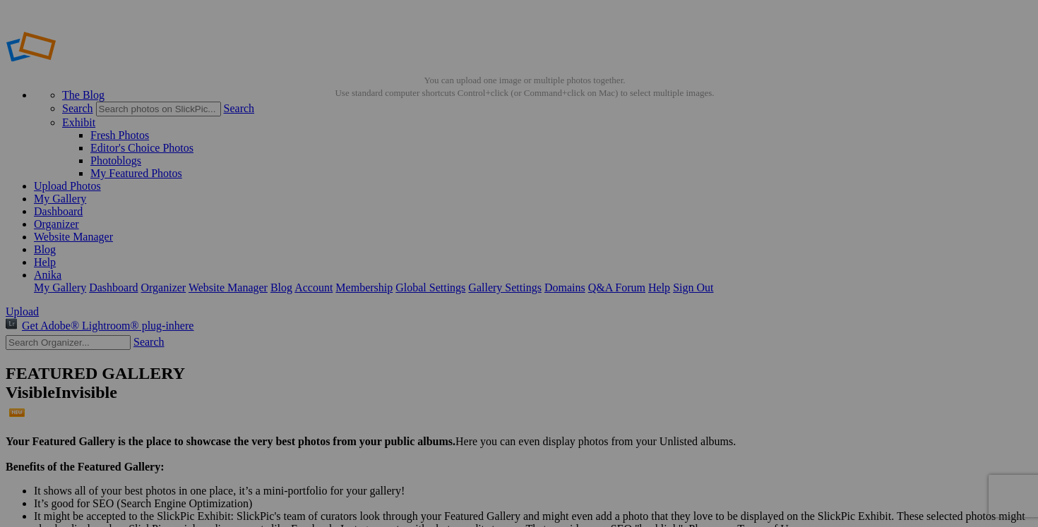
drag, startPoint x: 426, startPoint y: 277, endPoint x: 349, endPoint y: 278, distance: 77.0
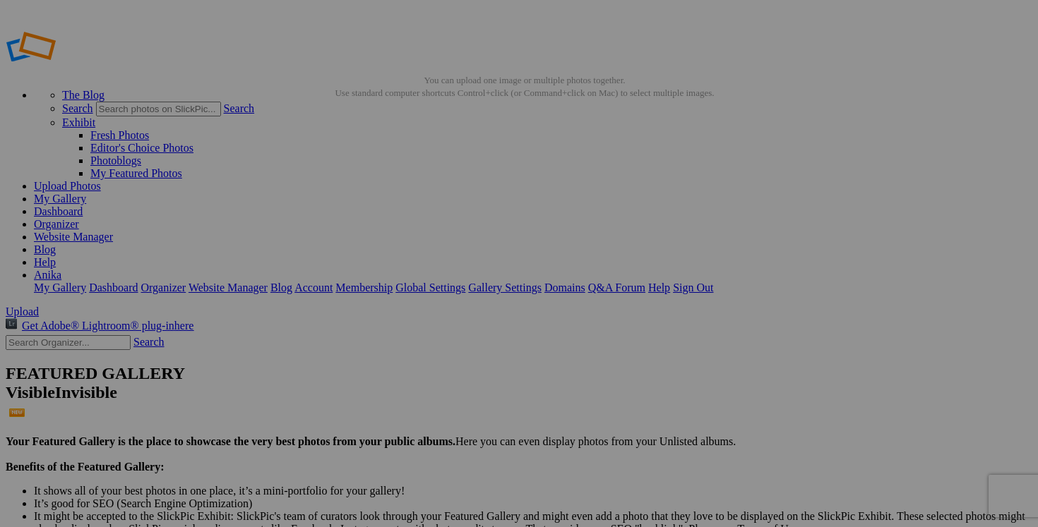
drag, startPoint x: 438, startPoint y: 278, endPoint x: 479, endPoint y: 272, distance: 41.4
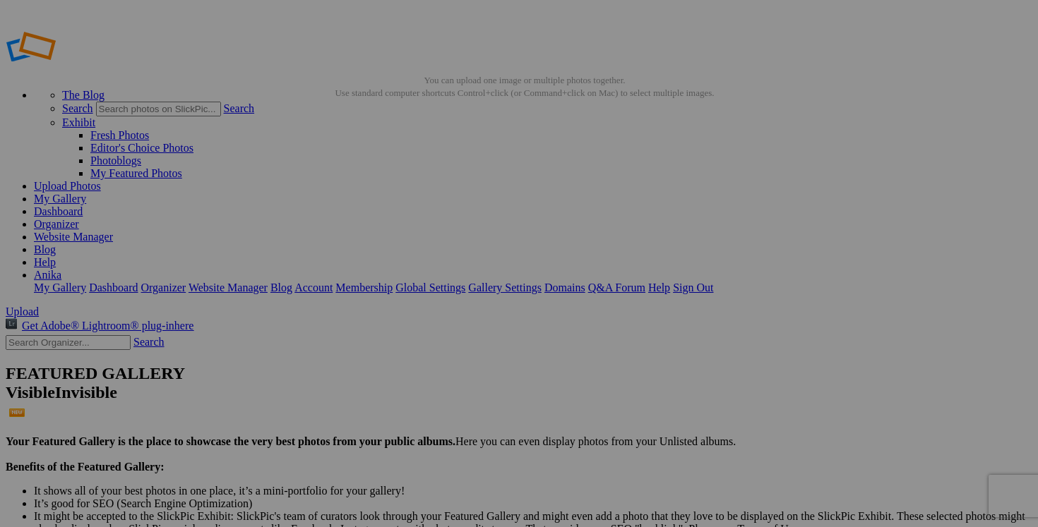
scroll to position [0, 0]
drag, startPoint x: 392, startPoint y: 275, endPoint x: 295, endPoint y: 274, distance: 96.7
type input "chandail MONARI ITALIA taille 12 30$(comme neuf, payé 200$)"
drag, startPoint x: 554, startPoint y: 275, endPoint x: 468, endPoint y: 275, distance: 86.1
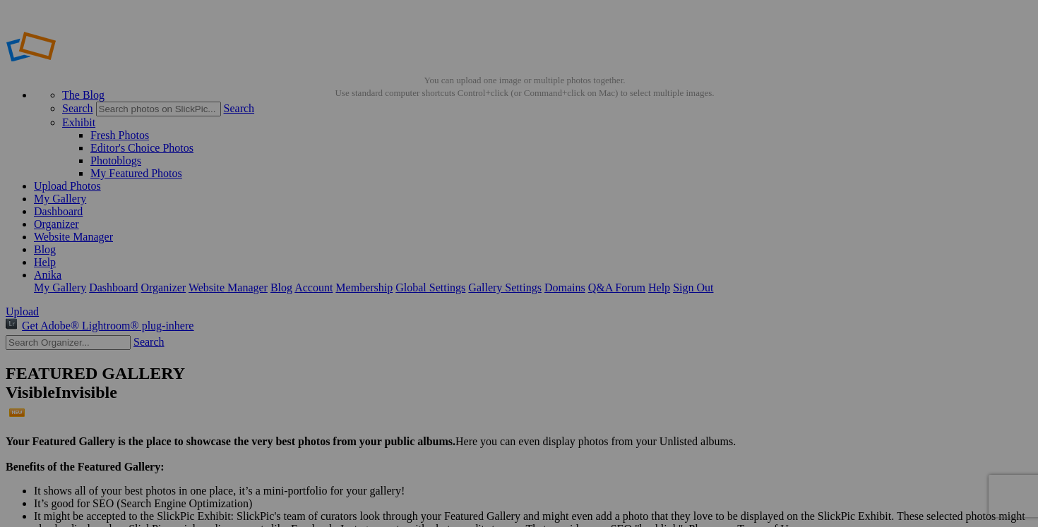
paste input "chandail MONARI [GEOGRAPHIC_DATA] taille 12"
type input "chandail MONARI [GEOGRAPHIC_DATA] taille 12"
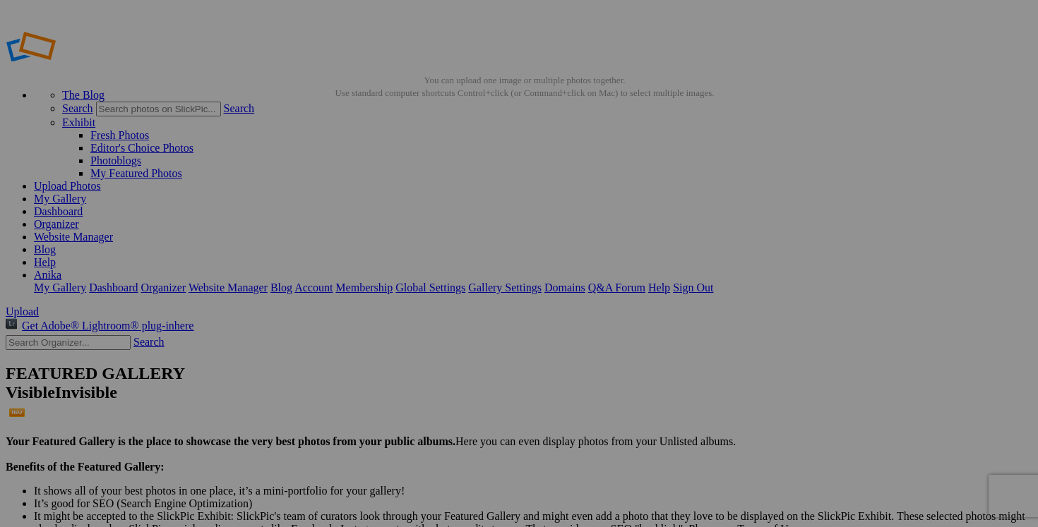
drag, startPoint x: 918, startPoint y: 273, endPoint x: 823, endPoint y: 273, distance: 94.6
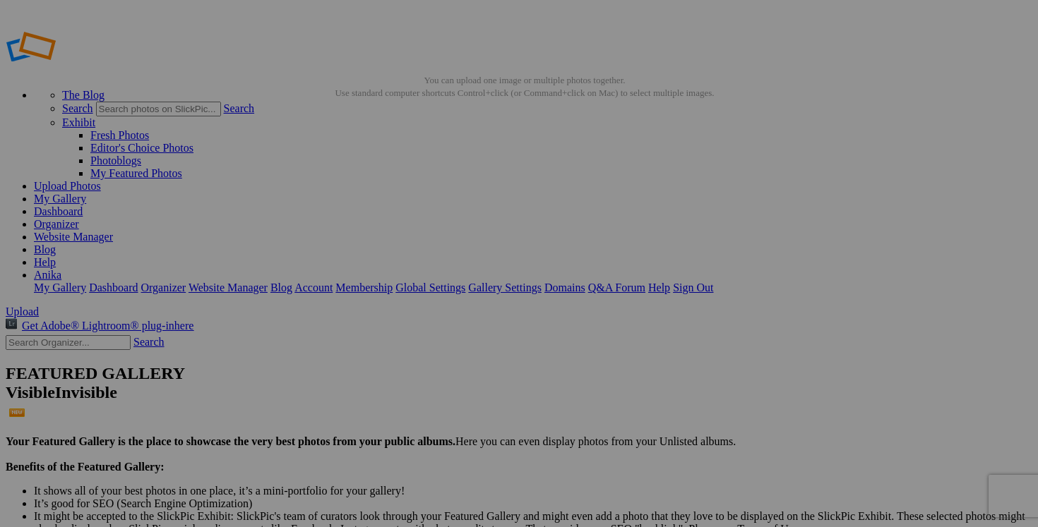
drag, startPoint x: 856, startPoint y: 276, endPoint x: 828, endPoint y: 276, distance: 28.2
drag, startPoint x: 858, startPoint y: 273, endPoint x: 838, endPoint y: 273, distance: 19.8
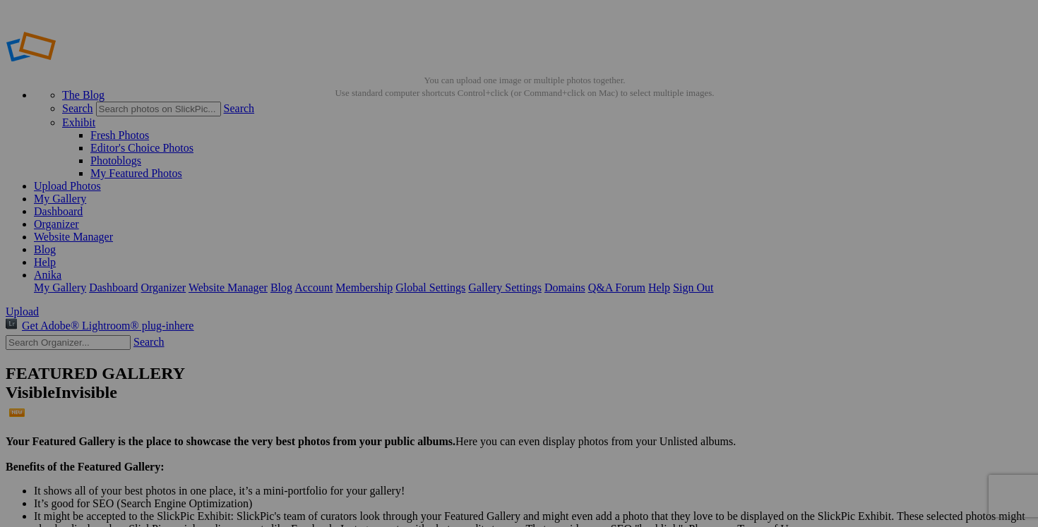
type input "chandail fait large 20$(comme neuf, tres doux et confortable, aucune étiquette,…"
drag, startPoint x: 292, startPoint y: 450, endPoint x: 220, endPoint y: 450, distance: 72.7
paste input "chandail fait large"
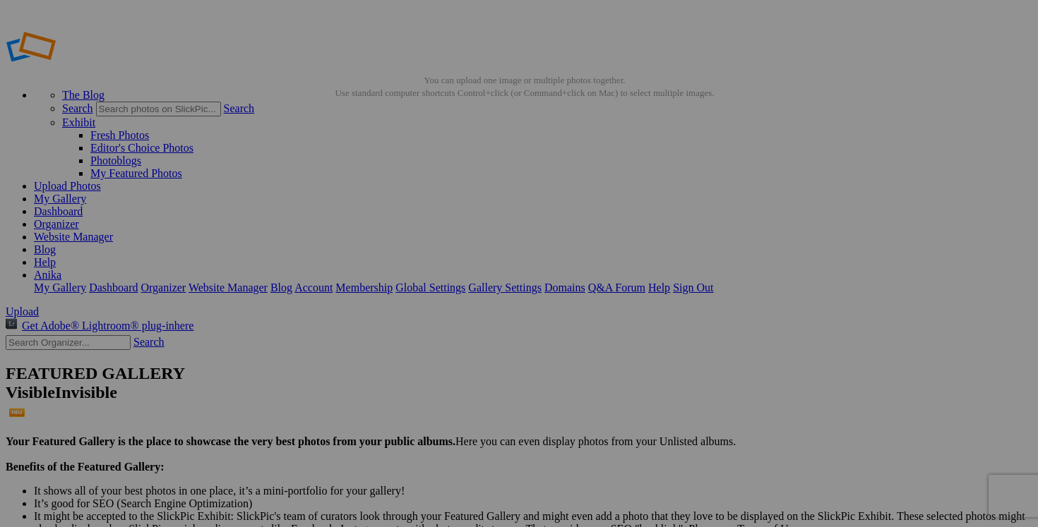
type input "chandail fait large"
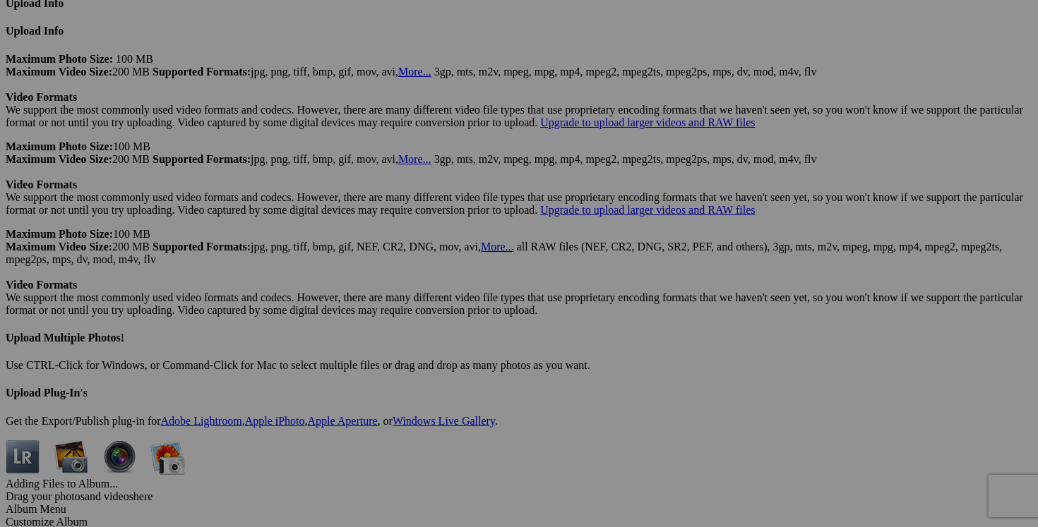
scroll to position [3789, 0]
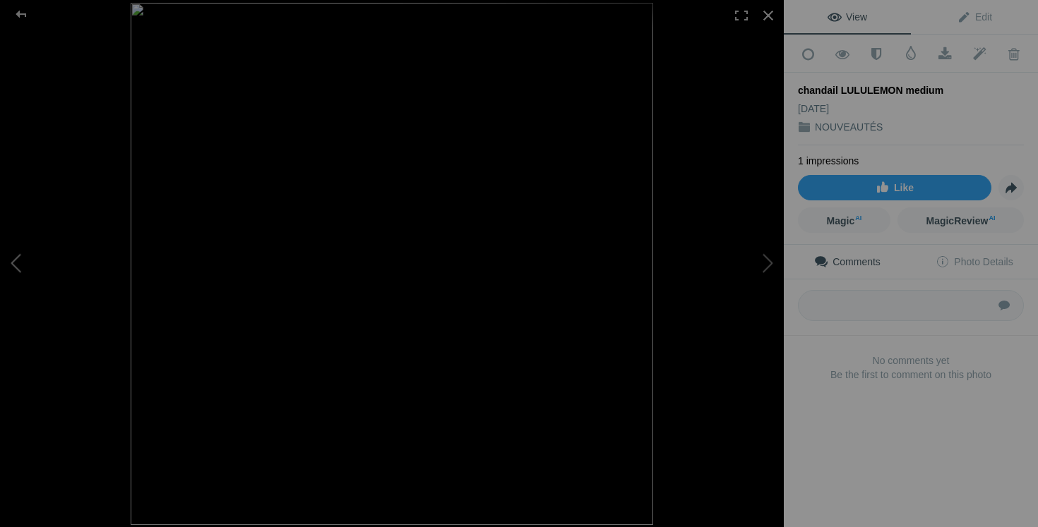
click at [19, 265] on button at bounding box center [53, 264] width 106 height 190
click at [769, 17] on div at bounding box center [768, 15] width 31 height 31
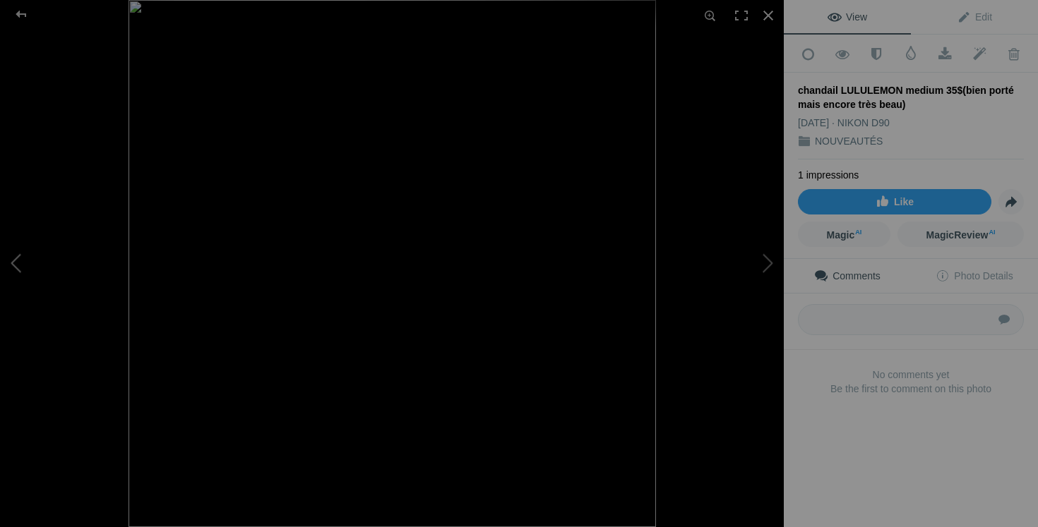
click at [23, 263] on button at bounding box center [53, 264] width 106 height 190
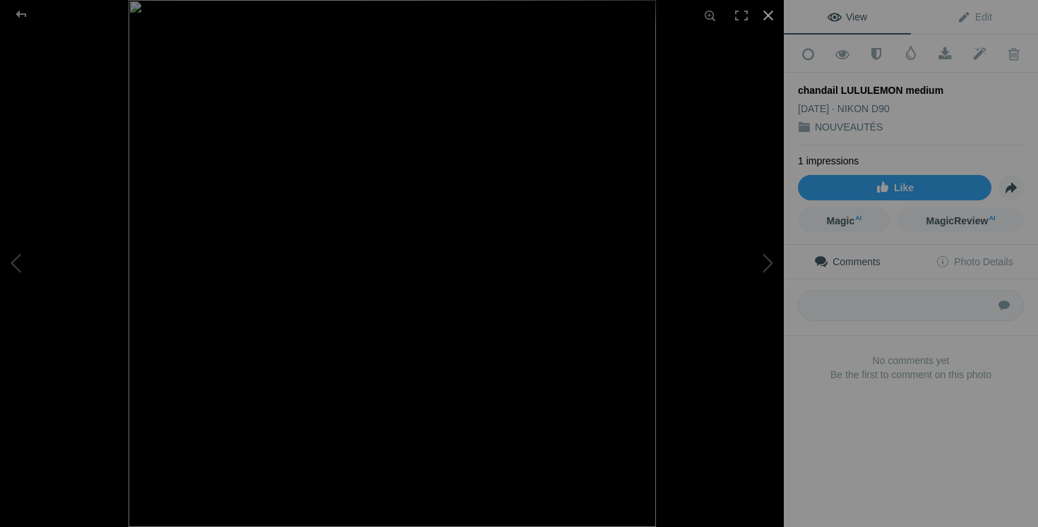
click at [768, 13] on div at bounding box center [768, 15] width 31 height 31
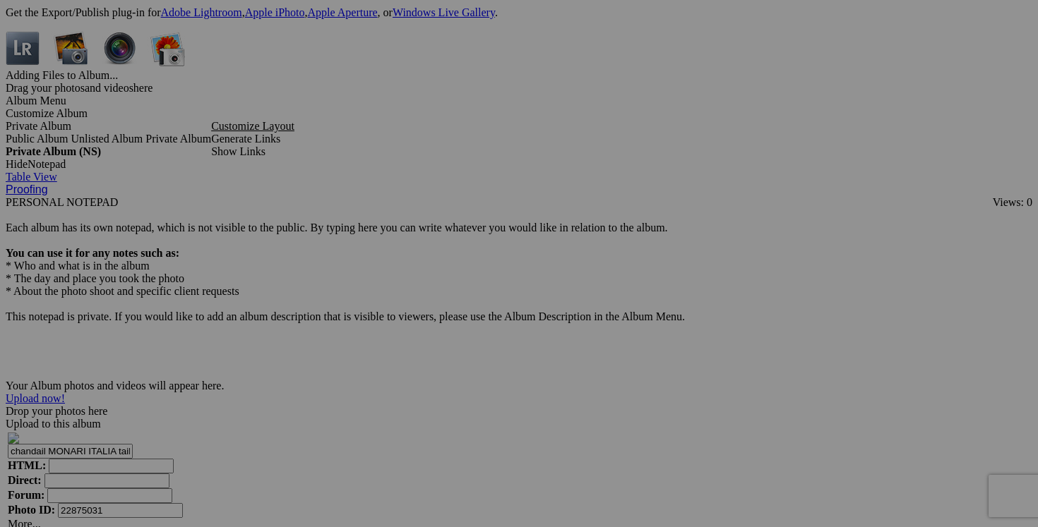
scroll to position [4176, 0]
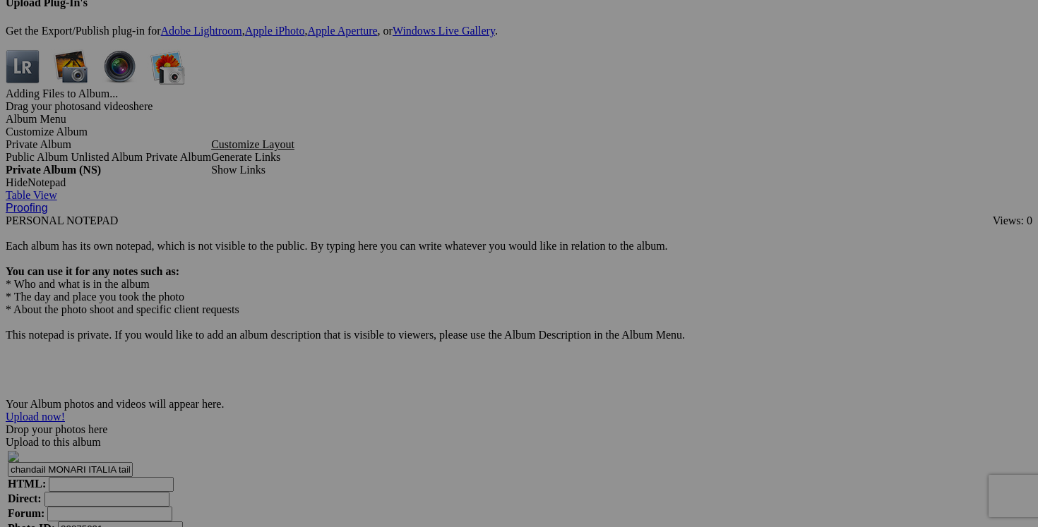
click at [425, 363] on span "Yes" at bounding box center [417, 369] width 16 height 12
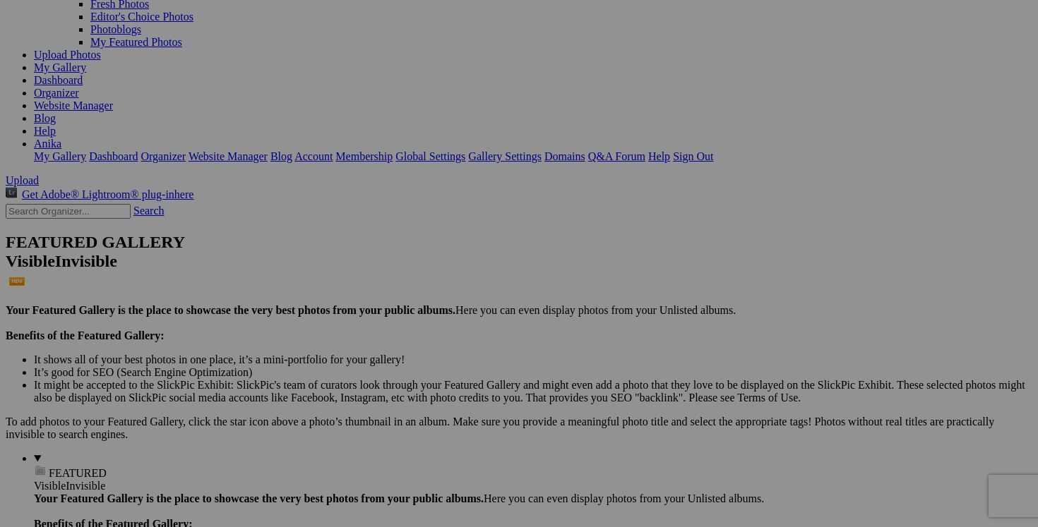
scroll to position [0, 0]
